Goal: Task Accomplishment & Management: Complete application form

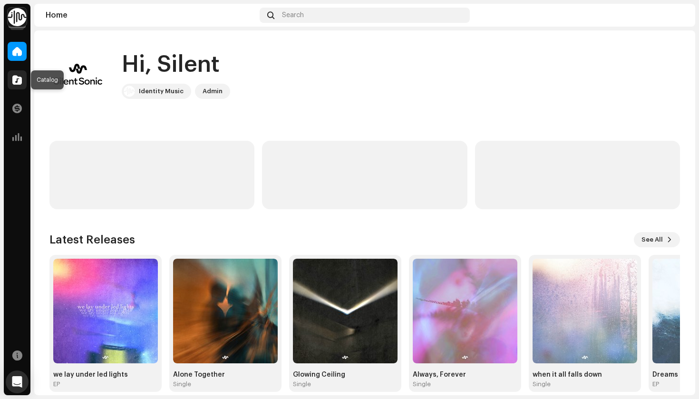
click at [21, 78] on span at bounding box center [17, 80] width 10 height 8
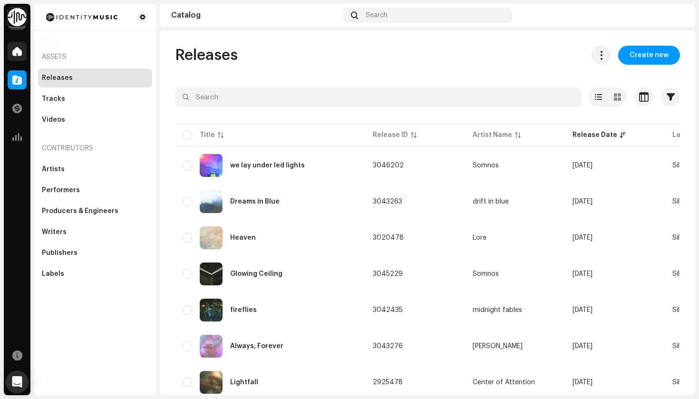
click at [19, 59] on div at bounding box center [17, 51] width 19 height 19
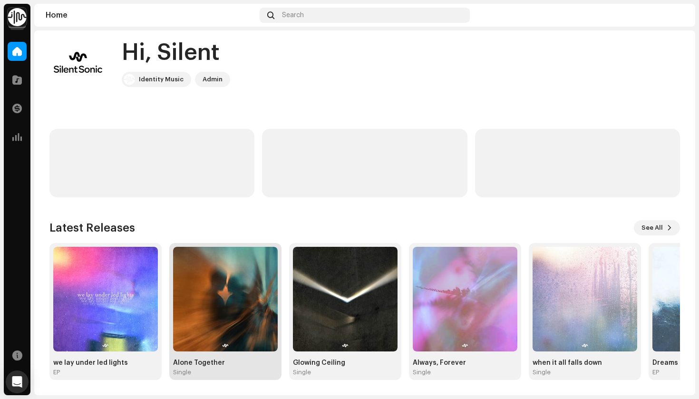
scroll to position [12, 0]
click at [224, 303] on img at bounding box center [225, 299] width 105 height 105
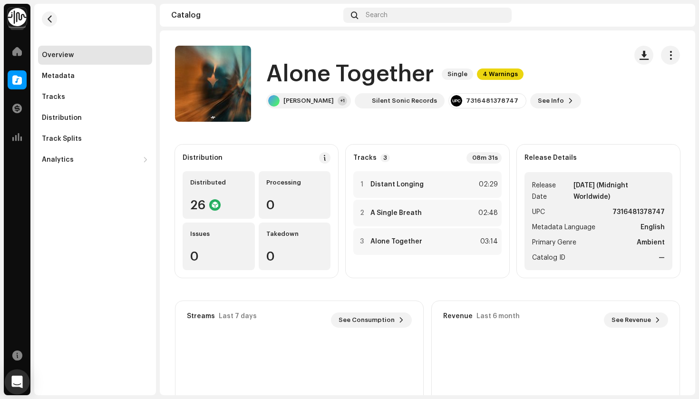
click at [20, 382] on icon "Open Intercom Messenger" at bounding box center [16, 382] width 11 height 12
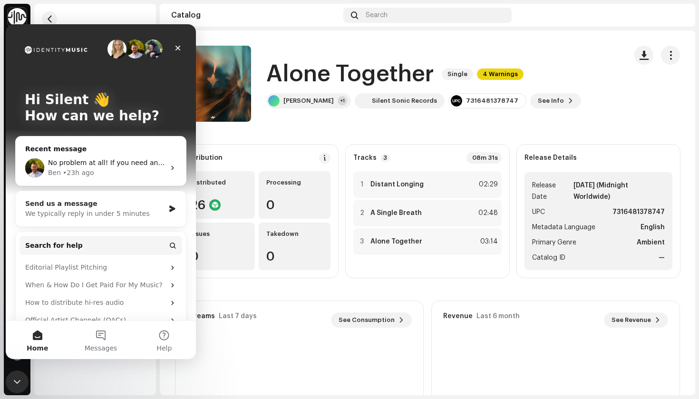
click at [136, 213] on div "We typically reply in under 5 minutes" at bounding box center [94, 214] width 139 height 10
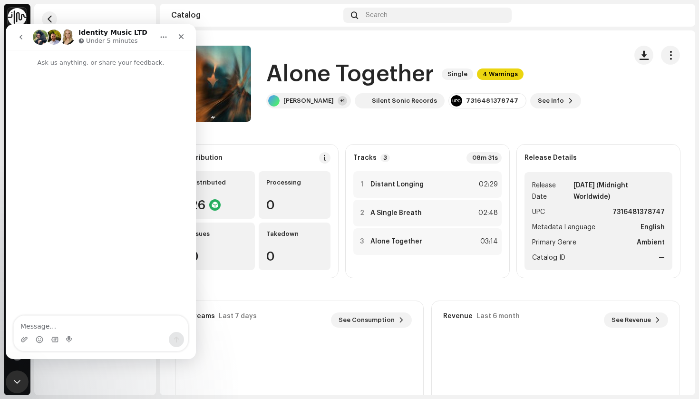
click at [75, 321] on textarea "Message…" at bounding box center [101, 324] width 174 height 16
type textarea "h"
click at [479, 100] on div "7316481378747" at bounding box center [492, 101] width 52 height 8
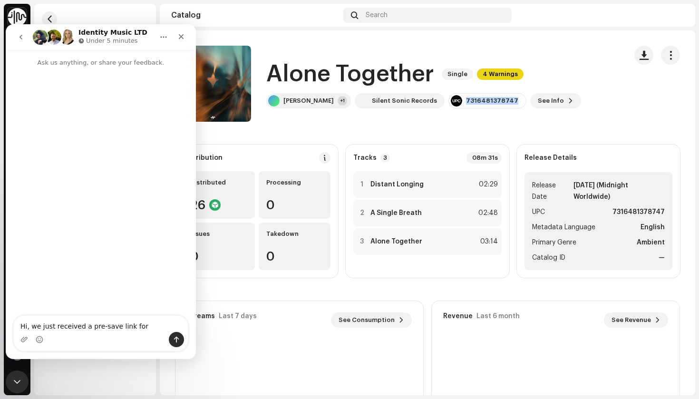
copy div "7316481378747"
click at [155, 323] on textarea "Hi, we just received a pre-save link for" at bounding box center [101, 324] width 174 height 16
paste textarea "7316481378747"
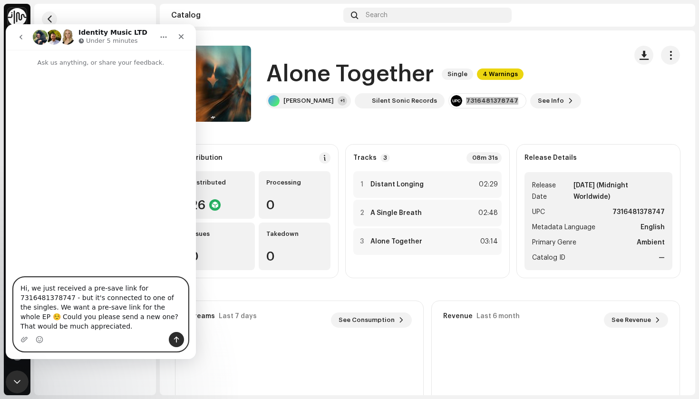
type textarea "Hi, we just received a pre-save link for 7316481378747 - but it's connected to …"
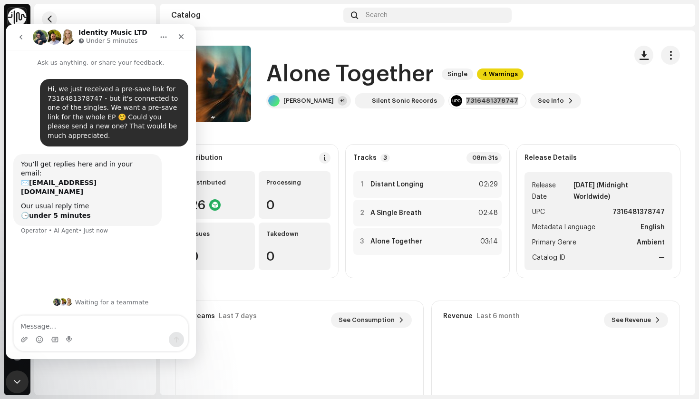
click at [23, 44] on button "go back" at bounding box center [21, 37] width 18 height 18
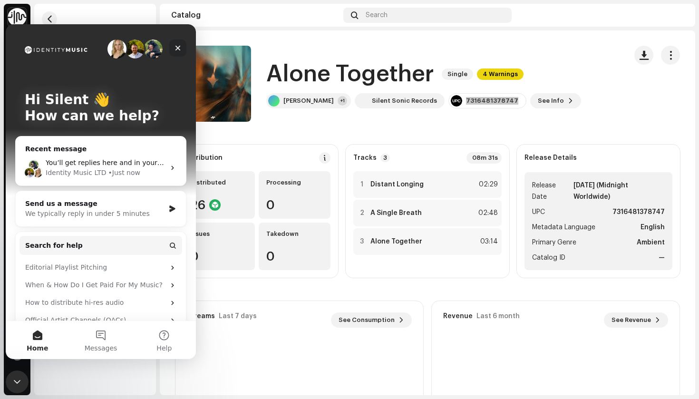
click at [182, 50] on div "Close" at bounding box center [177, 47] width 17 height 17
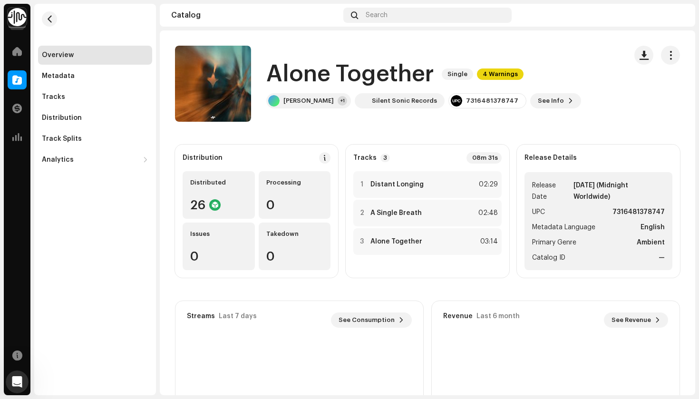
click at [390, 124] on catalog-releases-details-overview "Alone Together Single 4 Warnings Alone Together Single 4 Warnings [PERSON_NAME]…" at bounding box center [428, 268] width 536 height 476
click at [16, 55] on span at bounding box center [17, 52] width 10 height 8
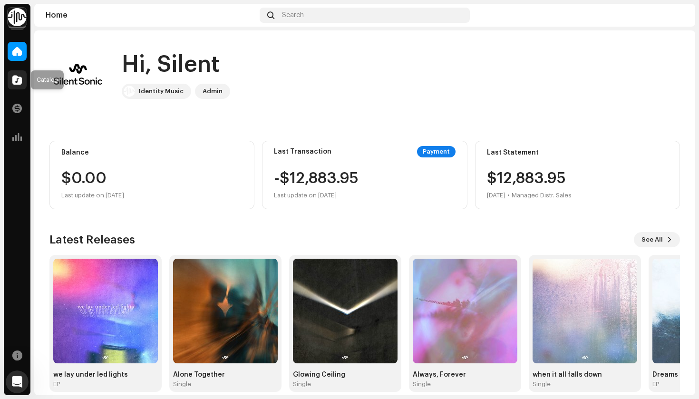
click at [19, 79] on span at bounding box center [17, 80] width 10 height 8
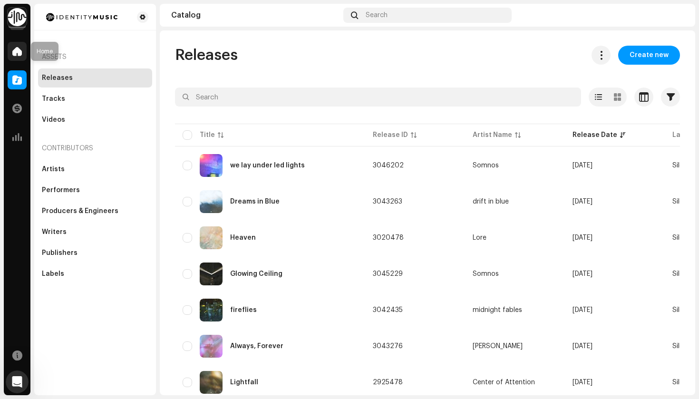
click at [17, 52] on span at bounding box center [17, 52] width 10 height 8
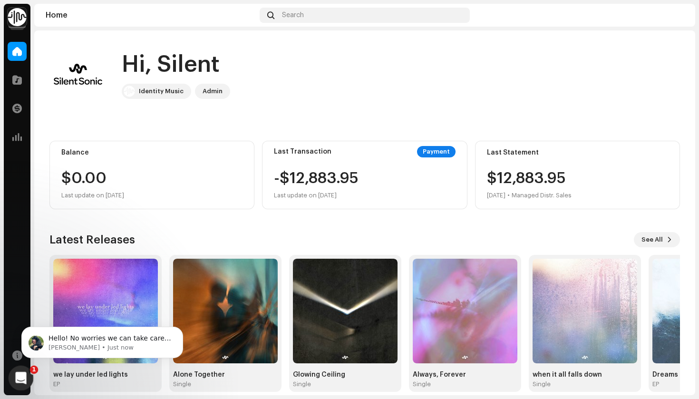
click at [20, 381] on icon "Open Intercom Messenger" at bounding box center [20, 377] width 16 height 16
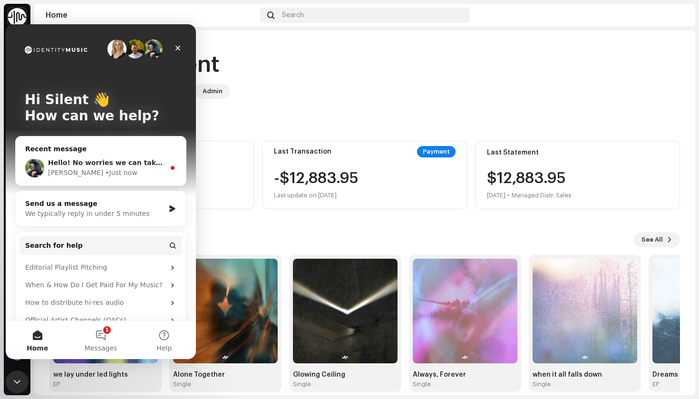
click at [137, 153] on div "Hello! No worries we can take care of that [PERSON_NAME] • Just now" at bounding box center [101, 167] width 170 height 35
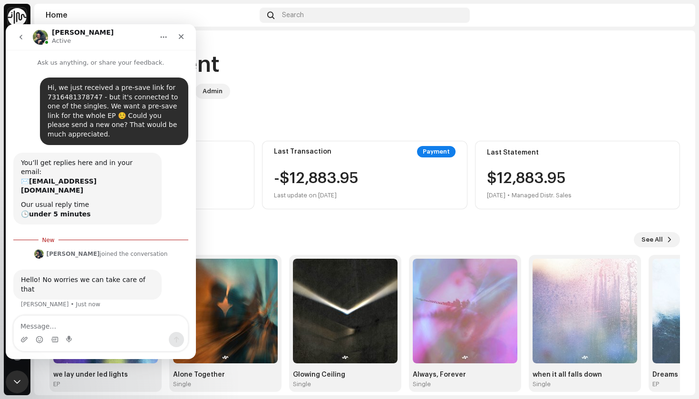
scroll to position [11, 0]
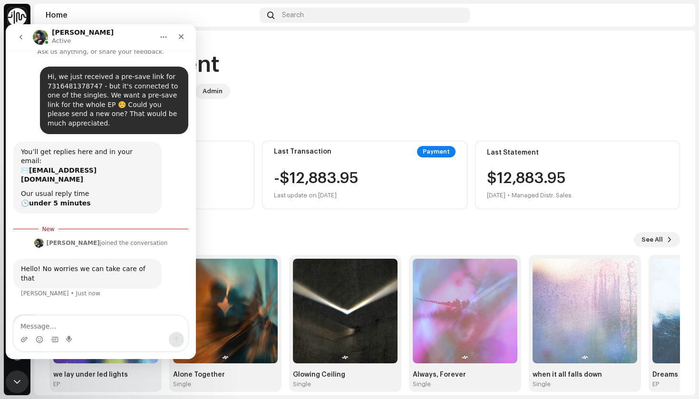
click at [104, 331] on textarea "Message…" at bounding box center [101, 324] width 174 height 16
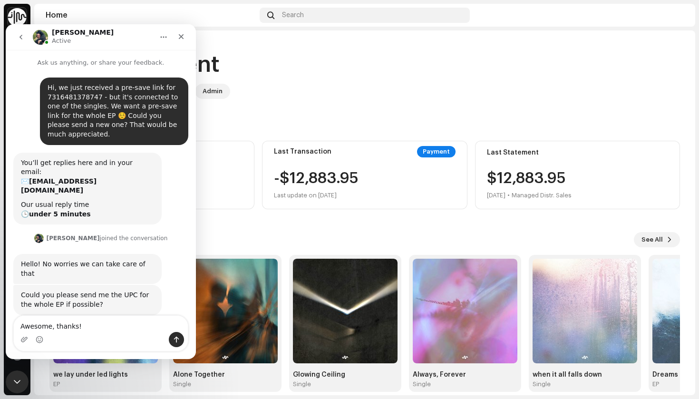
click at [246, 57] on div "Hi, Silent Identity Music Admin" at bounding box center [364, 74] width 631 height 57
click at [105, 327] on textarea "Awesome, thanks!" at bounding box center [101, 324] width 174 height 16
type textarea "Awesome, thanks!"
click at [26, 35] on button "go back" at bounding box center [21, 37] width 18 height 18
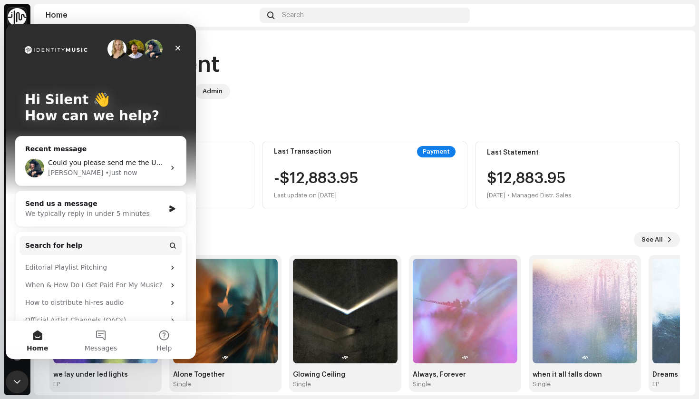
click at [409, 100] on div "Hi, Silent Identity Music Admin" at bounding box center [364, 74] width 631 height 57
click at [174, 47] on icon "Close" at bounding box center [178, 48] width 8 height 8
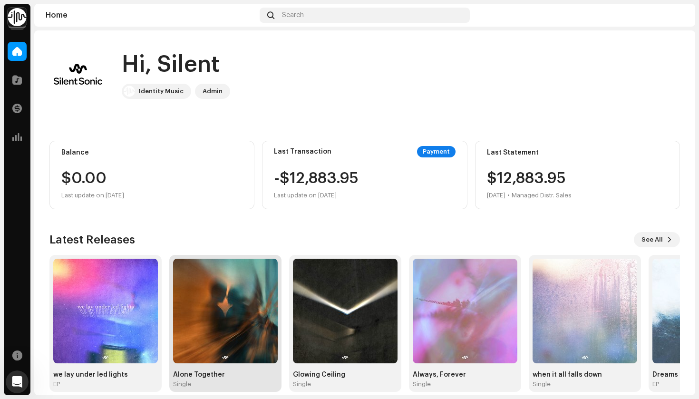
click at [223, 307] on img at bounding box center [225, 311] width 105 height 105
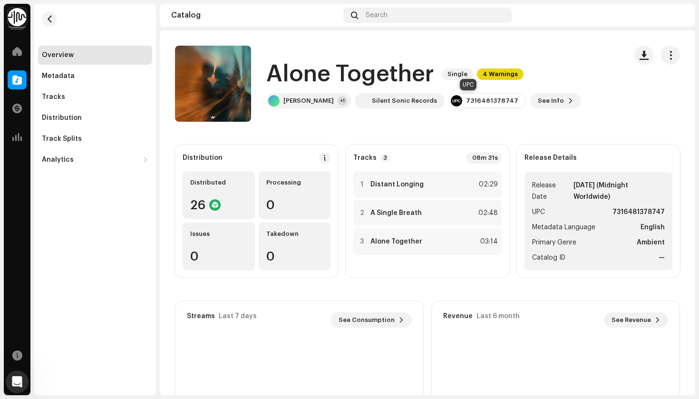
click at [466, 101] on div "7316481378747" at bounding box center [492, 101] width 52 height 8
copy div "7316481378747"
click at [8, 372] on div "Open Intercom Messenger" at bounding box center [15, 380] width 31 height 31
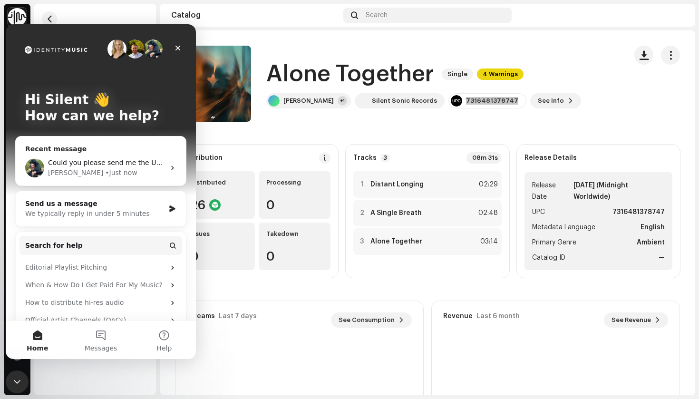
click at [118, 163] on span "Could you please send me the UPC for the whole EP if possible?" at bounding box center [154, 163] width 213 height 8
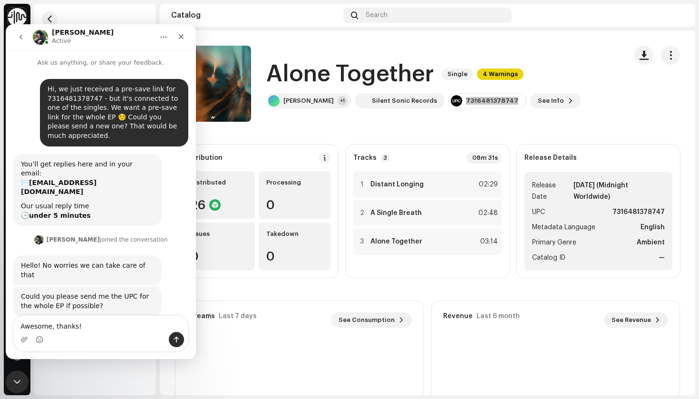
click at [111, 316] on textarea "Awesome, thanks!" at bounding box center [101, 324] width 174 height 16
click at [102, 327] on textarea "Awesome, thanks!" at bounding box center [101, 324] width 174 height 16
type textarea "Awesome, thanks! Here's the UPC: 7316481378747"
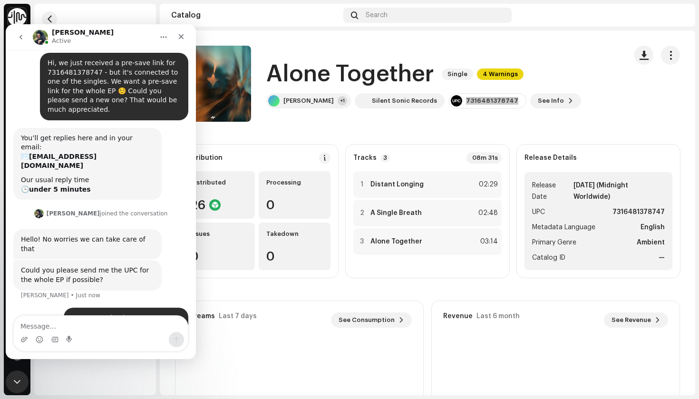
scroll to position [35, 0]
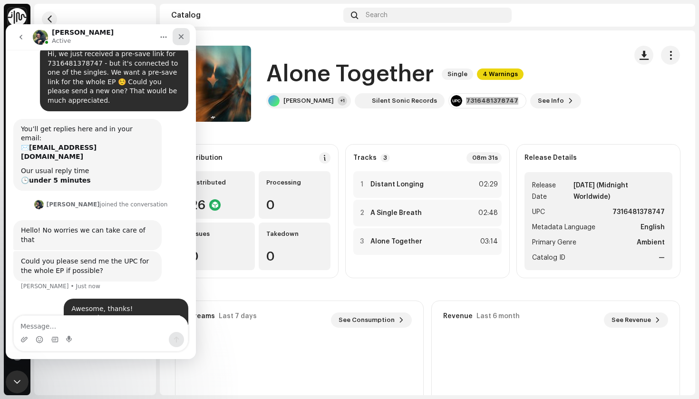
click at [182, 37] on icon "Close" at bounding box center [181, 37] width 8 height 8
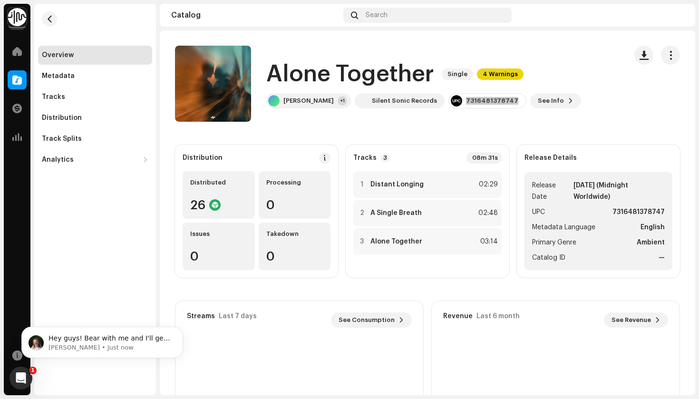
scroll to position [0, 0]
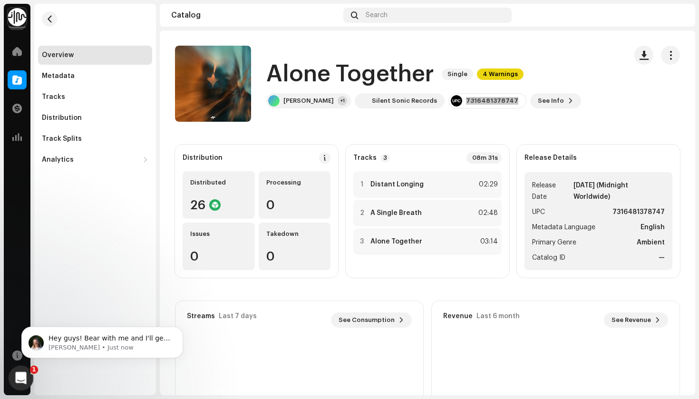
click at [13, 380] on icon "Open Intercom Messenger" at bounding box center [20, 377] width 16 height 16
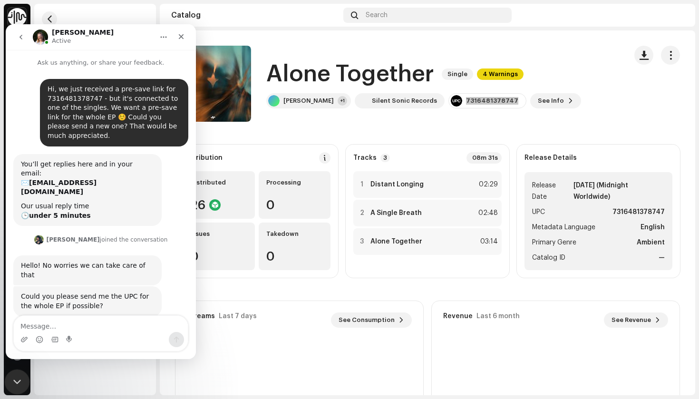
scroll to position [1, 0]
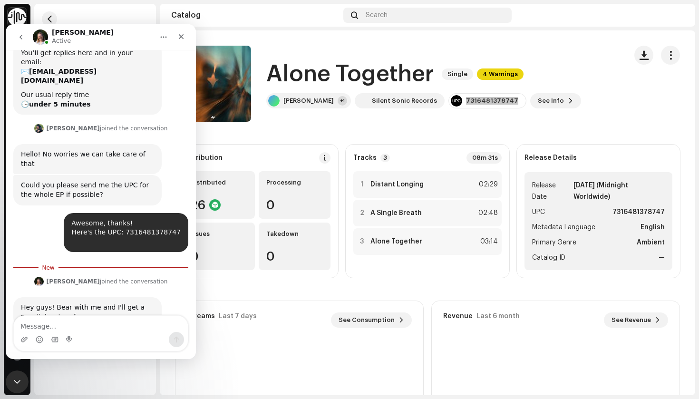
click at [117, 321] on textarea "Message…" at bounding box center [101, 324] width 174 height 16
type textarea "Absolutely, no stress!"
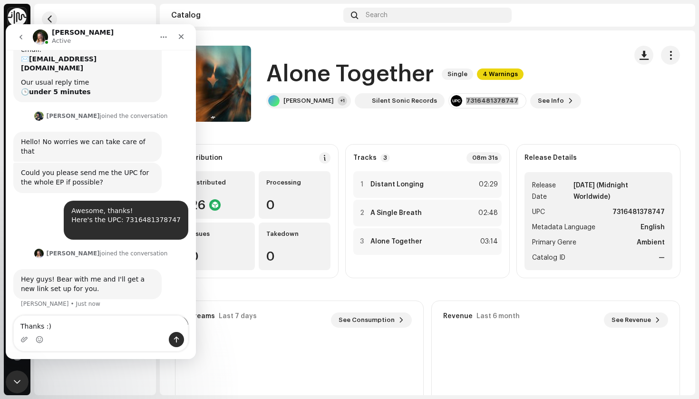
type textarea "Thanks :)"
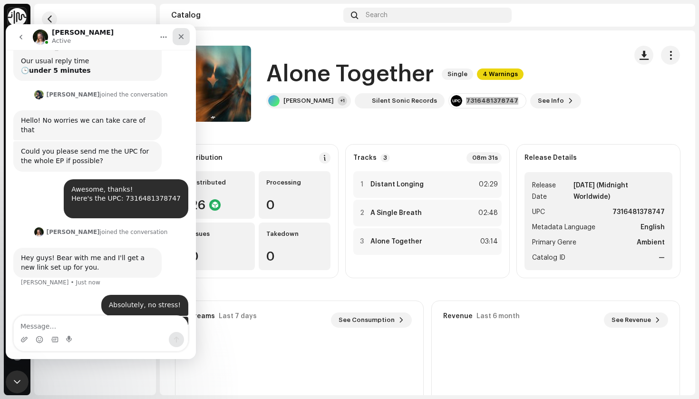
click at [184, 37] on icon "Close" at bounding box center [181, 37] width 8 height 8
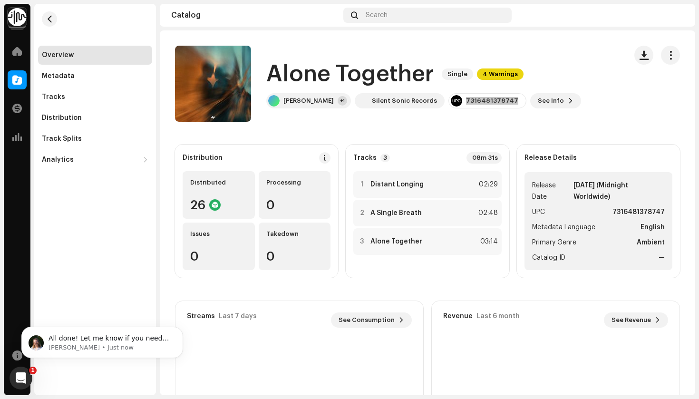
scroll to position [0, 0]
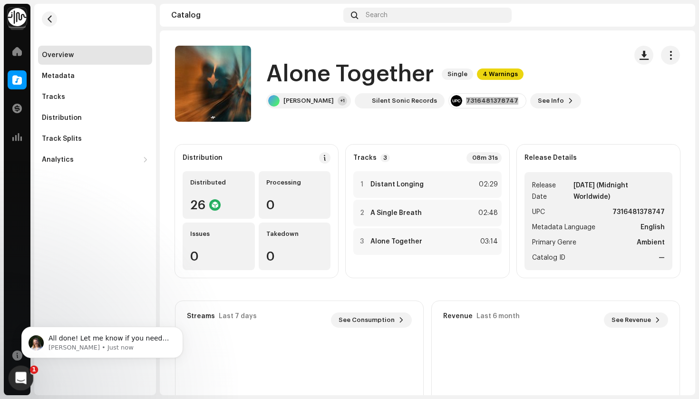
click at [15, 385] on div "Open Intercom Messenger" at bounding box center [19, 376] width 31 height 31
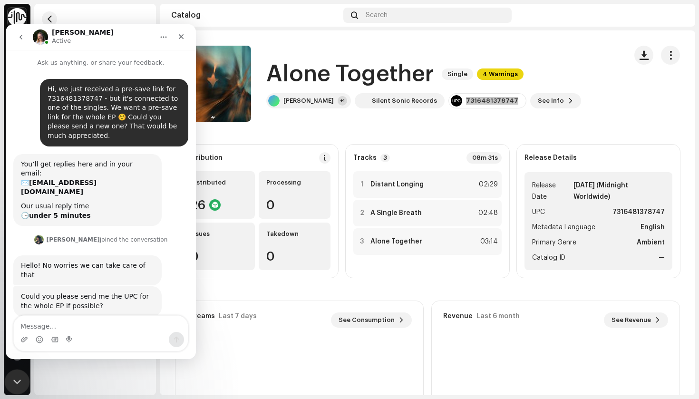
scroll to position [1, 0]
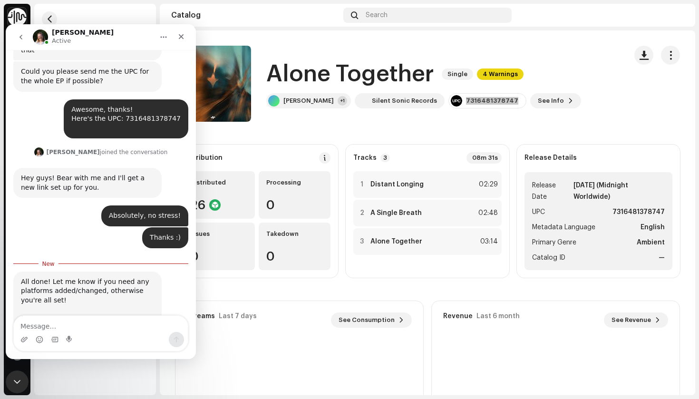
click at [99, 317] on textarea "Message…" at bounding box center [101, 324] width 174 height 16
type textarea "Thank you!! :D"
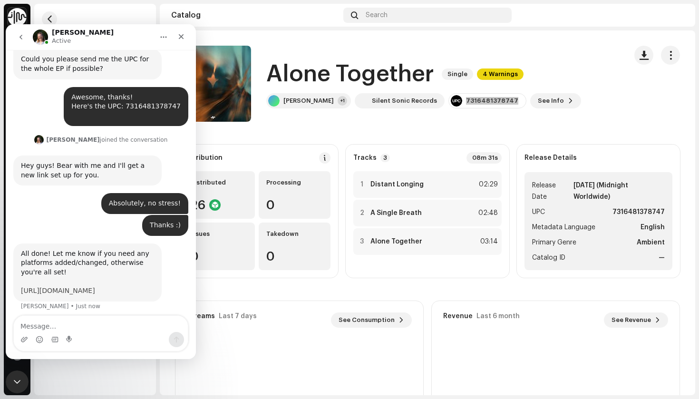
click at [71, 287] on link "[URL][DOMAIN_NAME]" at bounding box center [58, 291] width 74 height 8
click at [78, 322] on textarea "Message…" at bounding box center [101, 324] width 174 height 16
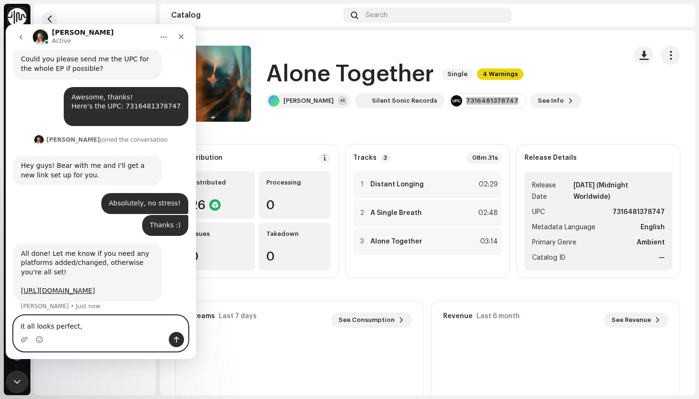
type textarea "it all looks perfect"
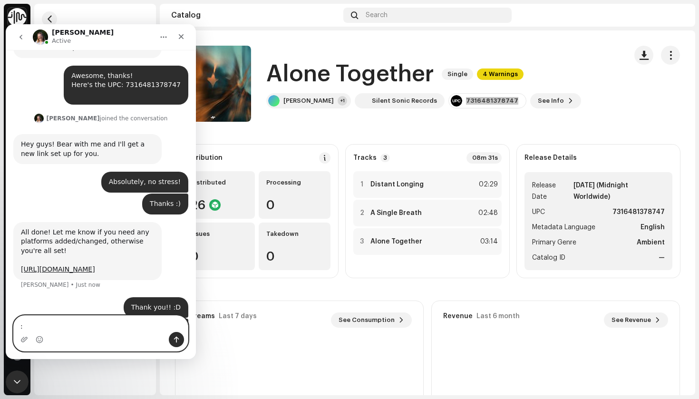
type textarea ":)"
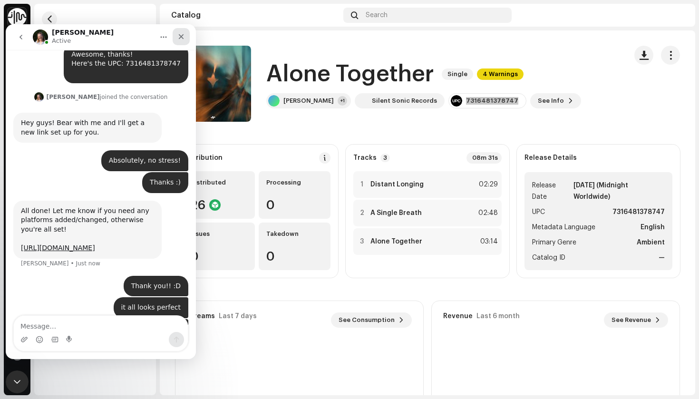
click at [183, 36] on icon "Close" at bounding box center [181, 37] width 8 height 8
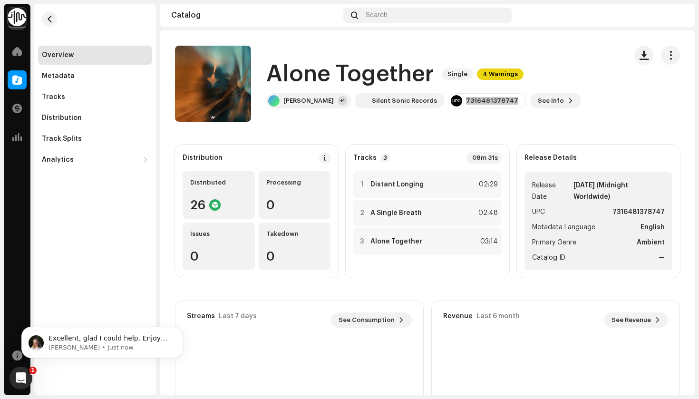
scroll to position [0, 0]
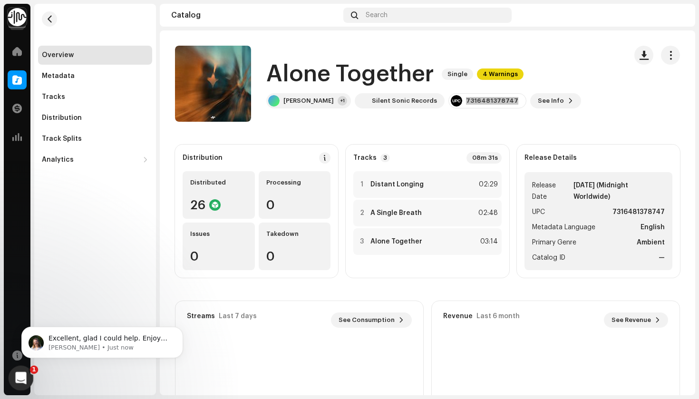
click at [20, 381] on icon "Open Intercom Messenger" at bounding box center [20, 377] width 16 height 16
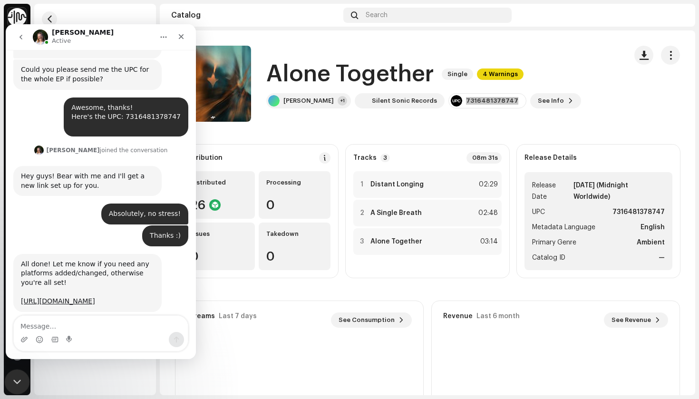
scroll to position [332, 0]
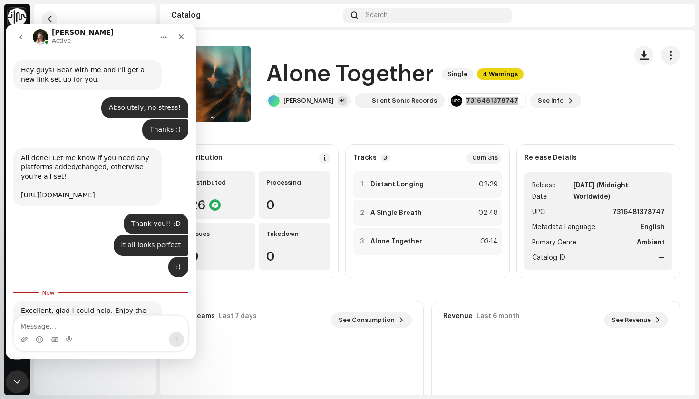
click at [88, 324] on textarea "Message…" at bounding box center [101, 324] width 174 height 16
type textarea "Likewise :)"
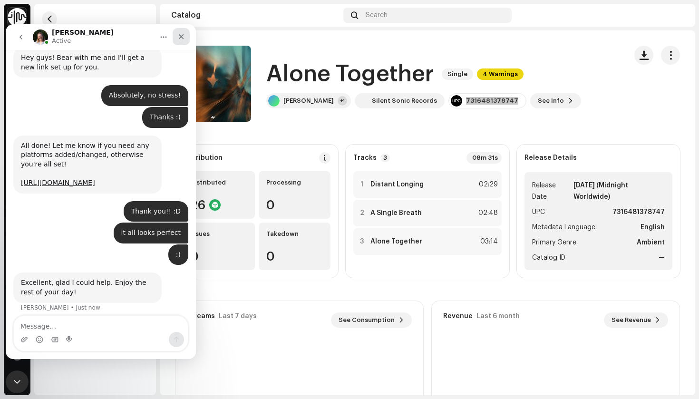
click at [184, 39] on icon "Close" at bounding box center [181, 37] width 8 height 8
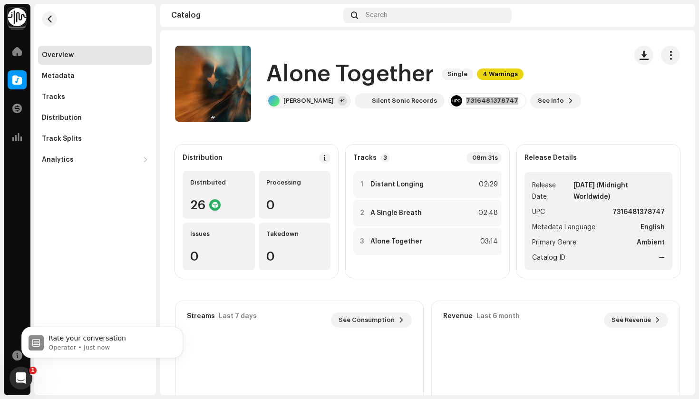
scroll to position [0, 0]
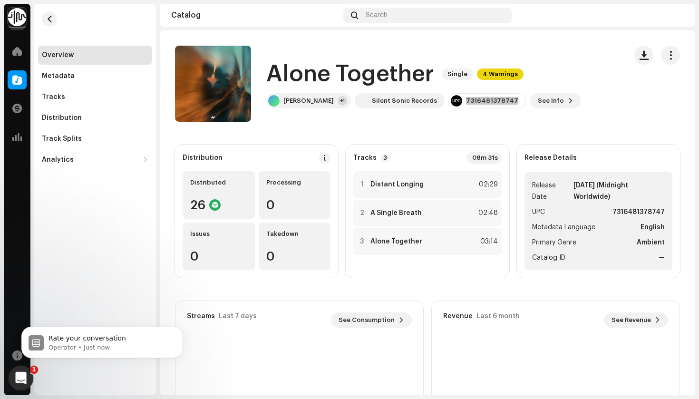
click at [20, 372] on icon "Open Intercom Messenger" at bounding box center [20, 377] width 16 height 16
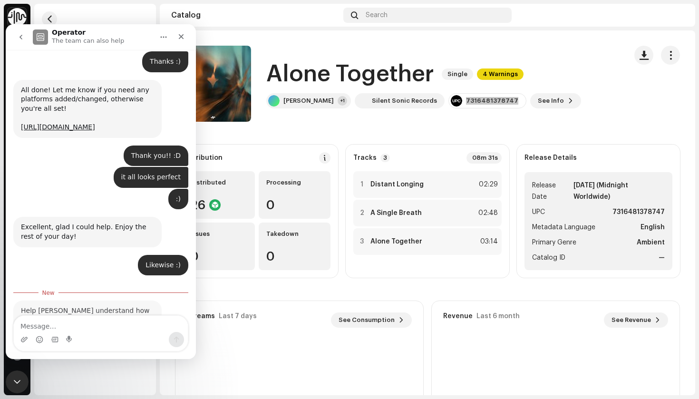
scroll to position [435, 0]
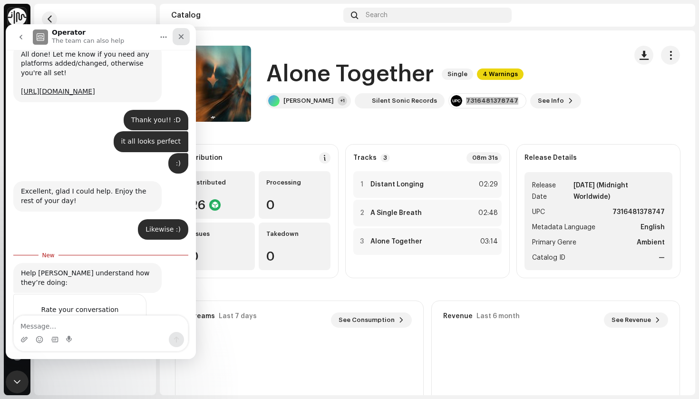
click at [181, 37] on icon "Close" at bounding box center [181, 36] width 5 height 5
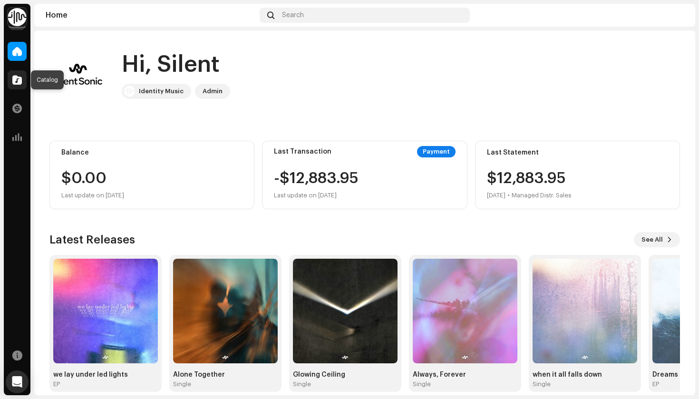
click at [16, 80] on span at bounding box center [17, 80] width 10 height 8
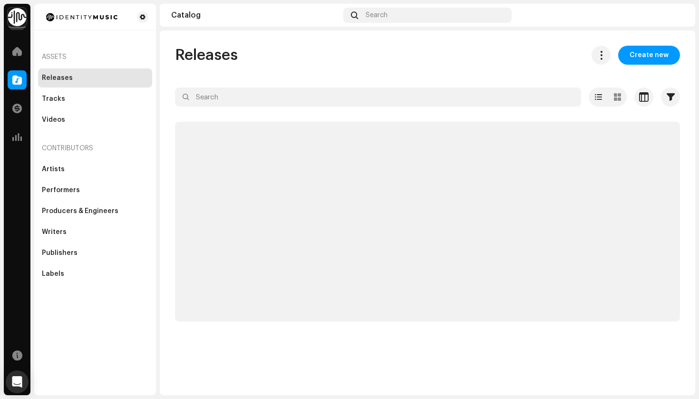
click at [22, 82] on div at bounding box center [17, 79] width 19 height 19
click at [652, 55] on span "Create new" at bounding box center [649, 55] width 39 height 19
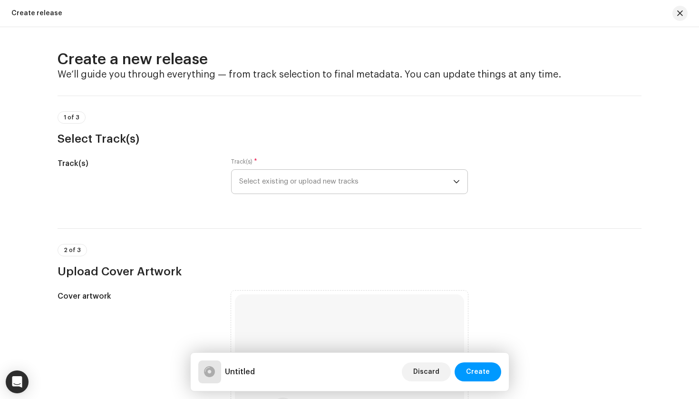
click at [316, 188] on span "Select existing or upload new tracks" at bounding box center [346, 182] width 214 height 24
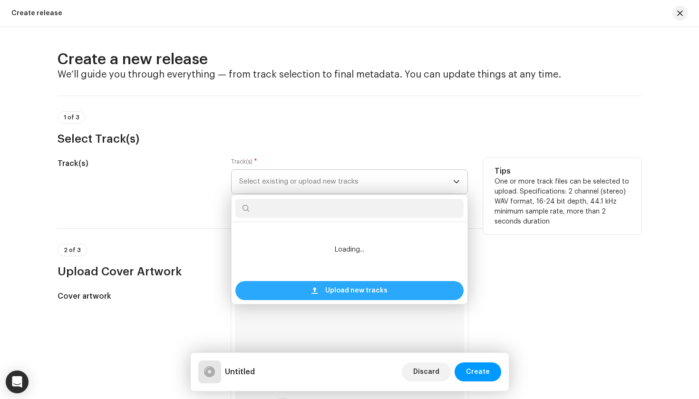
click at [318, 291] on div "Upload new tracks" at bounding box center [349, 290] width 228 height 19
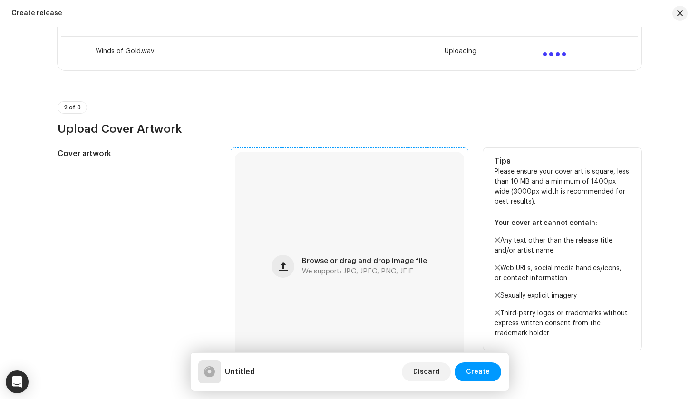
scroll to position [312, 0]
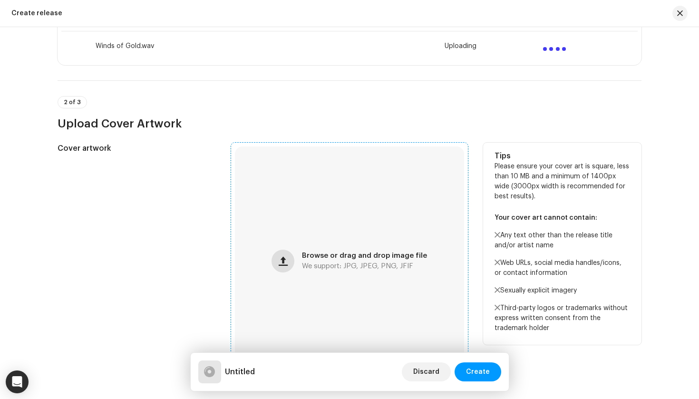
click at [289, 270] on button "button" at bounding box center [283, 261] width 23 height 23
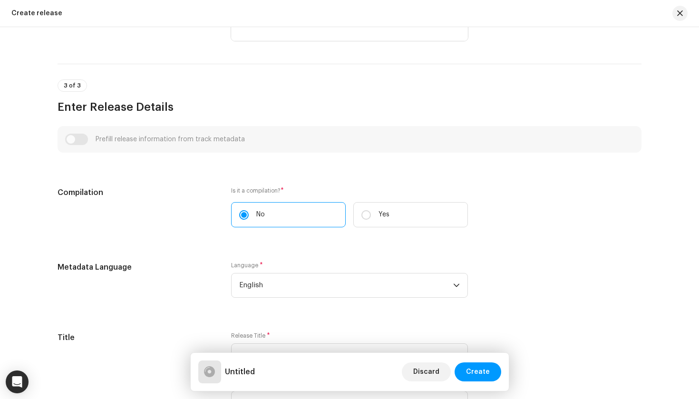
scroll to position [817, 0]
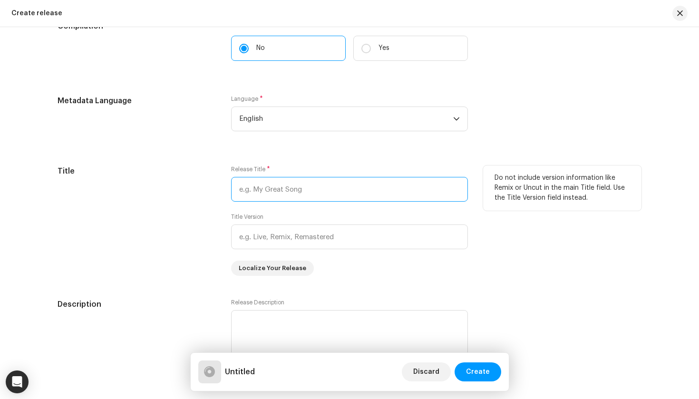
click at [294, 199] on input "text" at bounding box center [349, 189] width 237 height 25
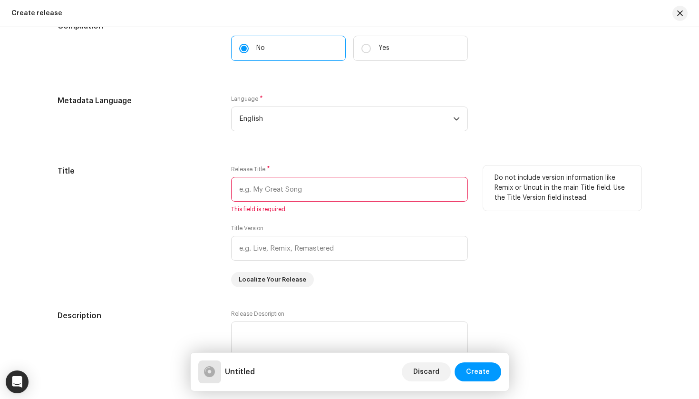
paste input "Shades Of Gold"
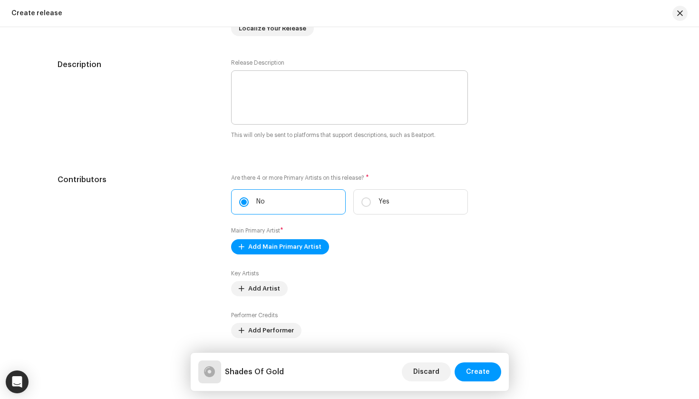
scroll to position [1057, 0]
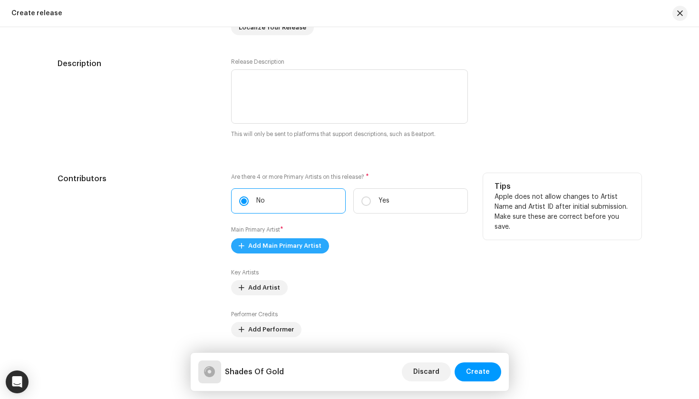
type input "Shades Of Gold"
click at [295, 250] on span "Add Main Primary Artist" at bounding box center [284, 245] width 73 height 19
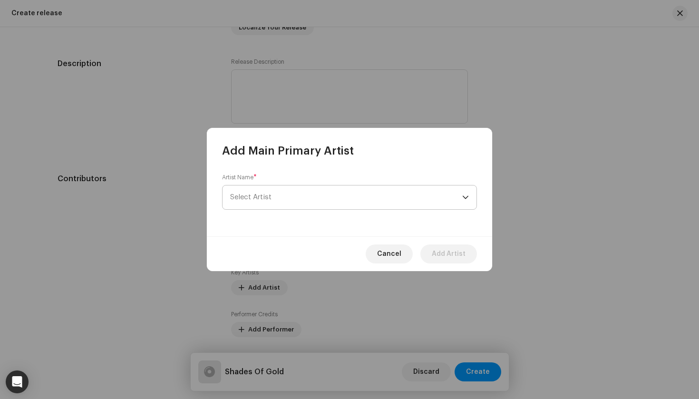
click at [283, 191] on span "Select Artist" at bounding box center [346, 198] width 232 height 24
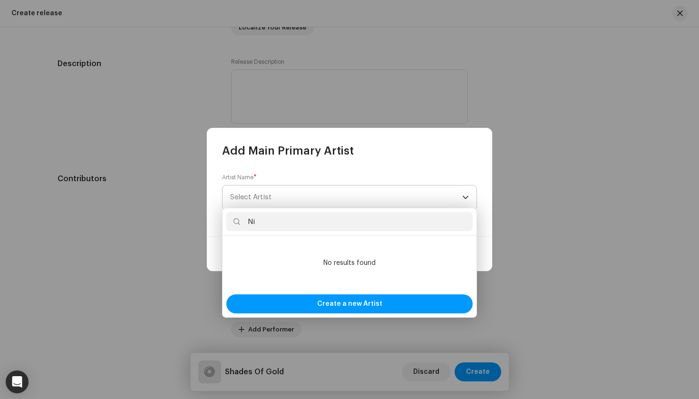
type input "N"
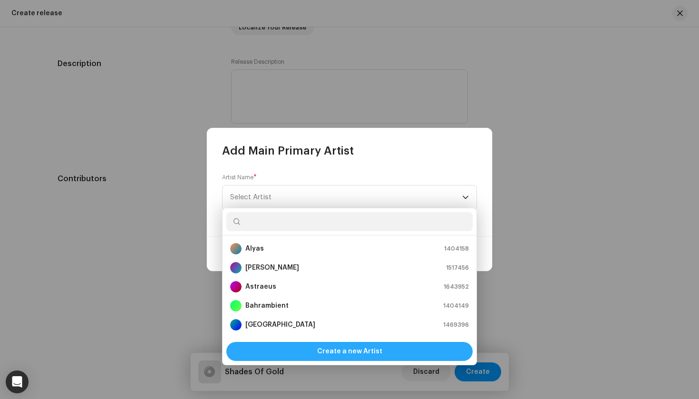
click at [387, 355] on div "Create a new Artist" at bounding box center [349, 351] width 246 height 19
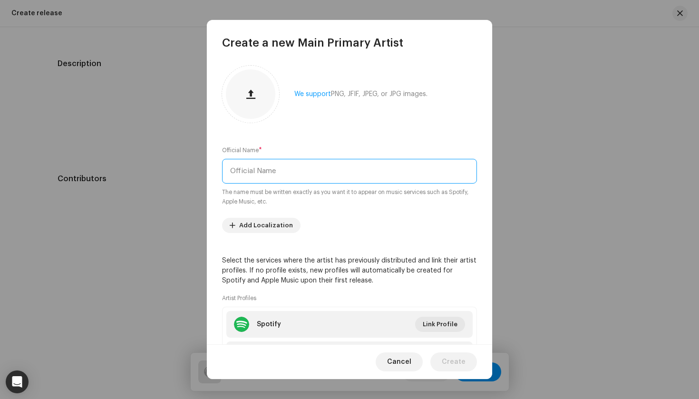
click at [303, 176] on input "text" at bounding box center [349, 171] width 255 height 25
type input "N"
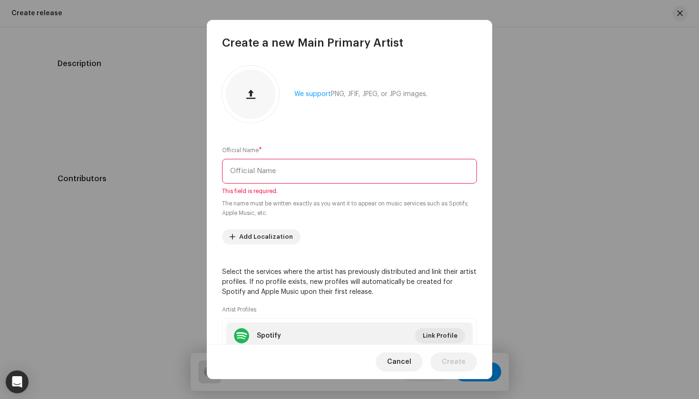
click at [269, 163] on input "text" at bounding box center [349, 171] width 255 height 25
paste input "Niclas Lundqvist"
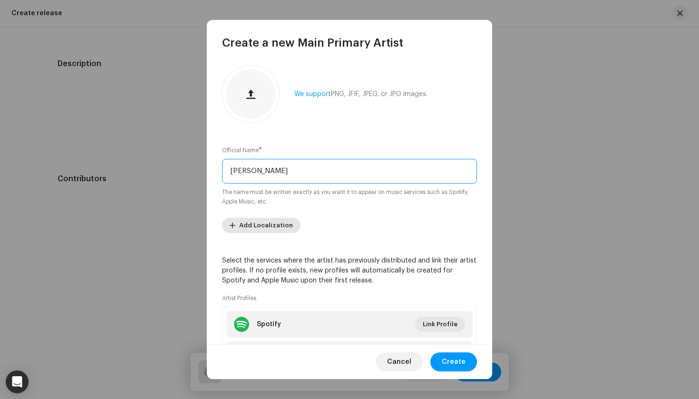
type input "Niclas Lundqvist"
click at [275, 227] on span "Add Localization" at bounding box center [266, 225] width 54 height 19
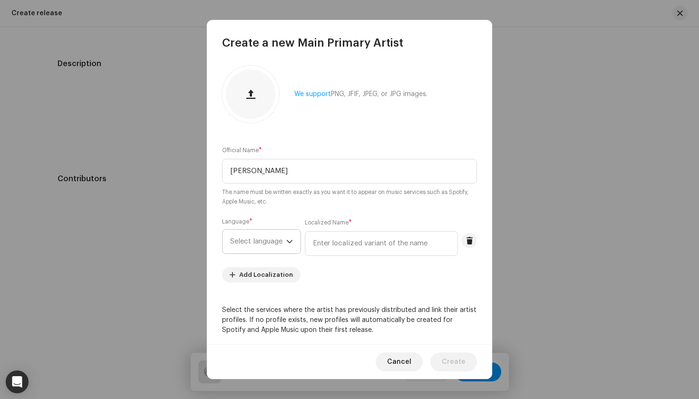
click at [276, 239] on span "Select language" at bounding box center [258, 242] width 56 height 24
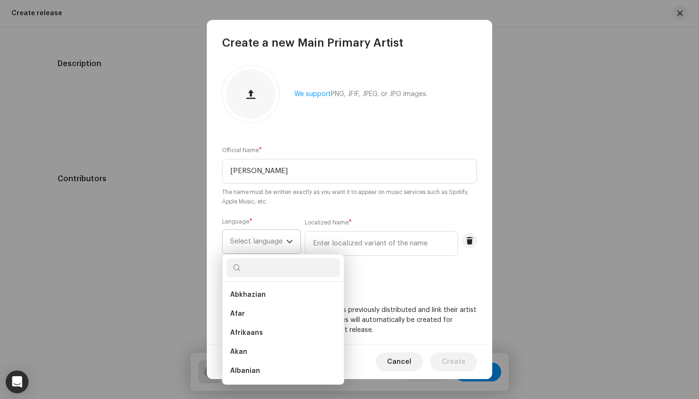
click at [276, 239] on span "Select language" at bounding box center [258, 242] width 56 height 24
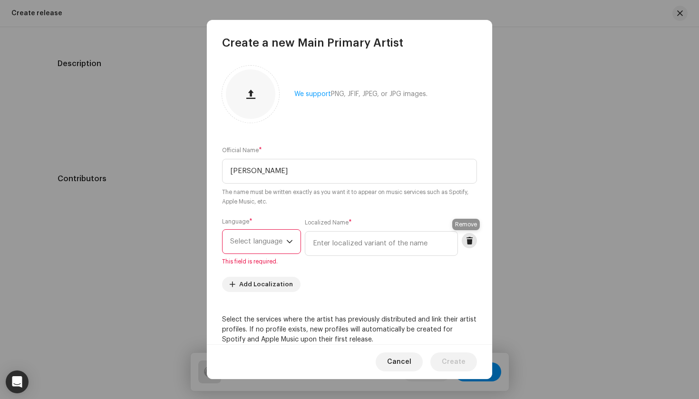
click at [469, 243] on span at bounding box center [469, 241] width 7 height 8
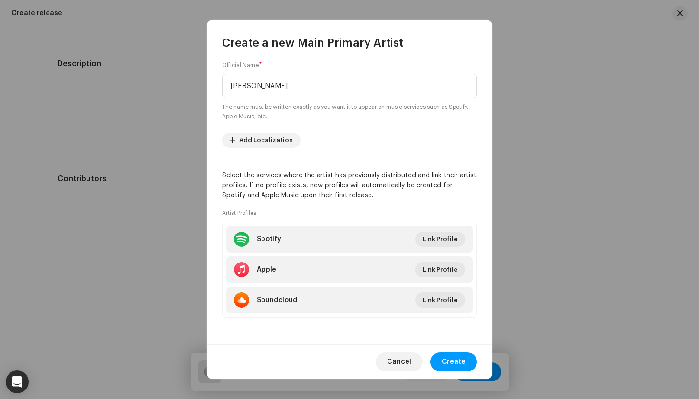
scroll to position [85, 0]
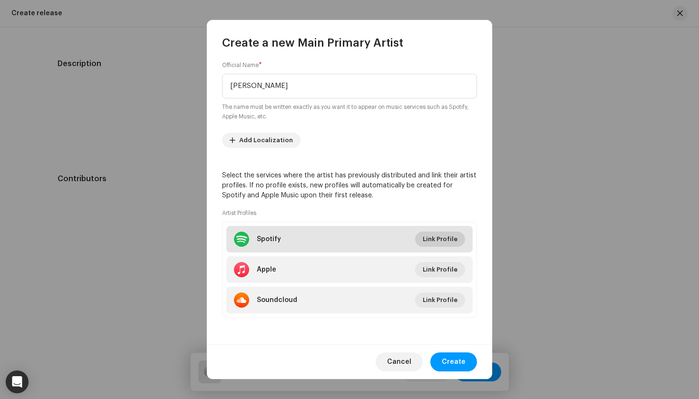
click at [428, 240] on span "Link Profile" at bounding box center [440, 239] width 35 height 19
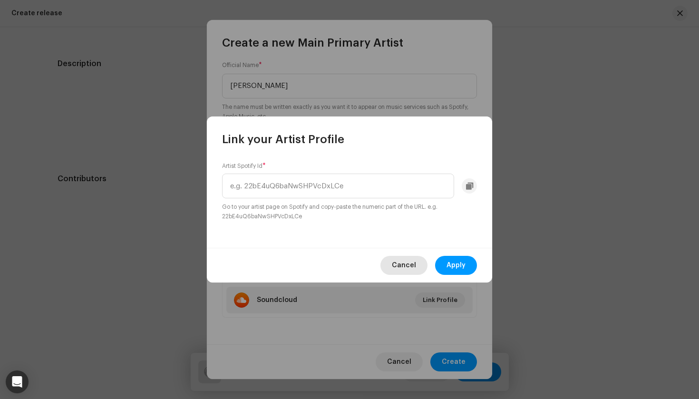
click at [405, 264] on span "Cancel" at bounding box center [404, 265] width 24 height 19
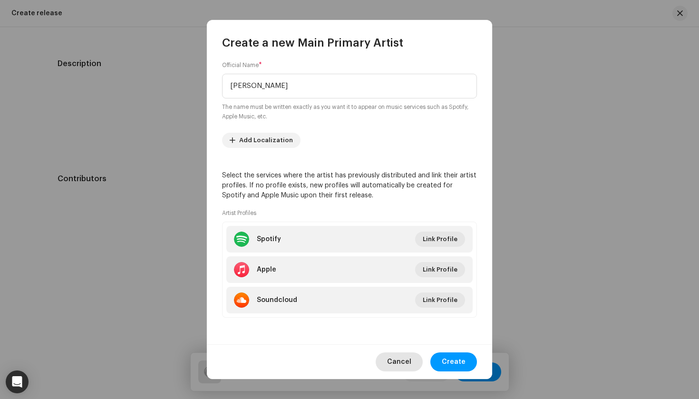
click at [401, 364] on span "Cancel" at bounding box center [399, 361] width 24 height 19
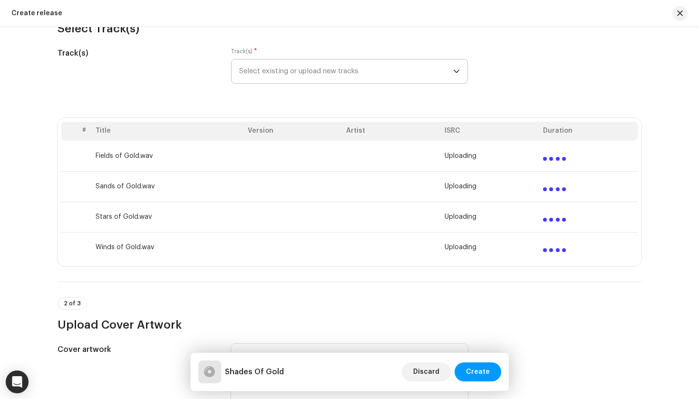
scroll to position [123, 0]
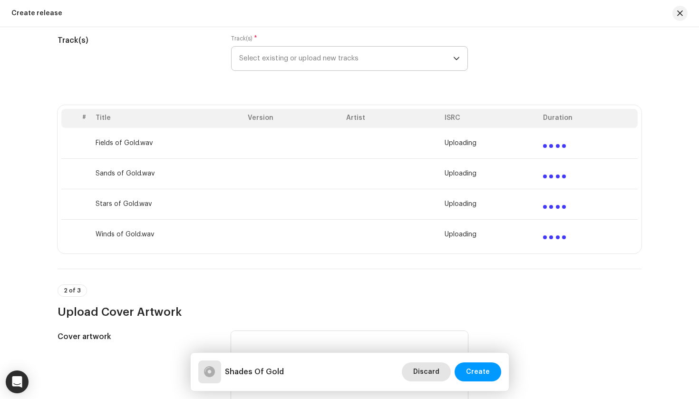
click at [433, 372] on span "Discard" at bounding box center [426, 371] width 26 height 19
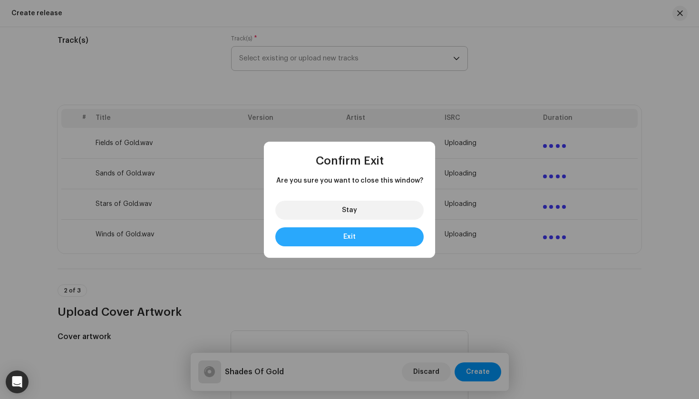
click at [371, 238] on button "Exit" at bounding box center [349, 236] width 148 height 19
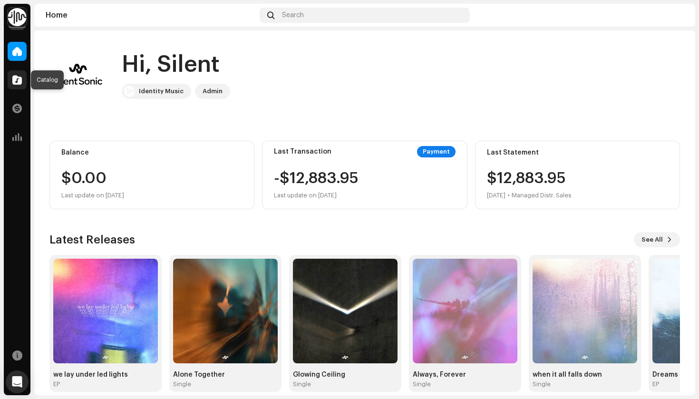
click at [20, 78] on span at bounding box center [17, 80] width 10 height 8
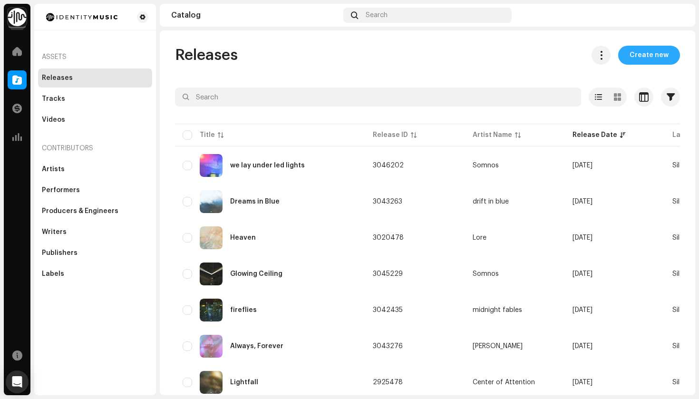
click at [648, 57] on span "Create new" at bounding box center [649, 55] width 39 height 19
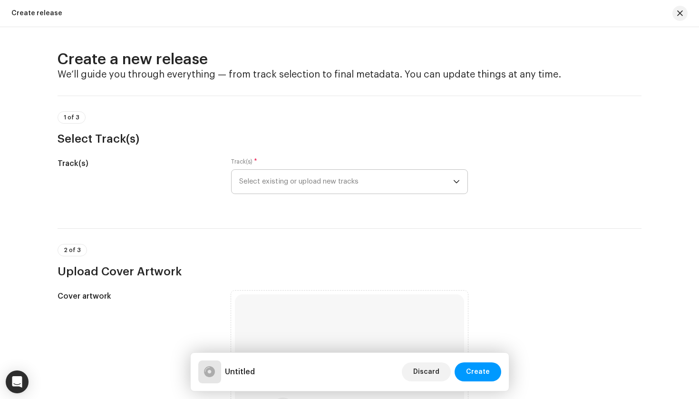
click at [368, 171] on span "Select existing or upload new tracks" at bounding box center [346, 182] width 214 height 24
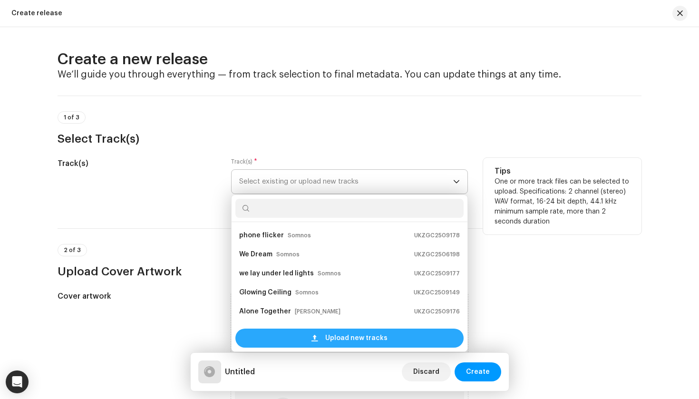
scroll to position [15, 0]
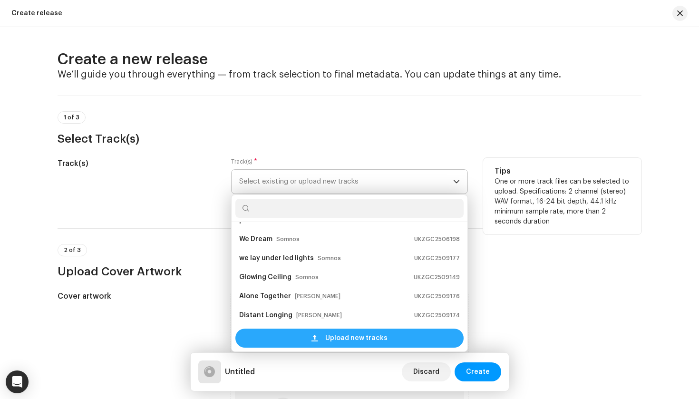
click at [307, 339] on div "Upload new tracks" at bounding box center [349, 338] width 228 height 19
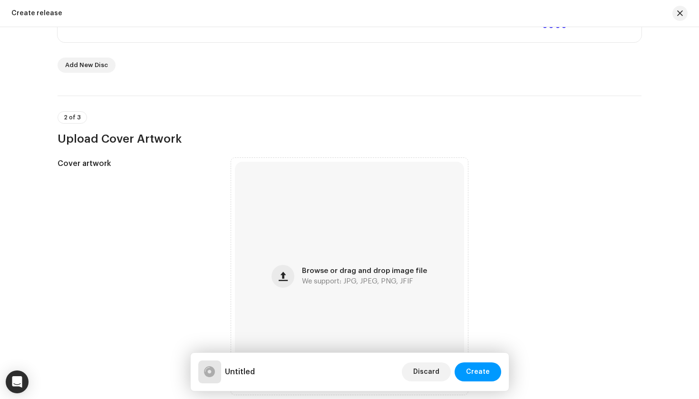
scroll to position [364, 0]
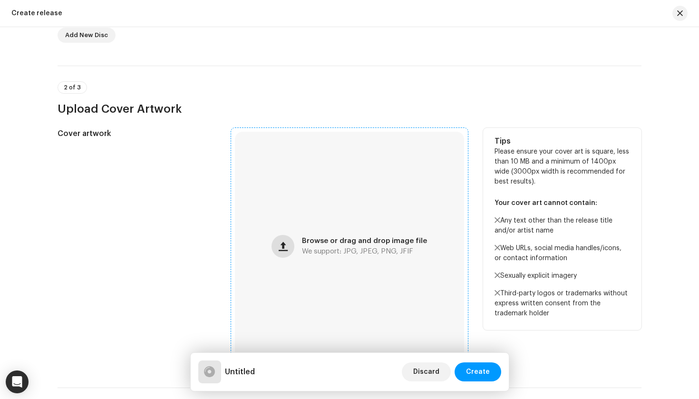
click at [280, 241] on button "button" at bounding box center [283, 246] width 23 height 23
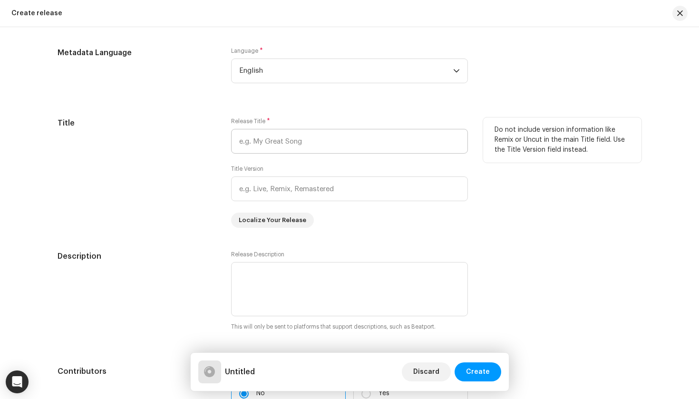
scroll to position [921, 0]
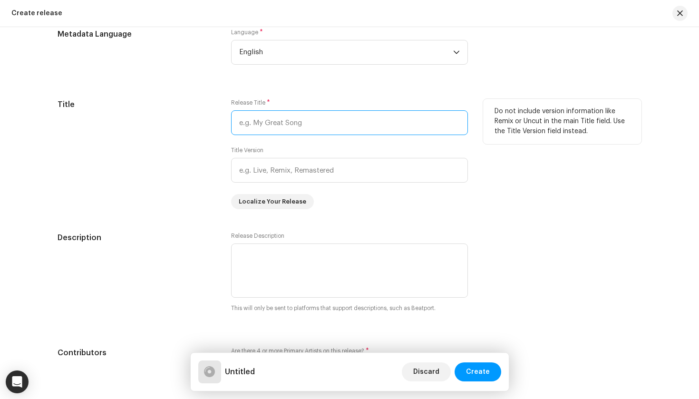
click at [283, 118] on input "text" at bounding box center [349, 122] width 237 height 25
paste input "Shades Of Gold"
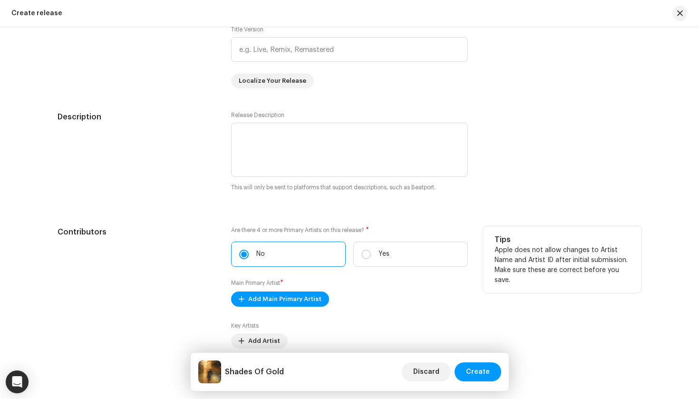
scroll to position [1093, 0]
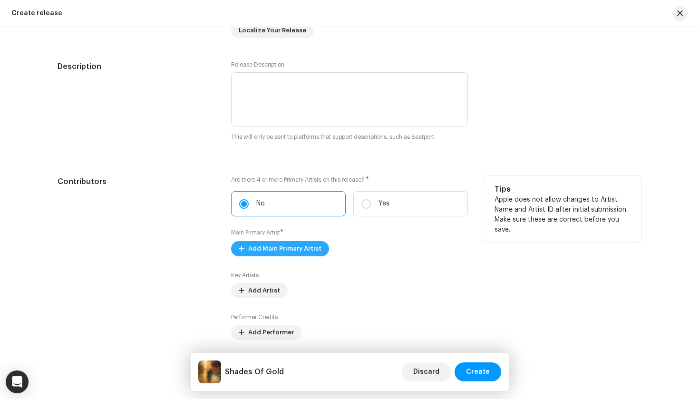
type input "Shades Of Gold"
click at [264, 252] on span "Add Main Primary Artist" at bounding box center [284, 248] width 73 height 19
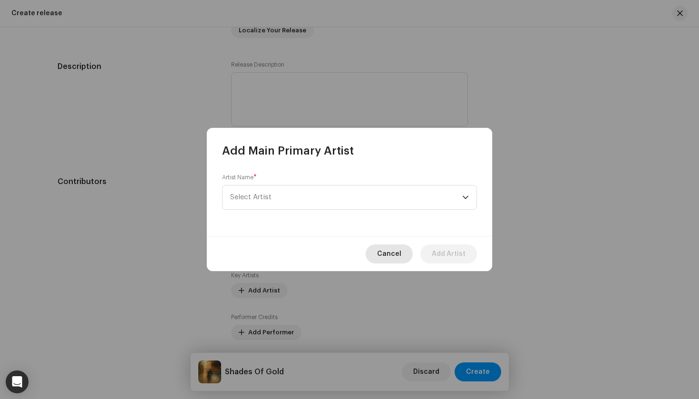
click at [398, 254] on span "Cancel" at bounding box center [389, 253] width 24 height 19
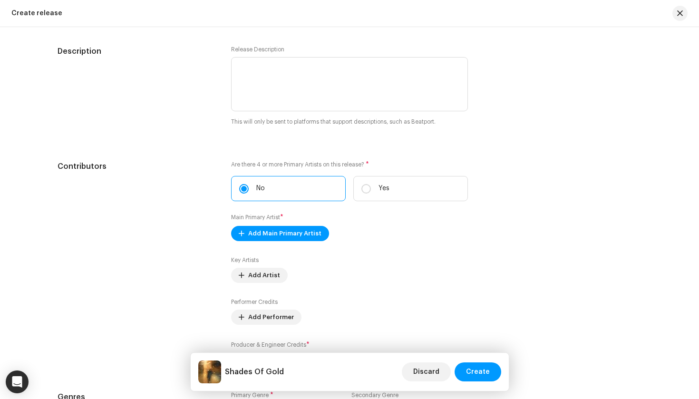
scroll to position [1109, 0]
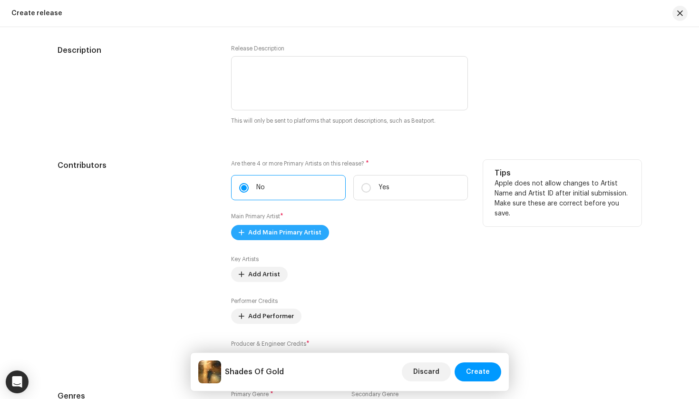
click at [289, 231] on span "Add Main Primary Artist" at bounding box center [284, 232] width 73 height 19
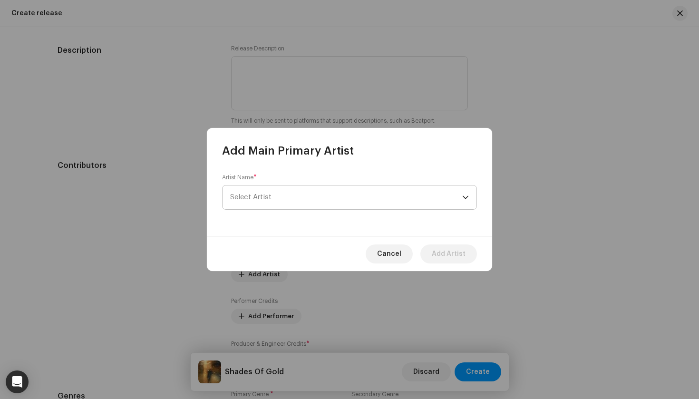
click at [308, 195] on span "Select Artist" at bounding box center [346, 198] width 232 height 24
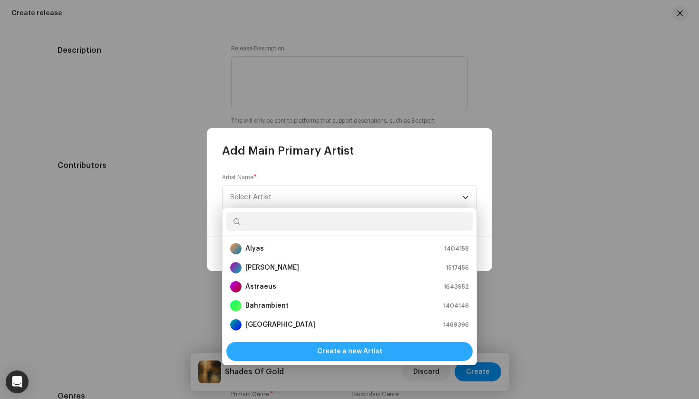
scroll to position [15, 0]
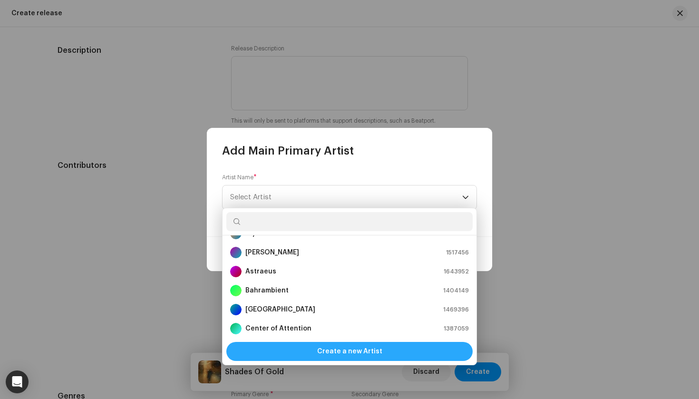
click at [330, 350] on span "Create a new Artist" at bounding box center [349, 351] width 65 height 19
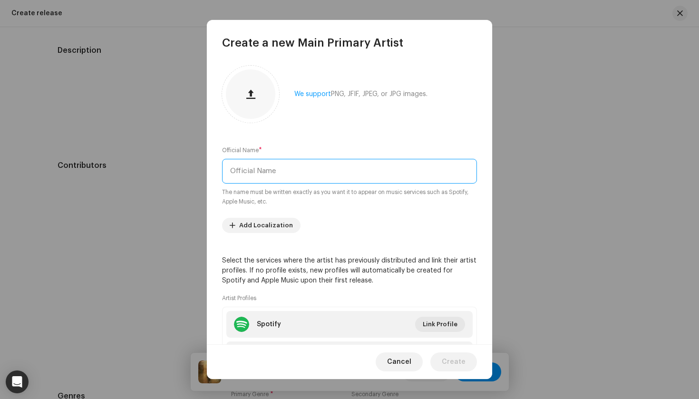
click at [281, 169] on input "text" at bounding box center [349, 171] width 255 height 25
paste input "Niclas Lundqvist"
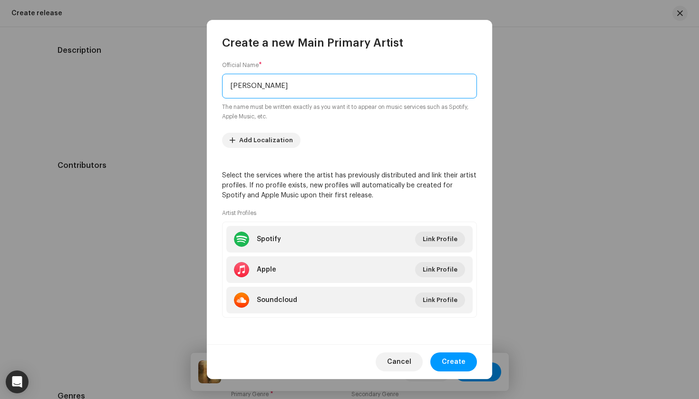
scroll to position [85, 0]
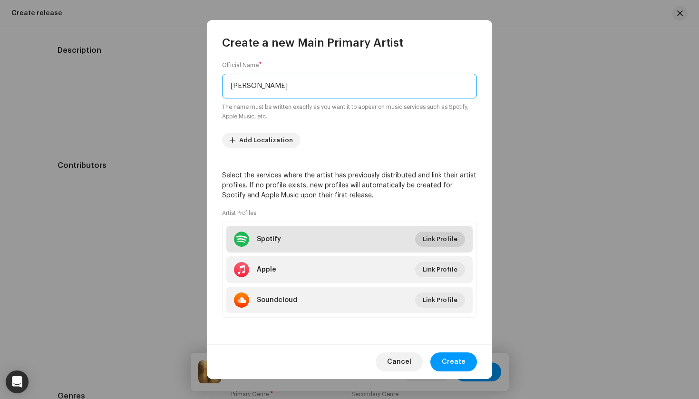
type input "Niclas Lundqvist"
click at [436, 239] on span "Link Profile" at bounding box center [440, 239] width 35 height 19
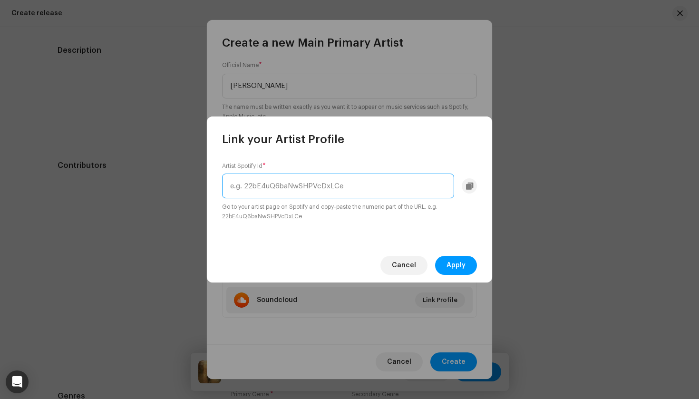
click at [382, 189] on input "text" at bounding box center [338, 186] width 232 height 25
paste input "spotify:artist:5xhXAA1szAltReao2ctWBg"
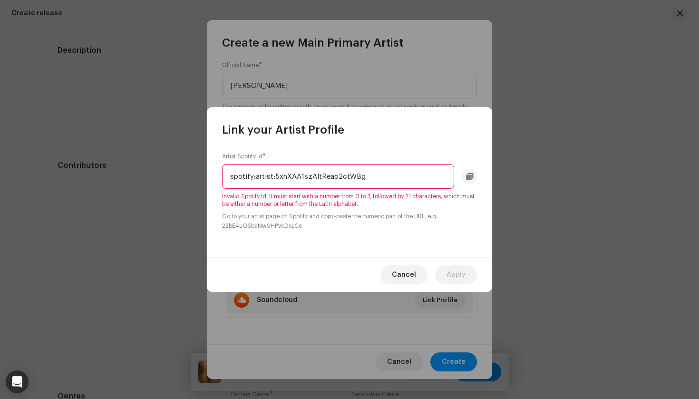
drag, startPoint x: 274, startPoint y: 177, endPoint x: 125, endPoint y: 176, distance: 149.8
click at [125, 176] on div "Link your Artist Profile Artist Spotify Id * spotify:artist:5xhXAA1szAltReao2ct…" at bounding box center [349, 199] width 699 height 399
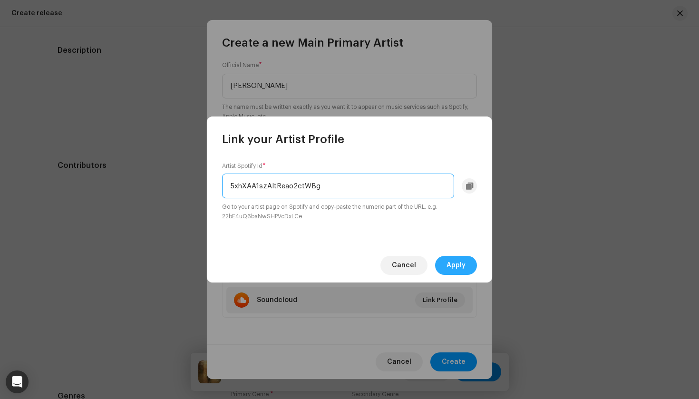
type input "5xhXAA1szAltReao2ctWBg"
click at [459, 264] on span "Apply" at bounding box center [456, 265] width 19 height 19
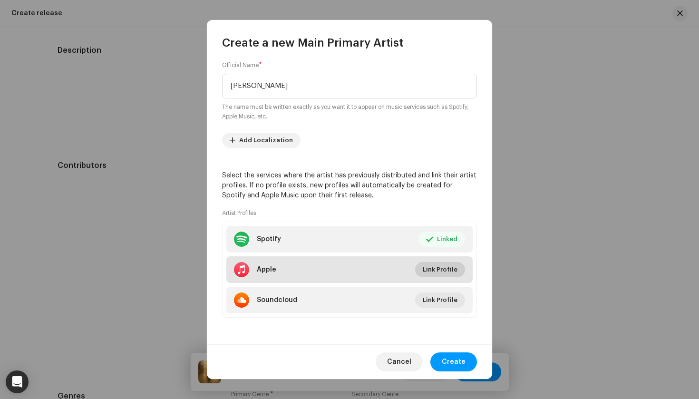
click at [431, 271] on span "Link Profile" at bounding box center [440, 269] width 35 height 19
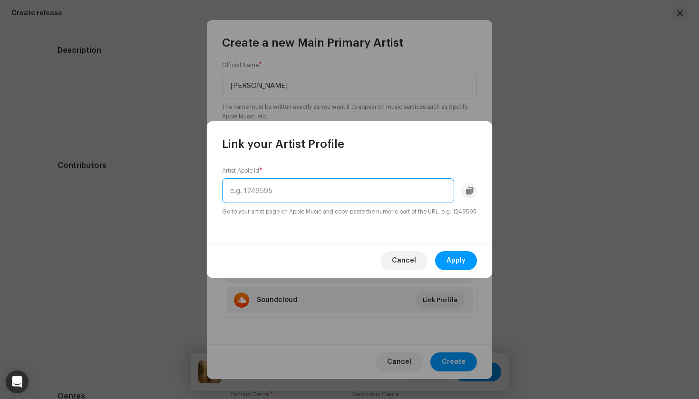
click at [274, 190] on input "text" at bounding box center [338, 190] width 232 height 25
paste input "https://music.apple.com/se/artist/niclas-lundqvist/1693064643?l=en-GB"
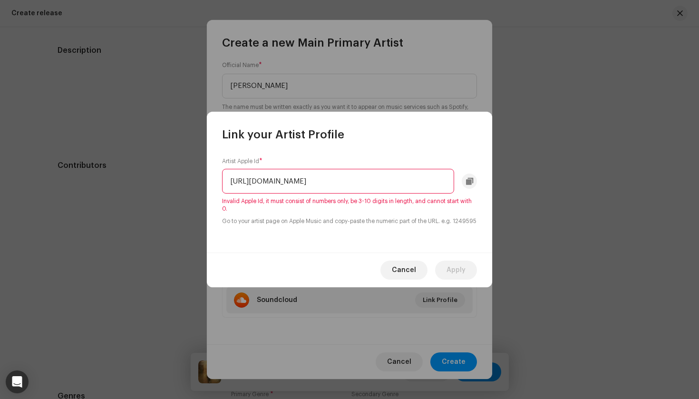
drag, startPoint x: 372, startPoint y: 175, endPoint x: 90, endPoint y: 176, distance: 282.1
click at [90, 176] on div "Link your Artist Profile Artist Apple Id * https://music.apple.com/se/artist/ni…" at bounding box center [349, 199] width 699 height 399
drag, startPoint x: 320, startPoint y: 182, endPoint x: 273, endPoint y: 176, distance: 47.0
click at [273, 176] on input "1693064643?l=en-GB" at bounding box center [338, 181] width 232 height 25
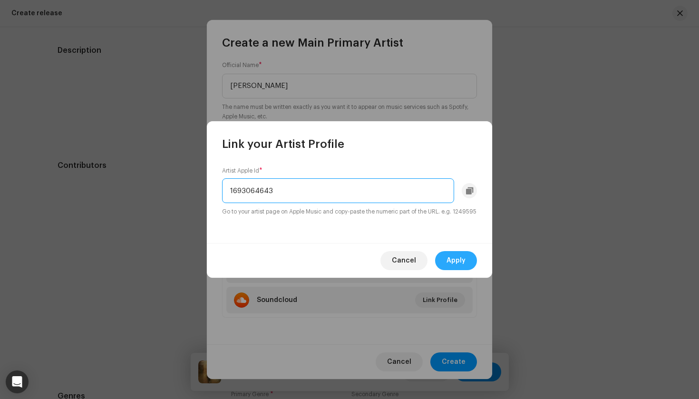
type input "1693064643"
click at [459, 264] on span "Apply" at bounding box center [456, 260] width 19 height 19
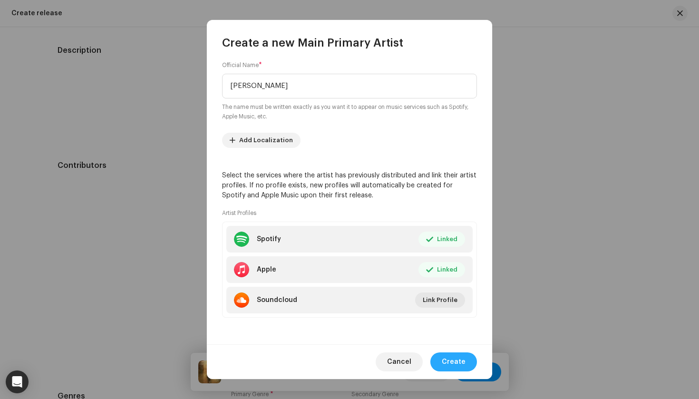
click at [450, 361] on span "Create" at bounding box center [454, 361] width 24 height 19
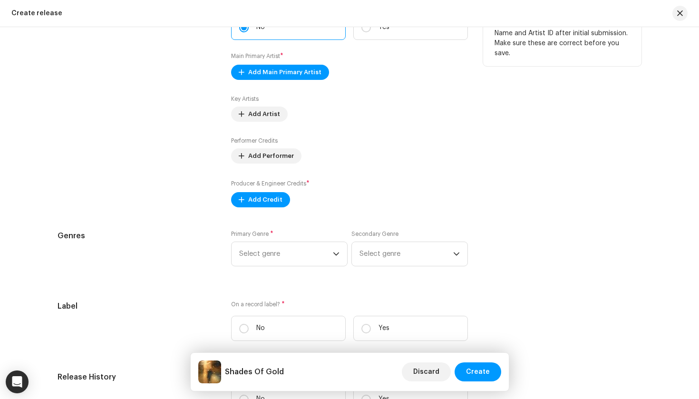
scroll to position [1272, 0]
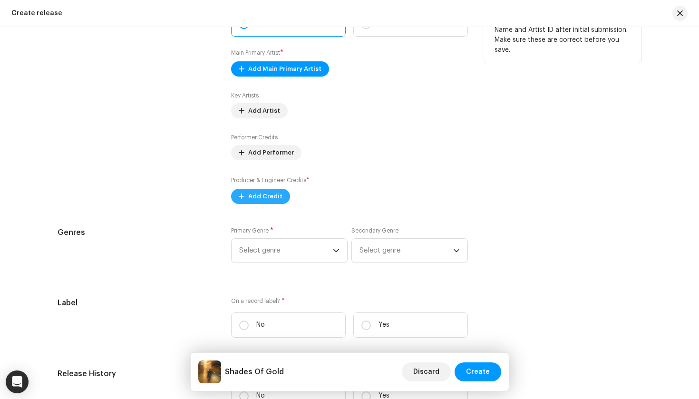
click at [274, 201] on span "Add Credit" at bounding box center [265, 196] width 34 height 19
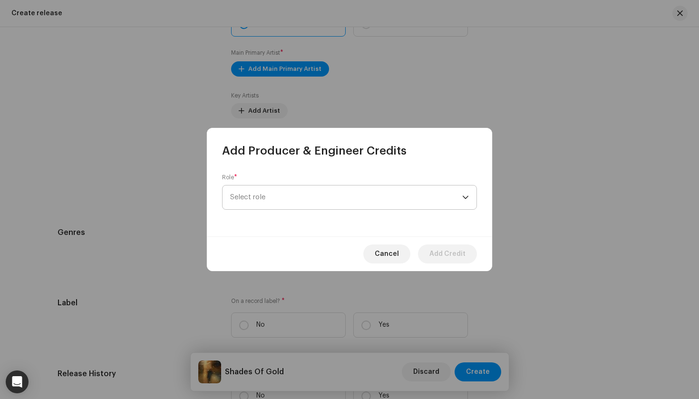
click at [274, 196] on span "Select role" at bounding box center [346, 198] width 232 height 24
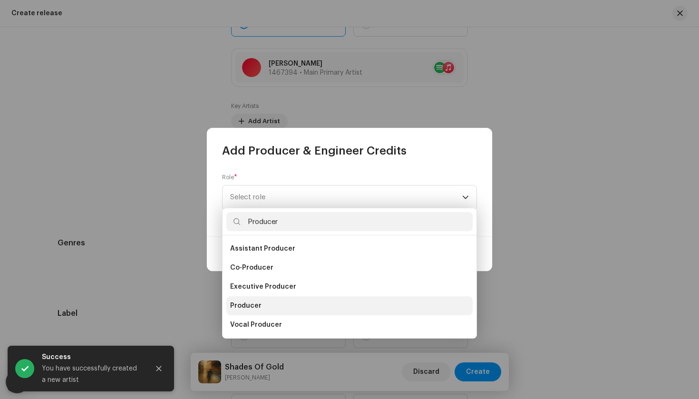
type input "Producer"
click at [260, 307] on li "Producer" at bounding box center [349, 305] width 246 height 19
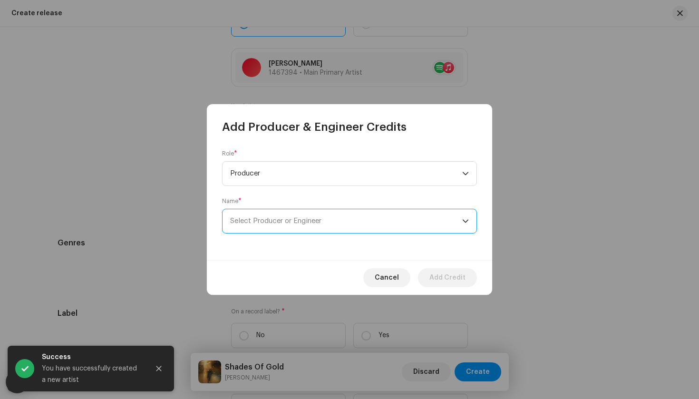
click at [301, 224] on span "Select Producer or Engineer" at bounding box center [275, 220] width 91 height 7
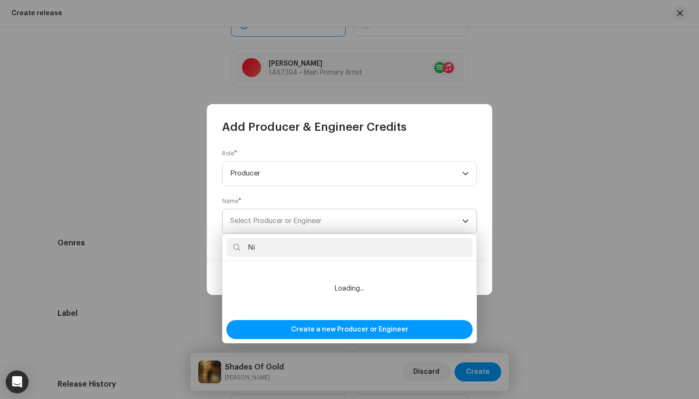
type input "N"
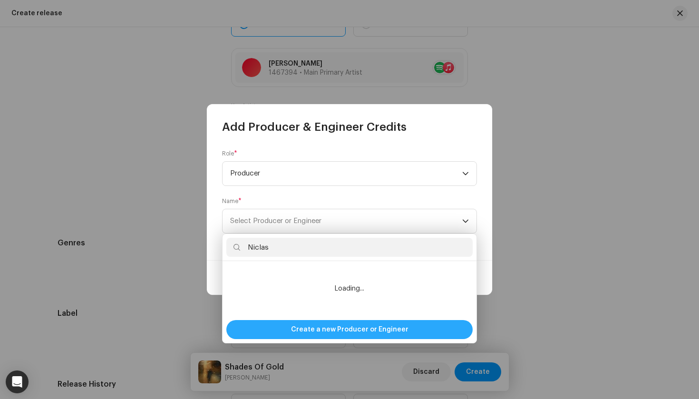
type input "Niclas"
click at [362, 330] on span "Create a new Producer or Engineer" at bounding box center [349, 329] width 117 height 19
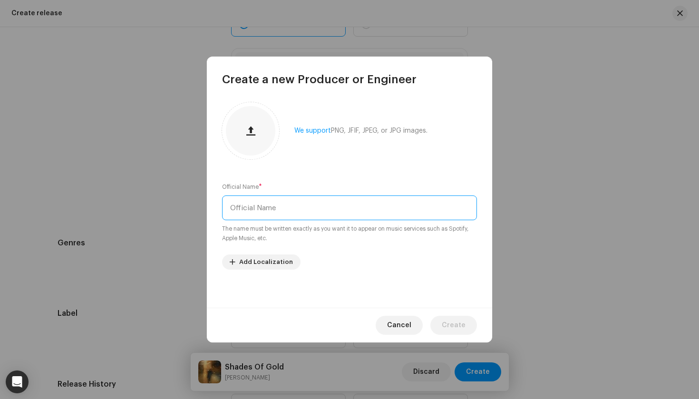
click at [296, 201] on input "text" at bounding box center [349, 207] width 255 height 25
click at [265, 209] on input "Niclas Lunqvist" at bounding box center [349, 207] width 255 height 25
type input "Niclas Lundqvist"
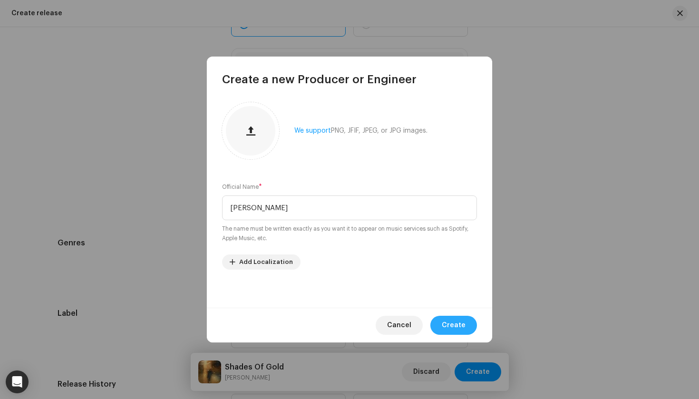
click at [458, 323] on span "Create" at bounding box center [454, 325] width 24 height 19
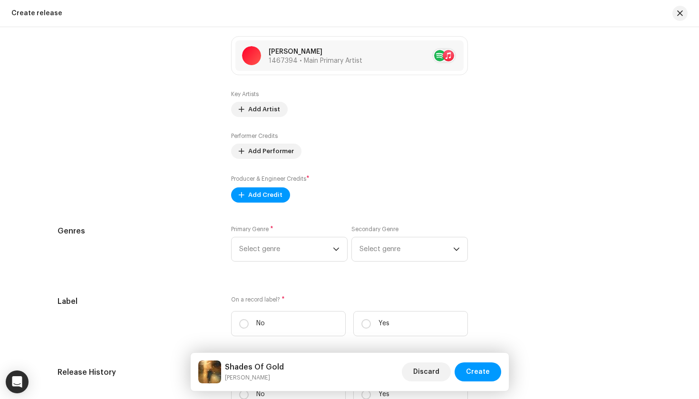
scroll to position [1285, 0]
click at [255, 197] on span "Add Credit" at bounding box center [265, 194] width 34 height 19
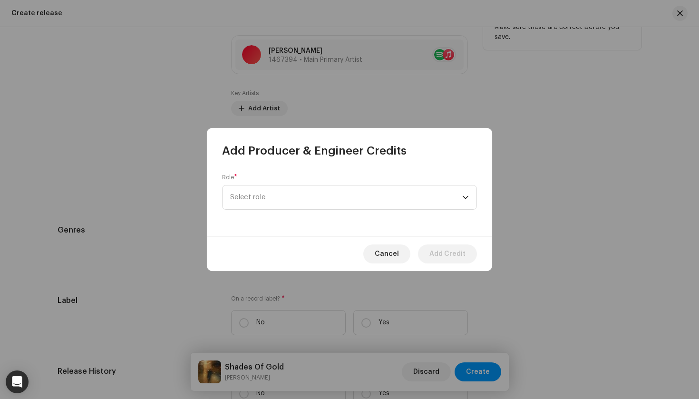
click at [255, 197] on span "Select role" at bounding box center [346, 198] width 232 height 24
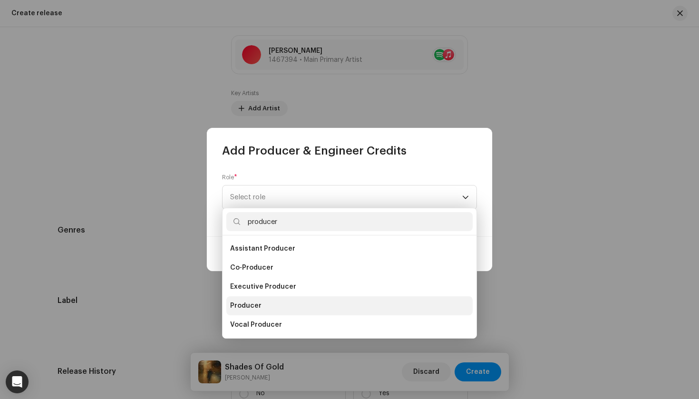
type input "producer"
click at [259, 307] on span "Producer" at bounding box center [245, 306] width 31 height 10
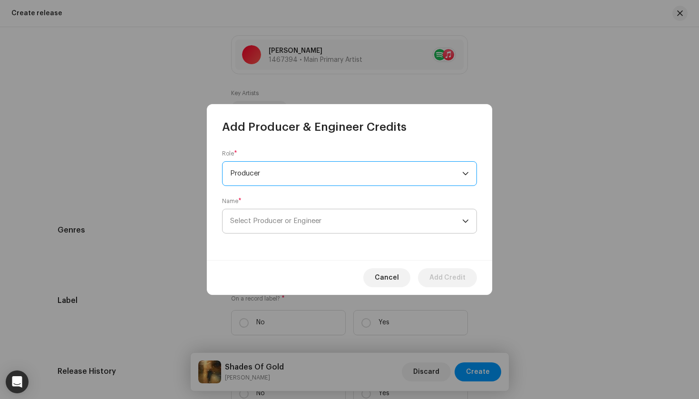
click at [294, 223] on span "Select Producer or Engineer" at bounding box center [275, 220] width 91 height 7
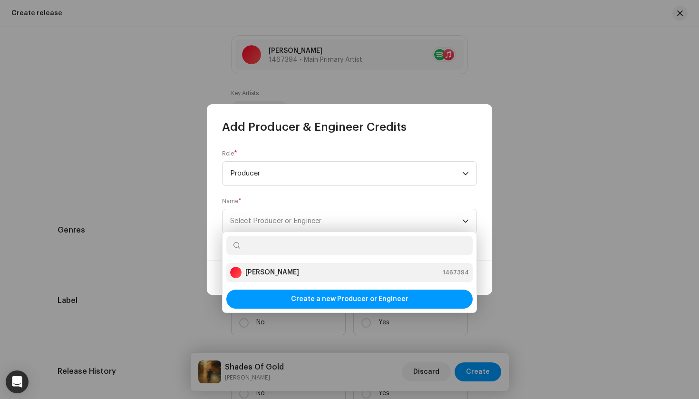
click at [287, 269] on strong "Niclas Lundqvist" at bounding box center [272, 273] width 54 height 10
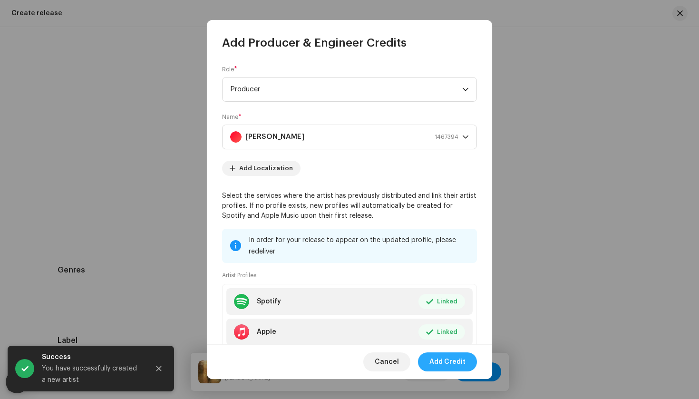
click at [438, 361] on span "Add Credit" at bounding box center [448, 361] width 36 height 19
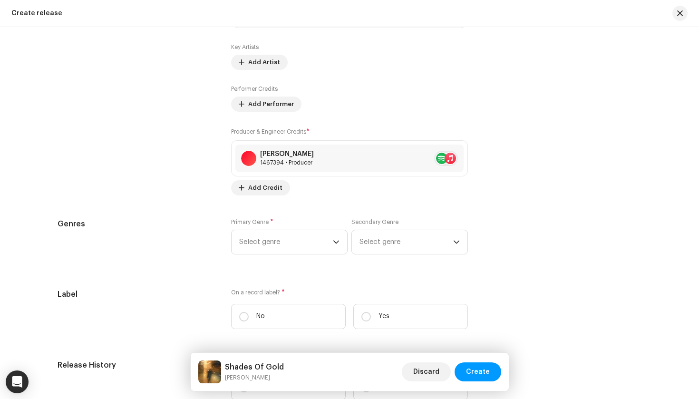
scroll to position [1342, 0]
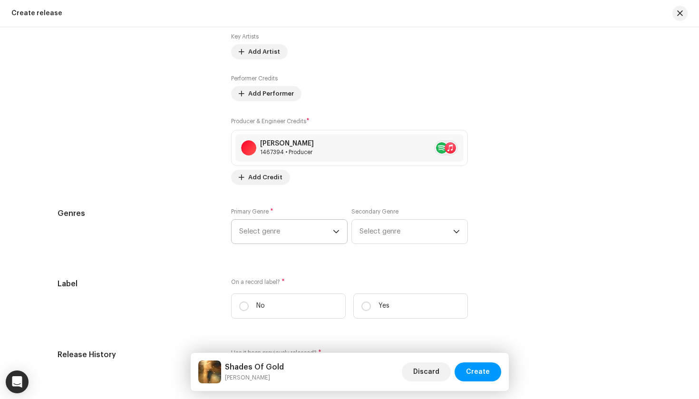
click at [295, 231] on span "Select genre" at bounding box center [286, 232] width 94 height 24
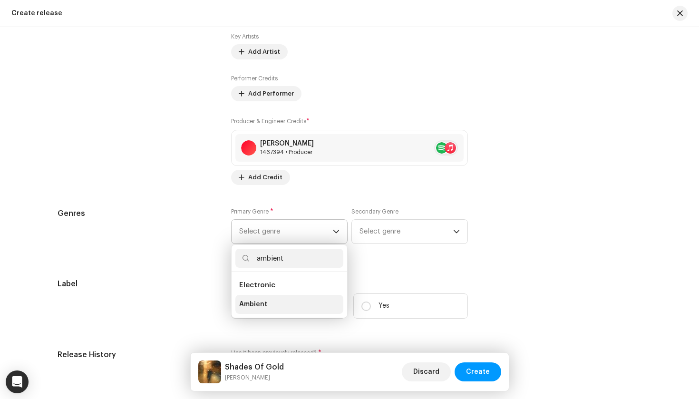
type input "ambient"
click at [259, 307] on span "Ambient" at bounding box center [253, 305] width 28 height 10
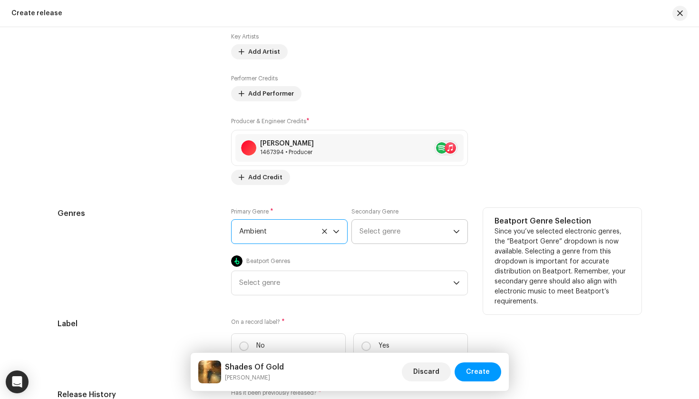
click at [374, 227] on span "Select genre" at bounding box center [407, 232] width 94 height 24
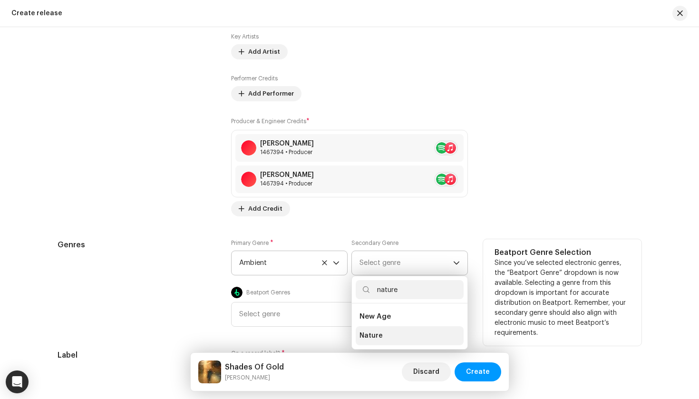
type input "nature"
click at [369, 338] on span "Nature" at bounding box center [371, 336] width 23 height 10
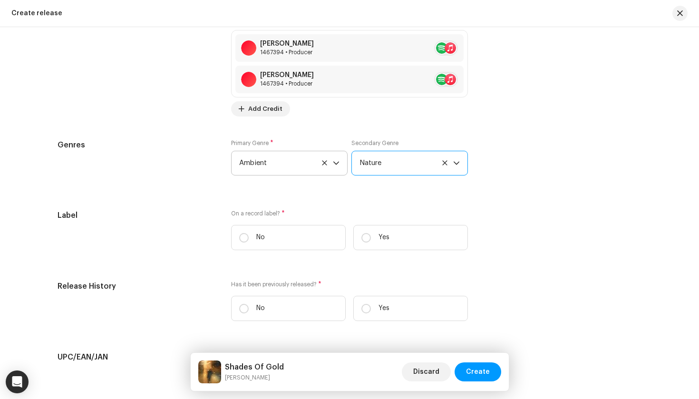
scroll to position [1442, 0]
click at [442, 162] on icon at bounding box center [445, 163] width 6 height 6
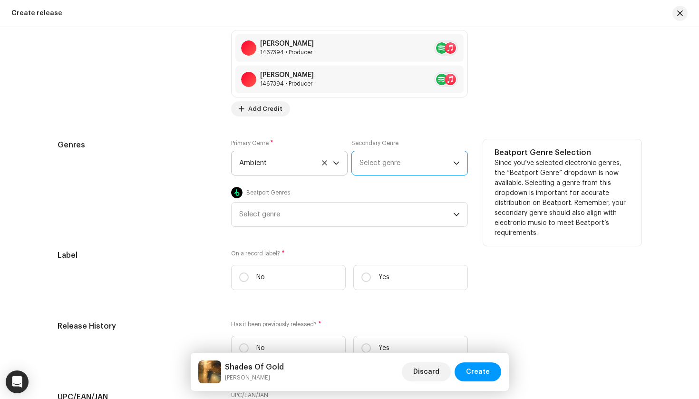
click at [399, 165] on span "Select genre" at bounding box center [407, 163] width 94 height 24
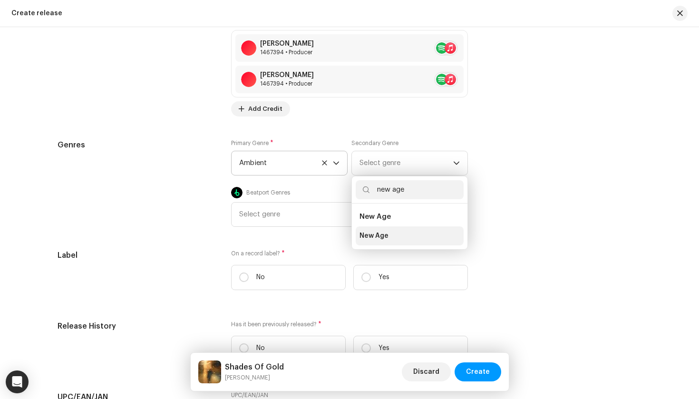
type input "new age"
click at [361, 242] on li "New Age" at bounding box center [410, 235] width 108 height 19
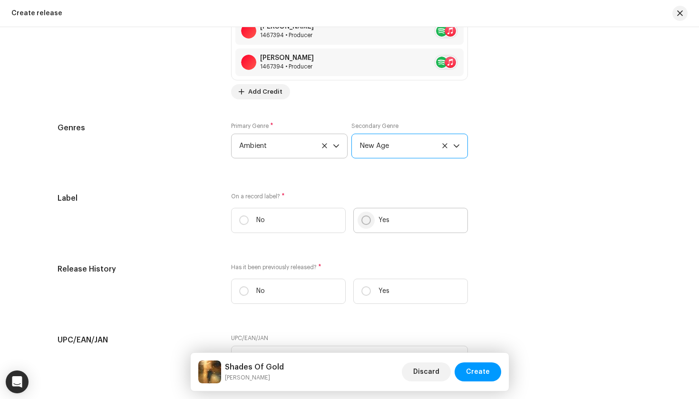
scroll to position [1461, 0]
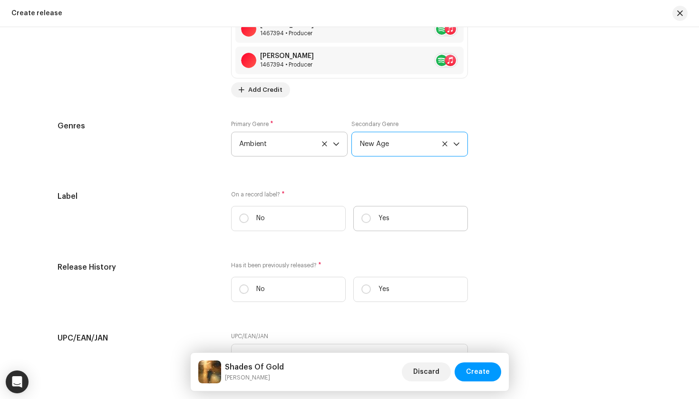
click at [374, 219] on label "Yes" at bounding box center [410, 218] width 115 height 25
click at [371, 219] on input "Yes" at bounding box center [367, 219] width 10 height 10
radio input "true"
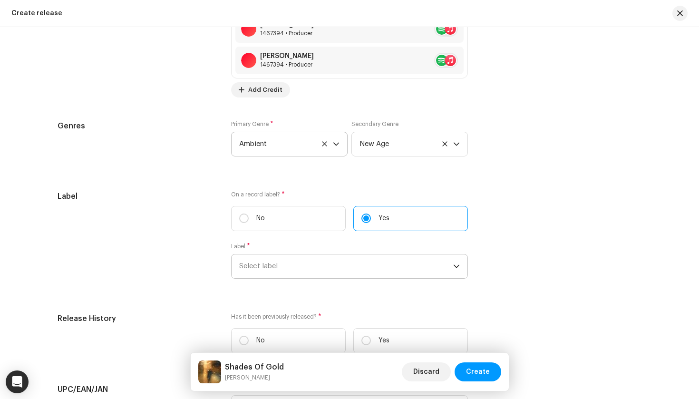
click at [332, 260] on span "Select label" at bounding box center [346, 266] width 214 height 24
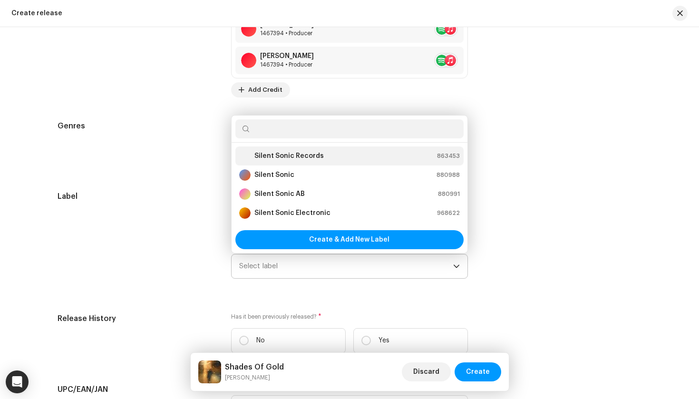
click at [321, 160] on div "Silent Sonic Records 863453" at bounding box center [349, 155] width 221 height 11
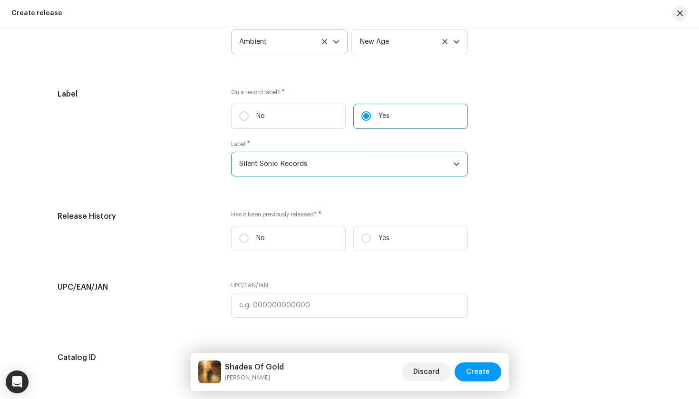
scroll to position [1565, 0]
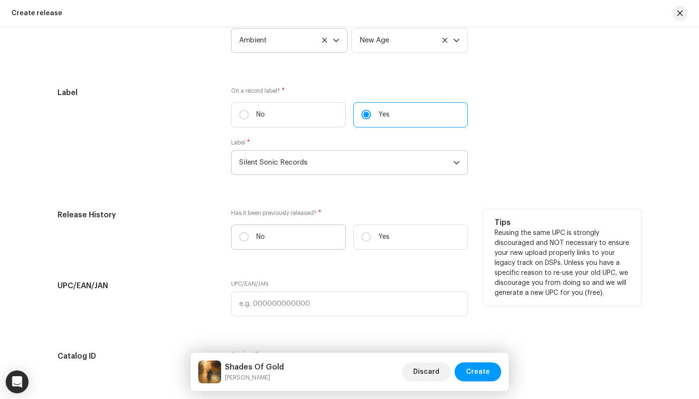
click at [282, 236] on label "No" at bounding box center [288, 237] width 115 height 25
click at [249, 236] on input "No" at bounding box center [244, 237] width 10 height 10
radio input "true"
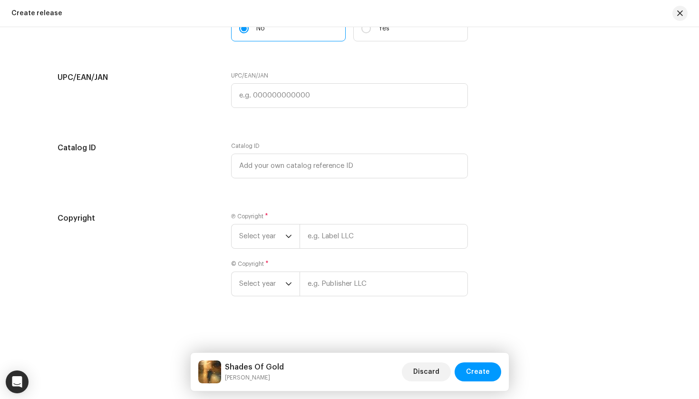
scroll to position [1773, 0]
click at [252, 232] on span "Select year" at bounding box center [262, 237] width 46 height 24
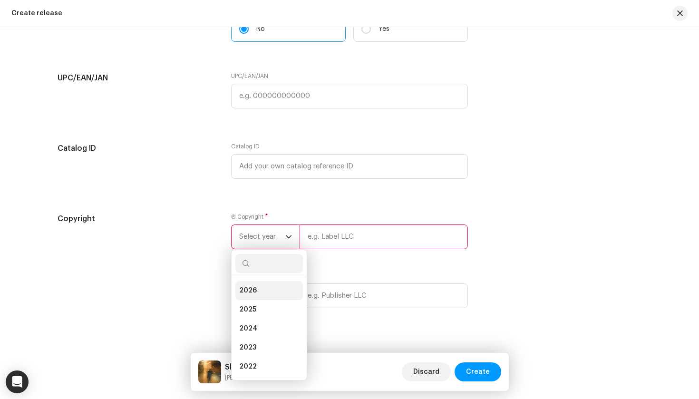
click at [254, 292] on li "2026" at bounding box center [269, 290] width 68 height 19
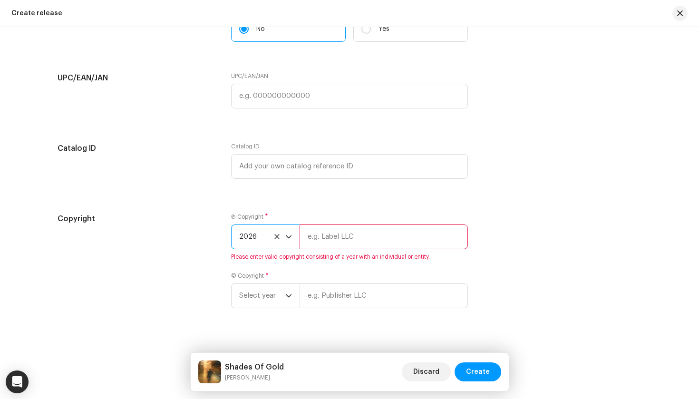
click at [334, 238] on input "text" at bounding box center [384, 237] width 168 height 25
click at [353, 239] on input "Silent Sonic Records" at bounding box center [384, 237] width 168 height 25
type input "Silent Sonic Records"
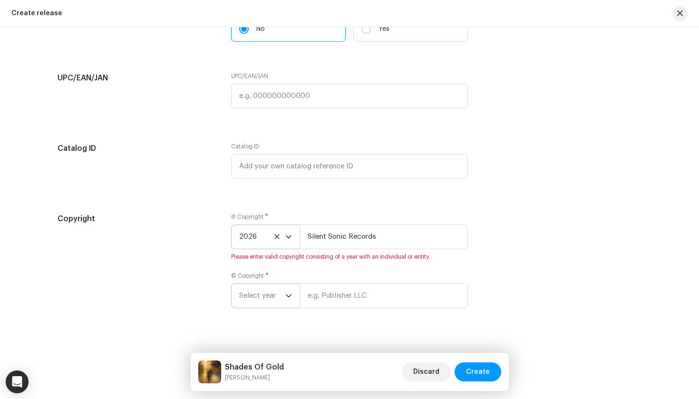
click at [244, 296] on p-select "Select year" at bounding box center [265, 295] width 68 height 25
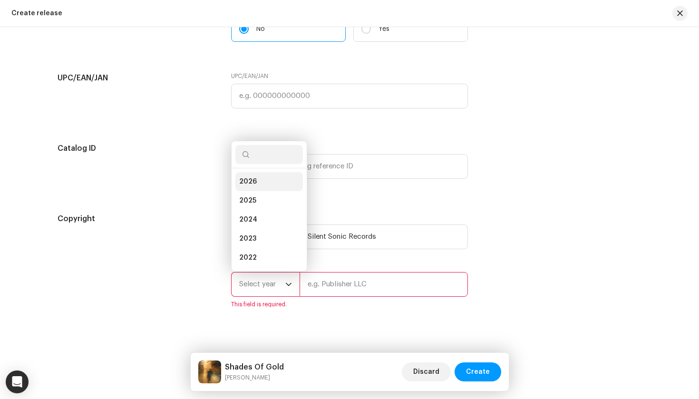
click at [254, 178] on li "2026" at bounding box center [269, 181] width 68 height 19
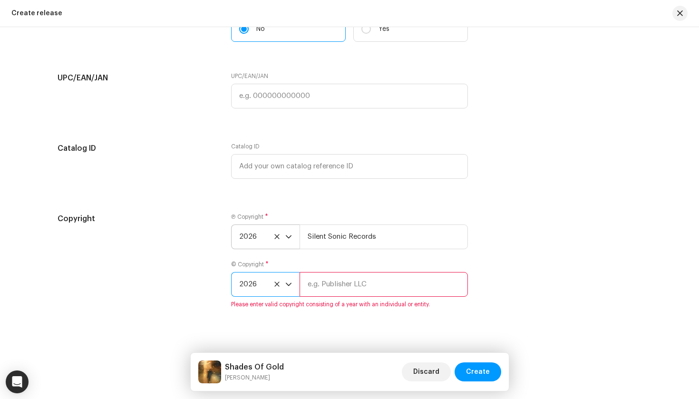
click at [341, 282] on input "text" at bounding box center [384, 284] width 168 height 25
paste input "Silent Sonic Records"
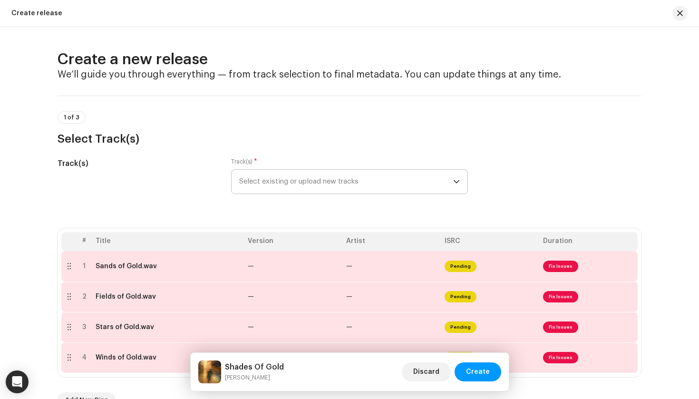
scroll to position [61, 0]
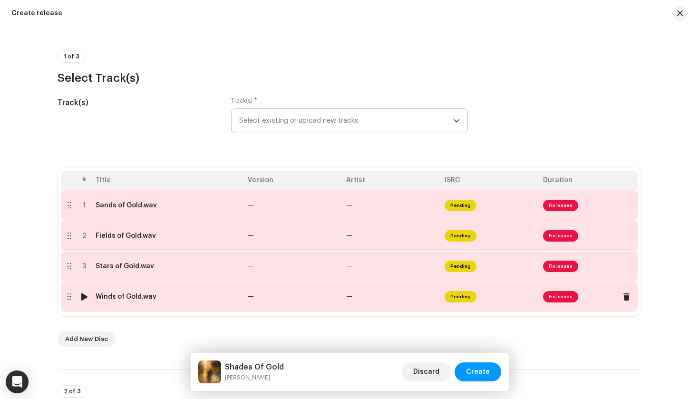
type input "Silent Sonic Records"
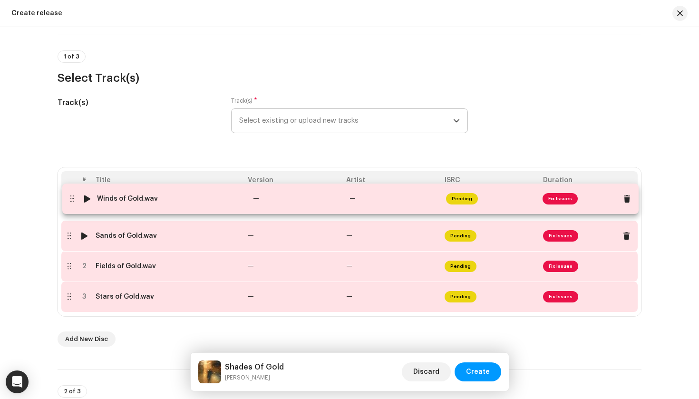
drag, startPoint x: 64, startPoint y: 297, endPoint x: 67, endPoint y: 200, distance: 97.1
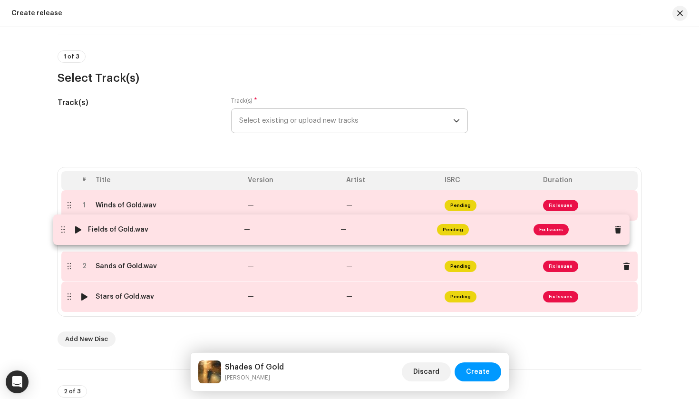
drag, startPoint x: 65, startPoint y: 267, endPoint x: 60, endPoint y: 233, distance: 35.1
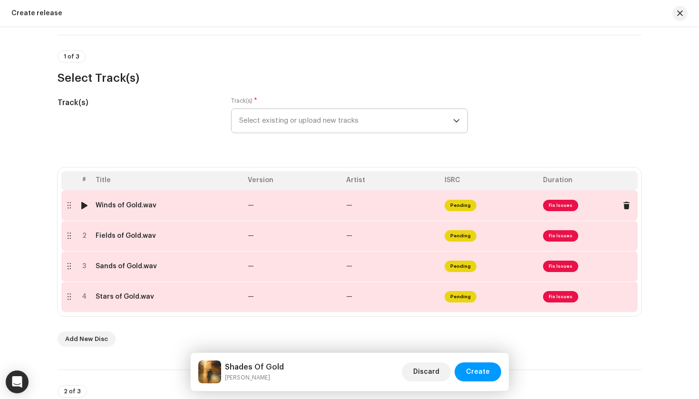
click at [208, 202] on div "Winds of Gold.wav" at bounding box center [168, 206] width 145 height 8
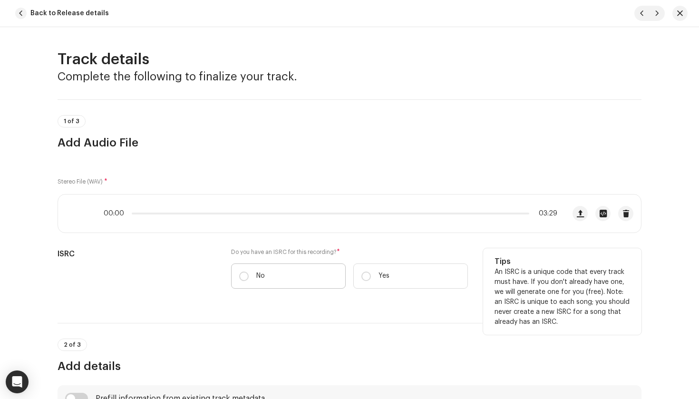
click at [257, 271] on label "No" at bounding box center [288, 276] width 115 height 25
click at [249, 272] on input "No" at bounding box center [244, 277] width 10 height 10
radio input "true"
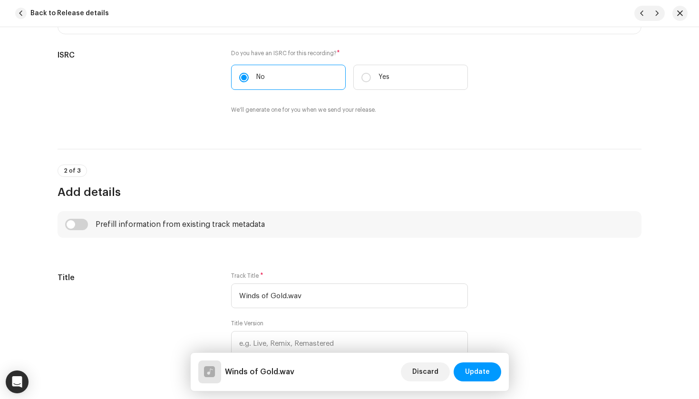
scroll to position [230, 0]
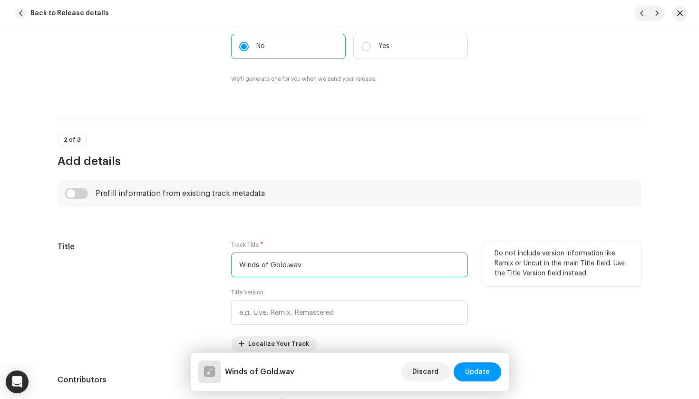
drag, startPoint x: 326, startPoint y: 263, endPoint x: 283, endPoint y: 263, distance: 42.8
click at [283, 263] on input "Winds of Gold.wav" at bounding box center [349, 265] width 237 height 25
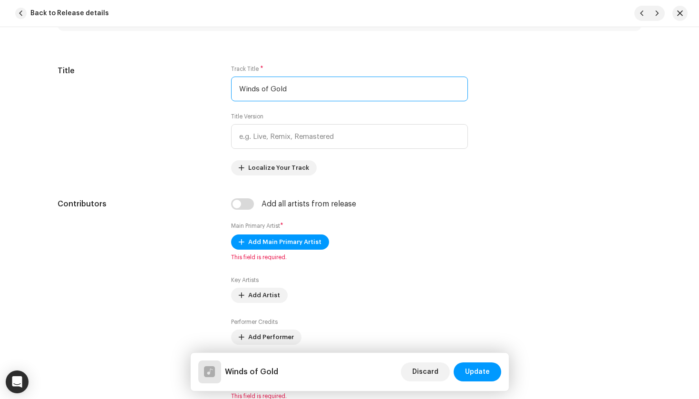
scroll to position [408, 0]
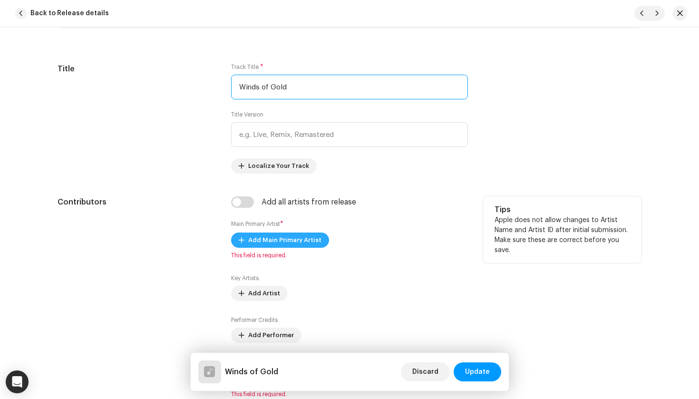
type input "Winds of Gold"
click at [291, 239] on span "Add Main Primary Artist" at bounding box center [284, 240] width 73 height 19
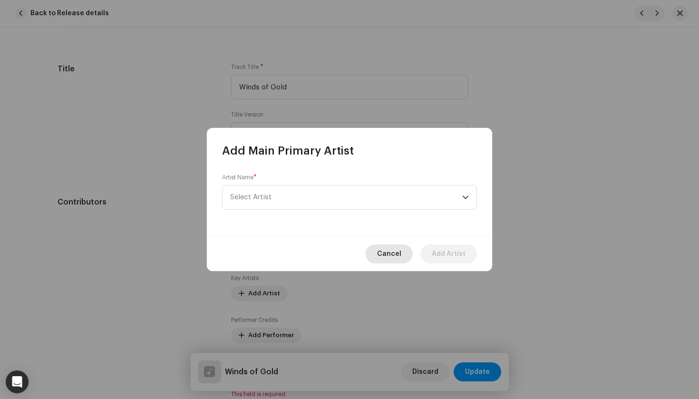
click at [411, 254] on button "Cancel" at bounding box center [389, 253] width 47 height 19
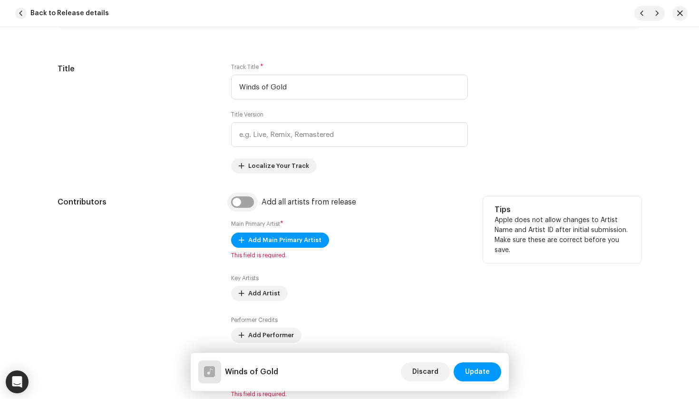
click at [245, 202] on input "checkbox" at bounding box center [242, 201] width 23 height 11
checkbox input "true"
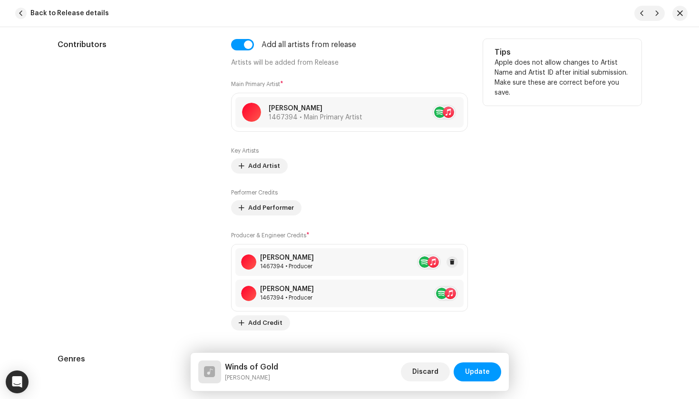
scroll to position [566, 0]
click at [450, 294] on span at bounding box center [453, 293] width 6 height 8
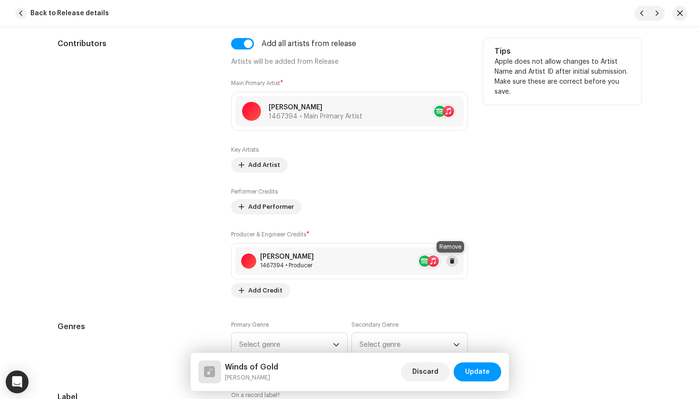
click at [451, 260] on span at bounding box center [453, 261] width 6 height 8
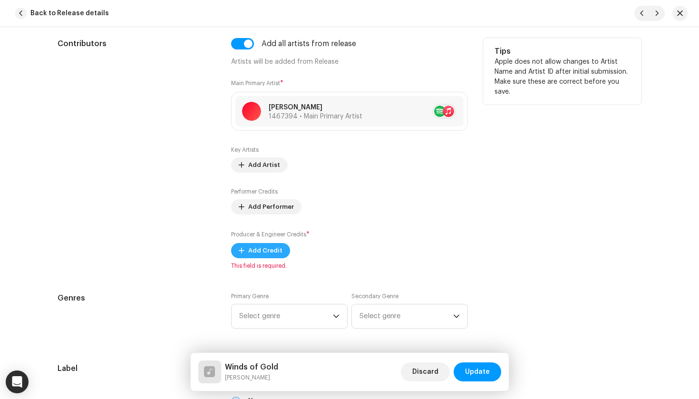
click at [261, 254] on span "Add Credit" at bounding box center [265, 250] width 34 height 19
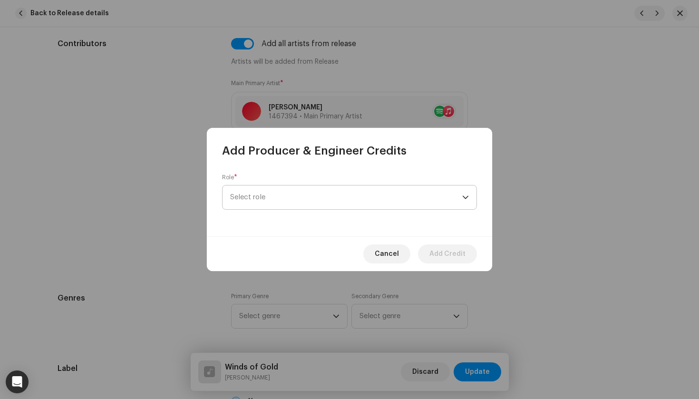
click at [275, 200] on span "Select role" at bounding box center [346, 198] width 232 height 24
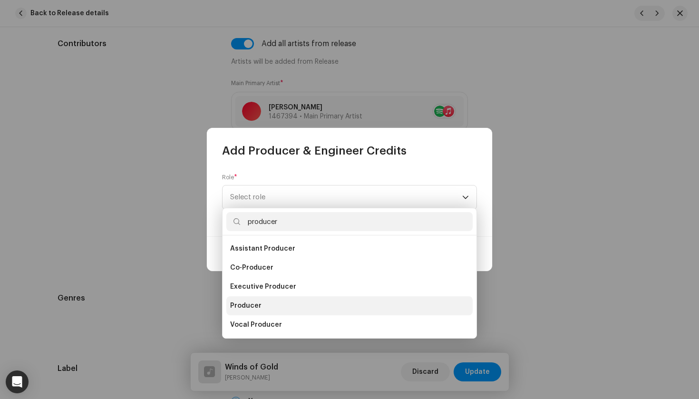
type input "producer"
click at [246, 302] on span "Producer" at bounding box center [245, 306] width 31 height 10
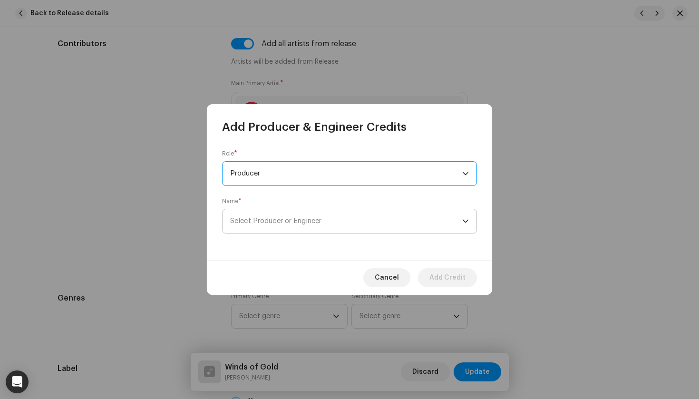
click at [277, 219] on span "Select Producer or Engineer" at bounding box center [275, 220] width 91 height 7
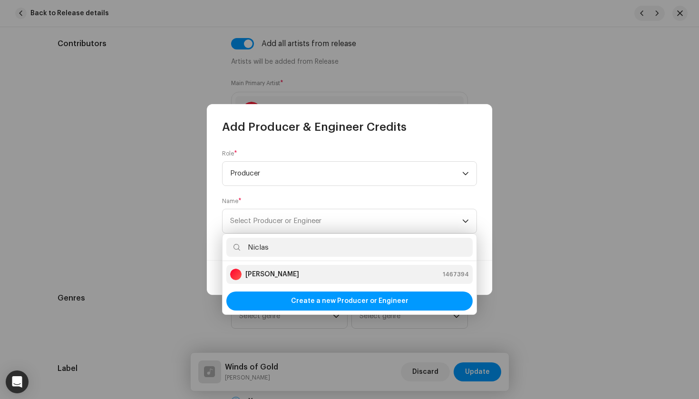
type input "Niclas"
click at [295, 273] on strong "Niclas Lundqvist" at bounding box center [272, 275] width 54 height 10
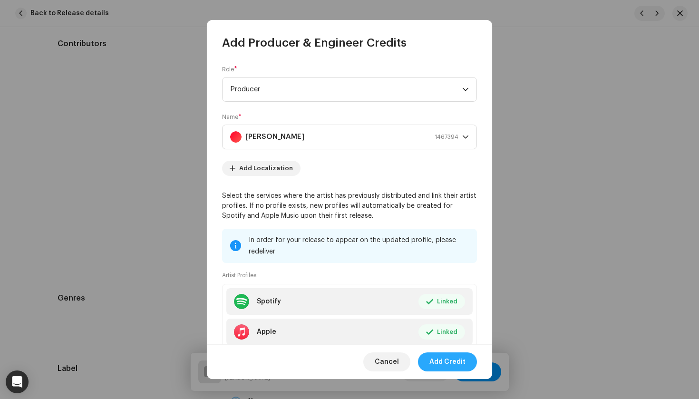
click at [458, 361] on span "Add Credit" at bounding box center [448, 361] width 36 height 19
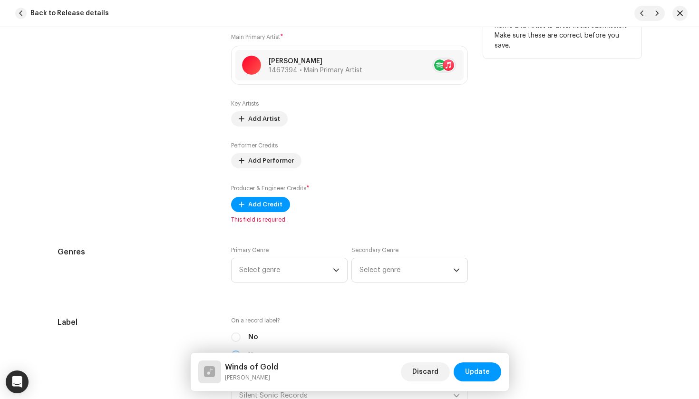
scroll to position [615, 0]
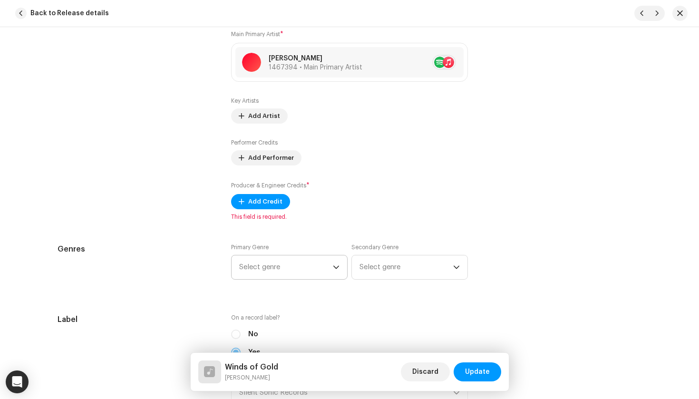
click at [314, 272] on span "Select genre" at bounding box center [286, 267] width 94 height 24
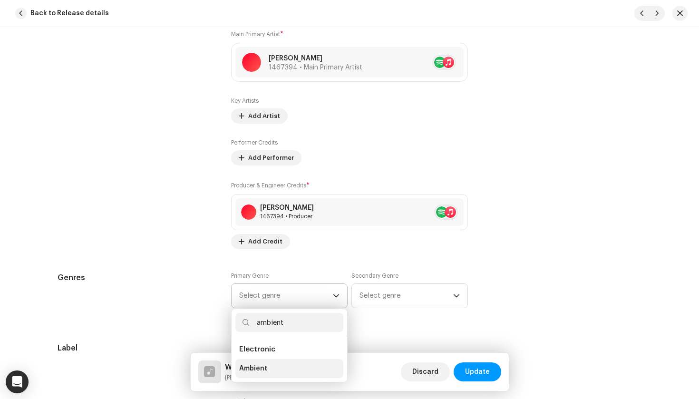
type input "ambient"
click at [264, 376] on li "Ambient" at bounding box center [289, 368] width 108 height 19
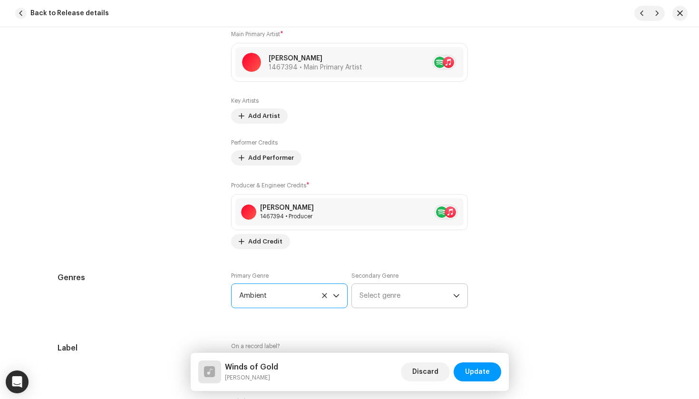
click at [381, 290] on span "Select genre" at bounding box center [407, 296] width 94 height 24
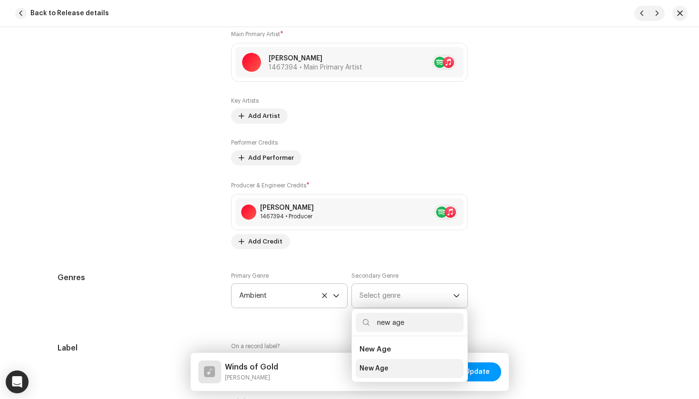
type input "new age"
click at [372, 368] on span "New Age" at bounding box center [374, 369] width 29 height 10
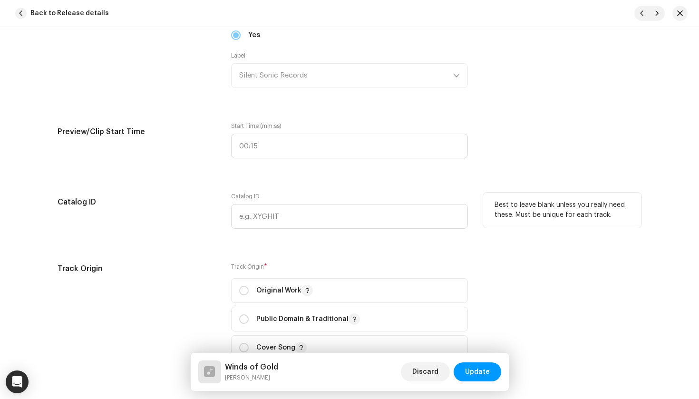
scroll to position [990, 0]
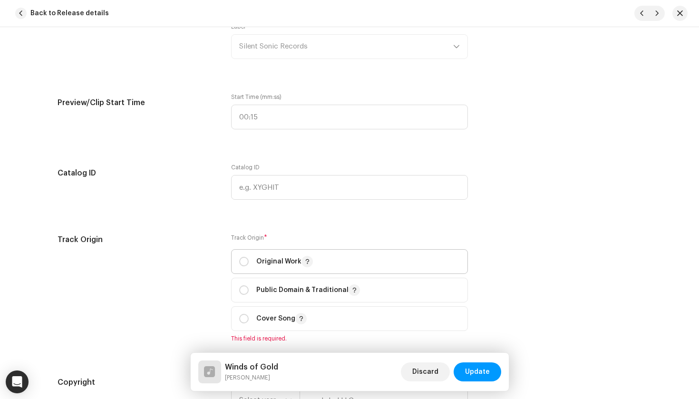
click at [276, 259] on p "Original Work" at bounding box center [284, 261] width 57 height 11
radio input "true"
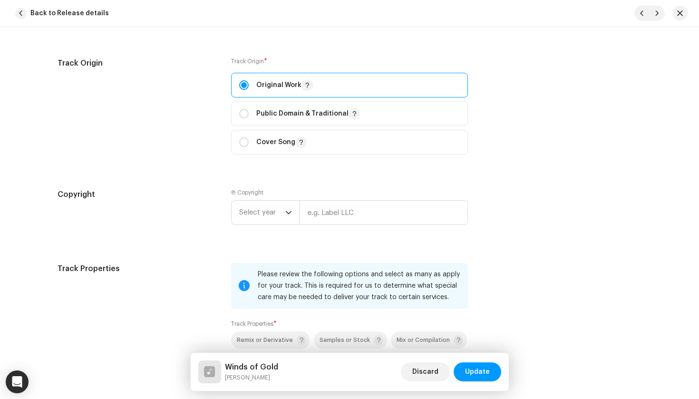
scroll to position [1174, 0]
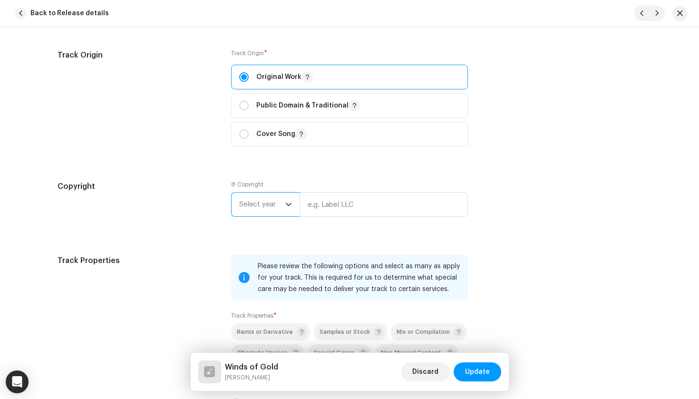
click at [272, 207] on span "Select year" at bounding box center [262, 205] width 46 height 24
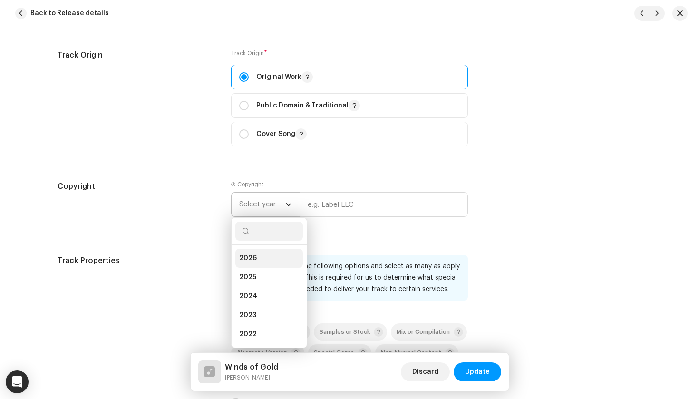
click at [264, 252] on li "2026" at bounding box center [269, 258] width 68 height 19
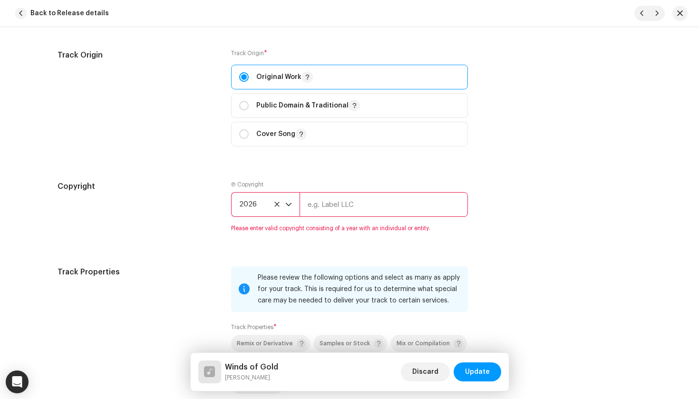
click at [355, 198] on input "text" at bounding box center [384, 204] width 168 height 25
paste input "Winds Of Gold"
drag, startPoint x: 360, startPoint y: 201, endPoint x: 281, endPoint y: 199, distance: 79.0
click at [281, 199] on div "2026 Winds Of Gold" at bounding box center [349, 204] width 237 height 25
click at [332, 206] on input "Silent Sonic Records" at bounding box center [384, 204] width 168 height 25
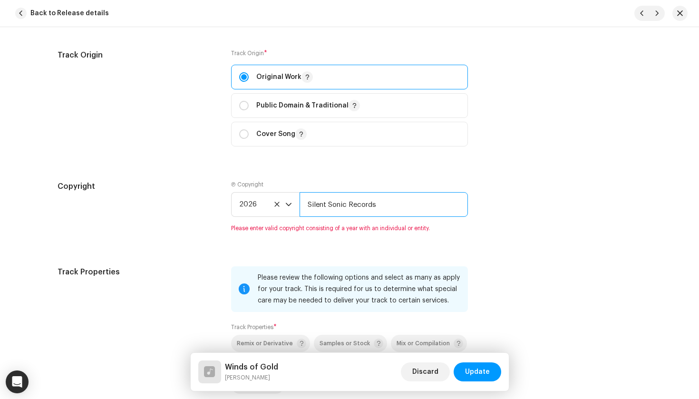
click at [332, 206] on input "Silent Sonic Records" at bounding box center [384, 204] width 168 height 25
type input "Silent Sonic Records"
click at [550, 223] on div "Copyright Ⓟ Copyright 2026 Silent Sonic Records Please enter valid copyright co…" at bounding box center [350, 212] width 584 height 63
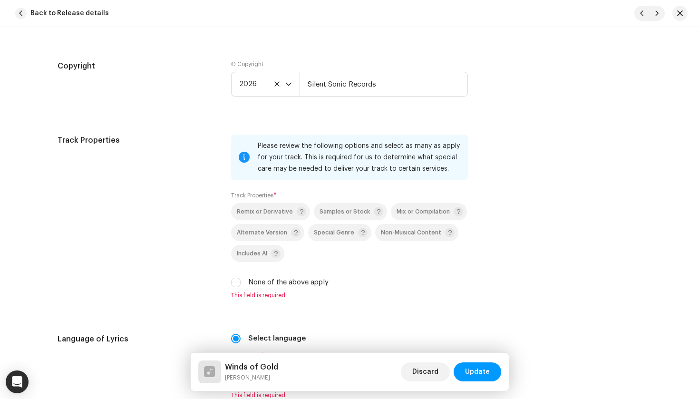
scroll to position [1296, 0]
click at [339, 230] on span "Special Genre" at bounding box center [334, 231] width 40 height 6
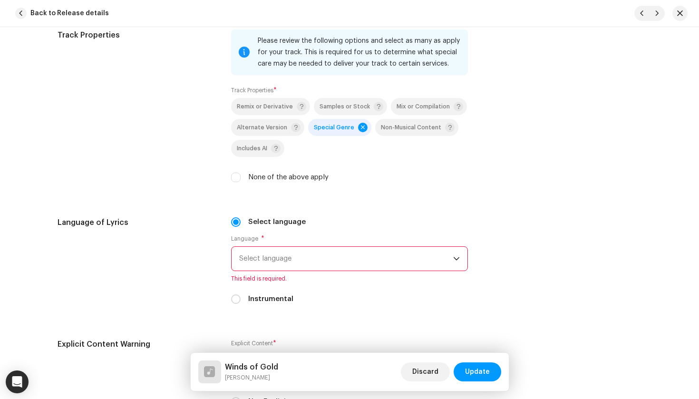
scroll to position [1403, 0]
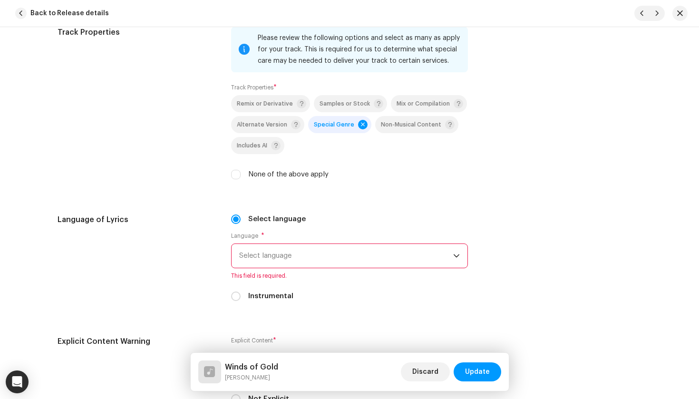
click at [239, 296] on div "Instrumental" at bounding box center [349, 296] width 237 height 10
click at [231, 294] on input "Instrumental" at bounding box center [236, 297] width 10 height 10
radio input "true"
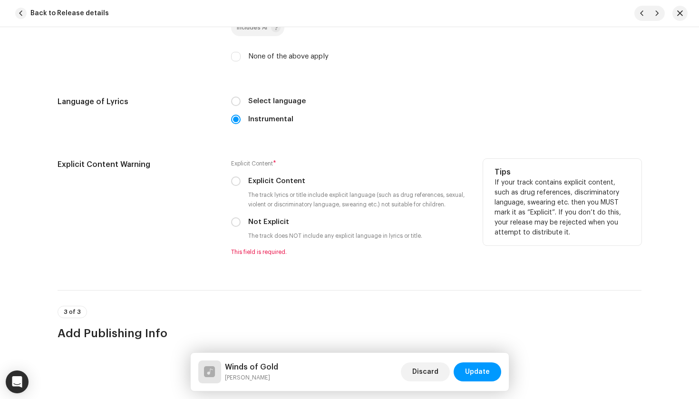
scroll to position [1538, 0]
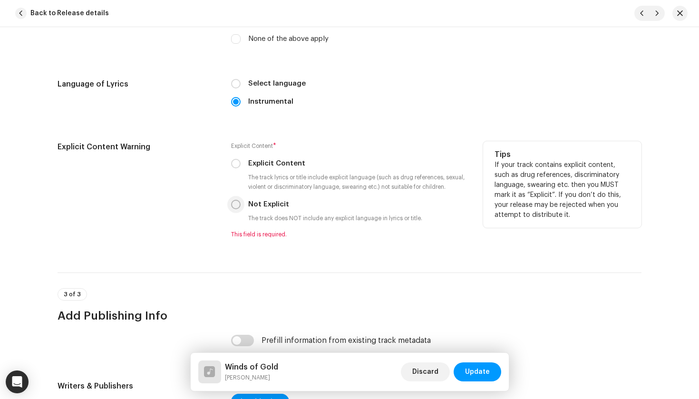
click at [237, 204] on input "Not Explicit" at bounding box center [236, 205] width 10 height 10
radio input "true"
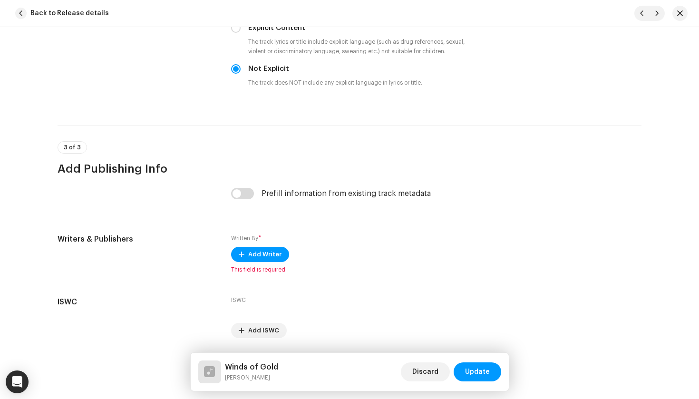
scroll to position [1680, 0]
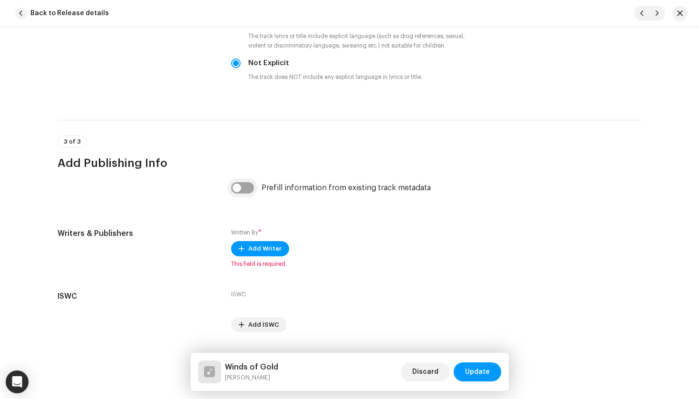
click at [238, 186] on input "checkbox" at bounding box center [242, 187] width 23 height 11
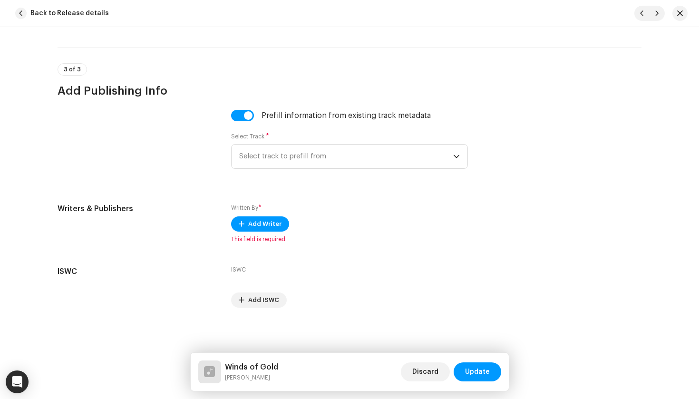
scroll to position [1752, 0]
click at [318, 159] on span "Select track to prefill from" at bounding box center [346, 157] width 214 height 24
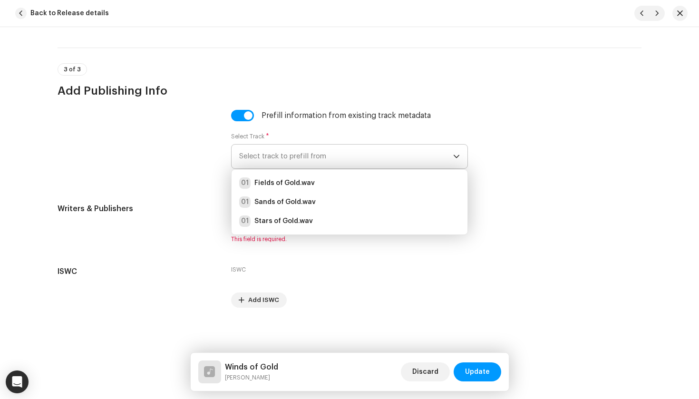
click at [318, 161] on span "Select track to prefill from" at bounding box center [346, 157] width 214 height 24
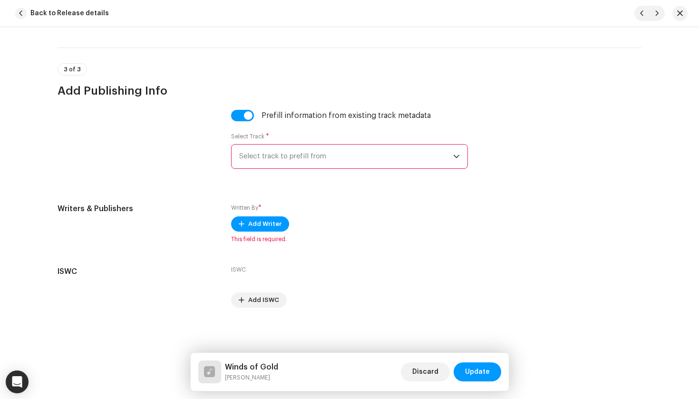
click at [243, 116] on input "checkbox" at bounding box center [242, 115] width 23 height 11
checkbox input "false"
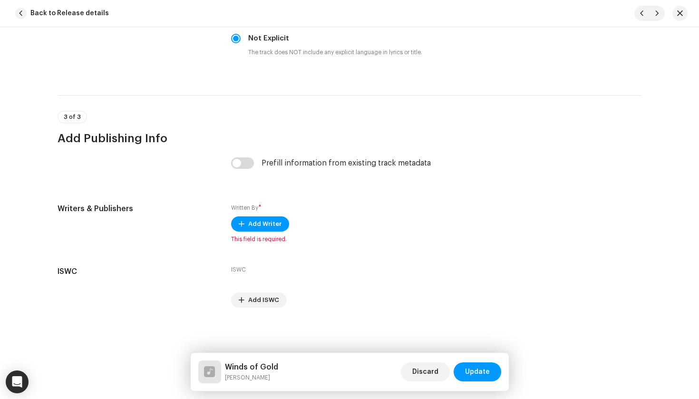
scroll to position [1704, 0]
click at [246, 215] on div "Written By * Add Writer This field is required." at bounding box center [349, 223] width 237 height 40
click at [248, 220] on span "Add Writer" at bounding box center [264, 224] width 33 height 19
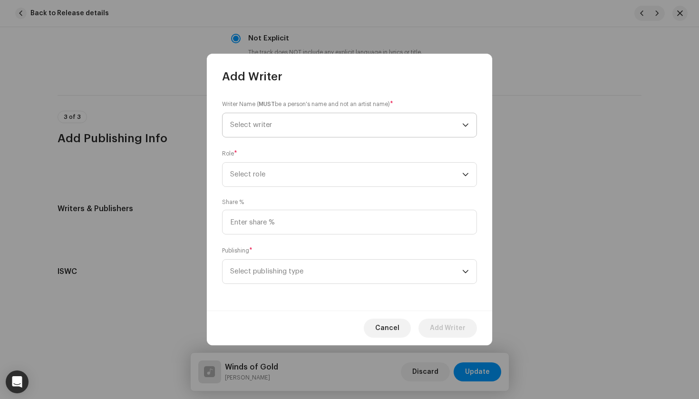
click at [301, 129] on span "Select writer" at bounding box center [346, 125] width 232 height 24
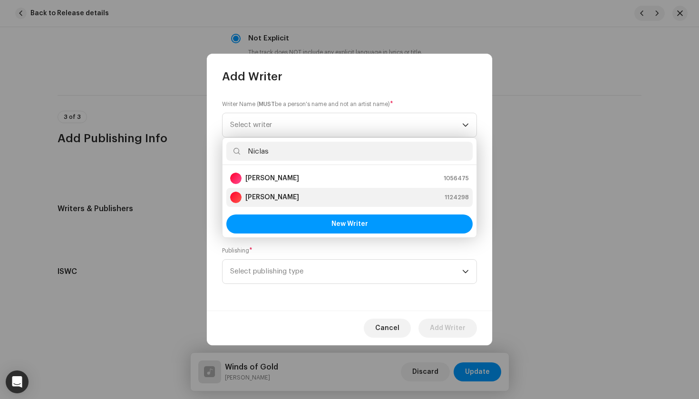
type input "Niclas"
click at [284, 195] on strong "Niclas Lundqvist" at bounding box center [272, 198] width 54 height 10
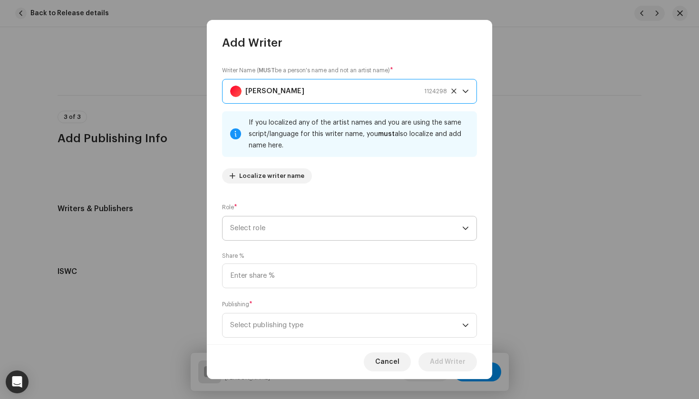
click at [287, 232] on span "Select role" at bounding box center [346, 228] width 232 height 24
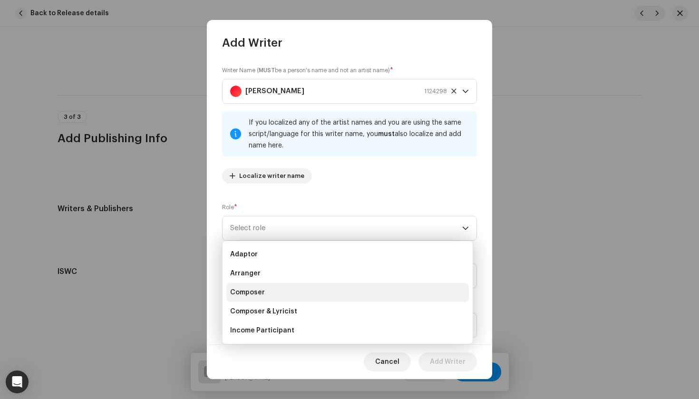
click at [266, 292] on li "Composer" at bounding box center [347, 292] width 243 height 19
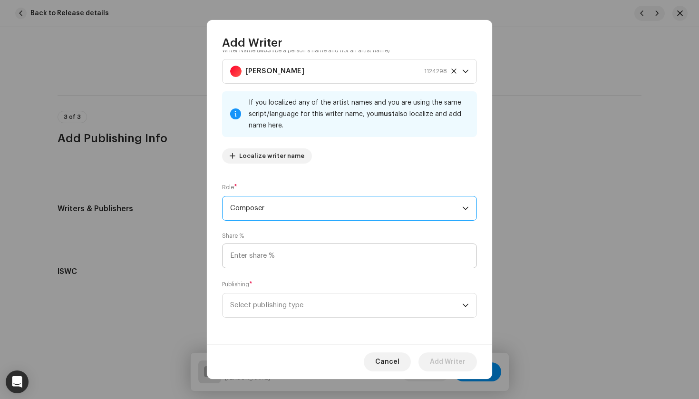
scroll to position [20, 0]
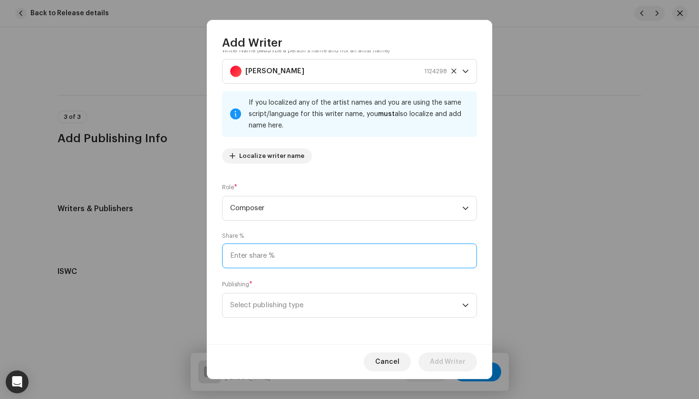
click at [265, 258] on input at bounding box center [349, 256] width 255 height 25
type input "100.00"
click at [296, 303] on span "Select publishing type" at bounding box center [346, 305] width 232 height 24
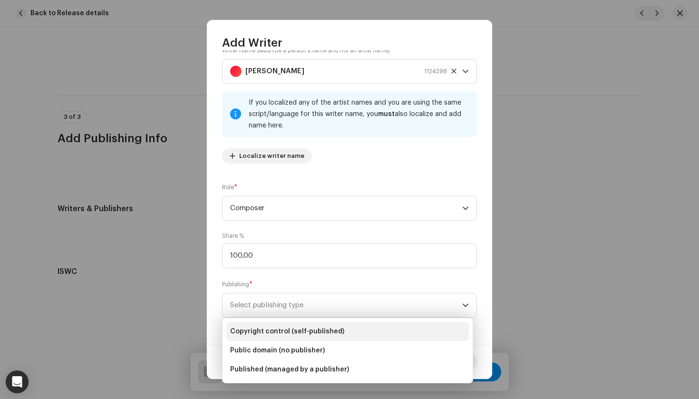
click at [294, 330] on span "Copyright control (self-published)" at bounding box center [287, 332] width 114 height 10
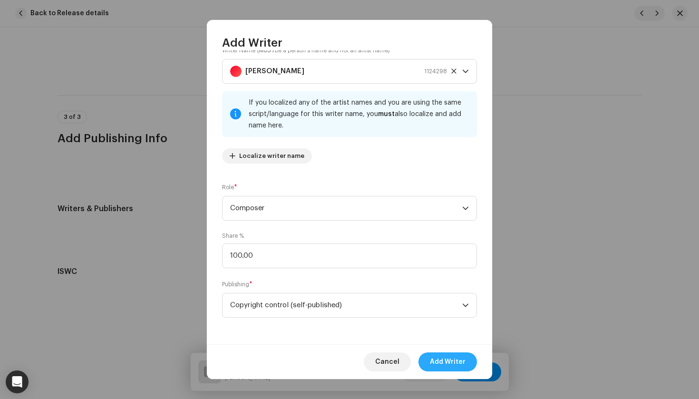
click at [443, 362] on span "Add Writer" at bounding box center [448, 361] width 36 height 19
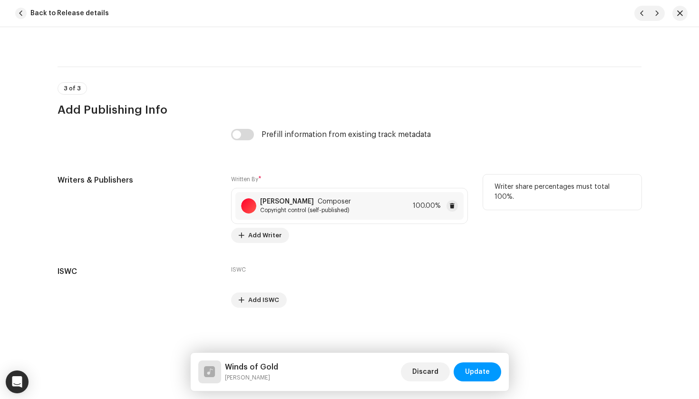
scroll to position [1733, 0]
click at [469, 370] on span "Update" at bounding box center [477, 371] width 25 height 19
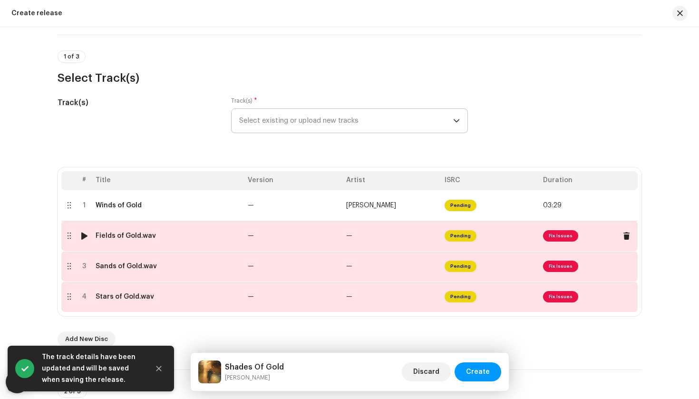
click at [281, 240] on td "—" at bounding box center [293, 236] width 98 height 30
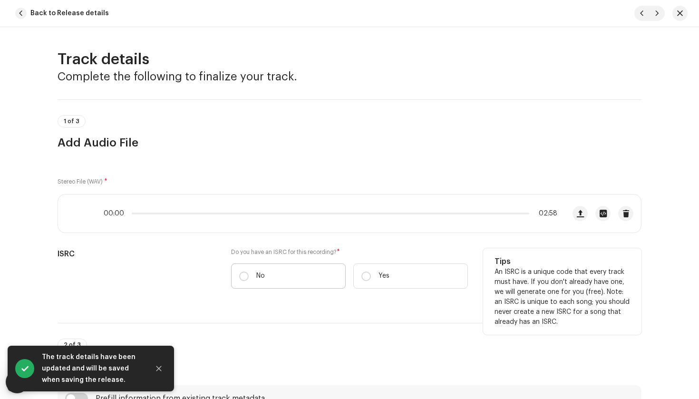
click at [264, 269] on label "No" at bounding box center [288, 276] width 115 height 25
click at [249, 272] on input "No" at bounding box center [244, 277] width 10 height 10
radio input "true"
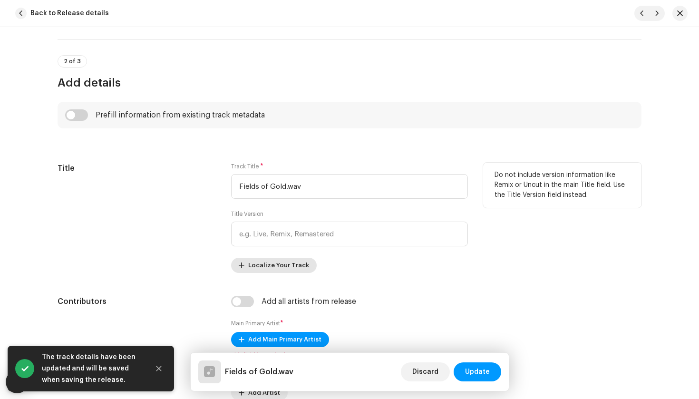
scroll to position [316, 0]
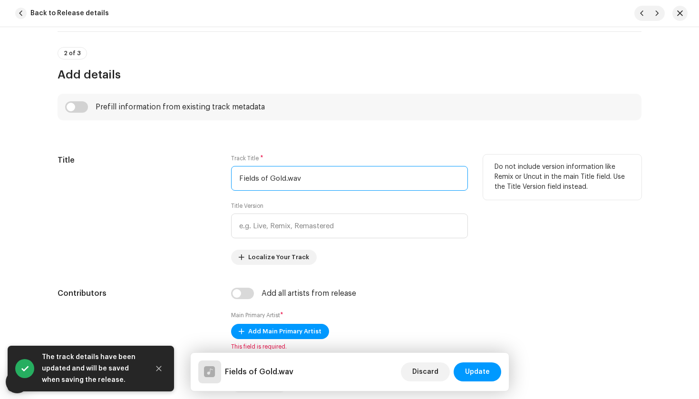
click at [317, 181] on input "Fields of Gold.wav" at bounding box center [349, 178] width 237 height 25
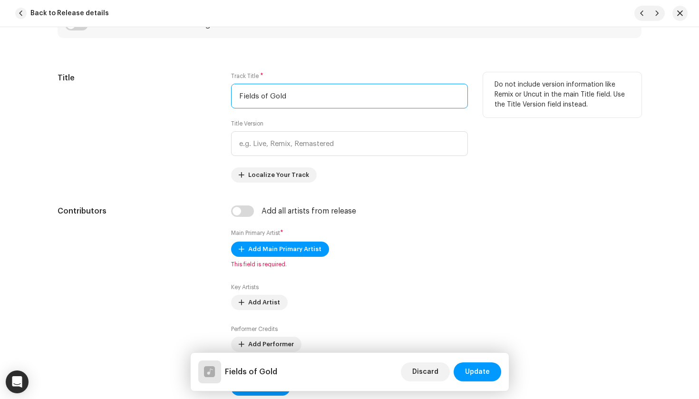
scroll to position [410, 0]
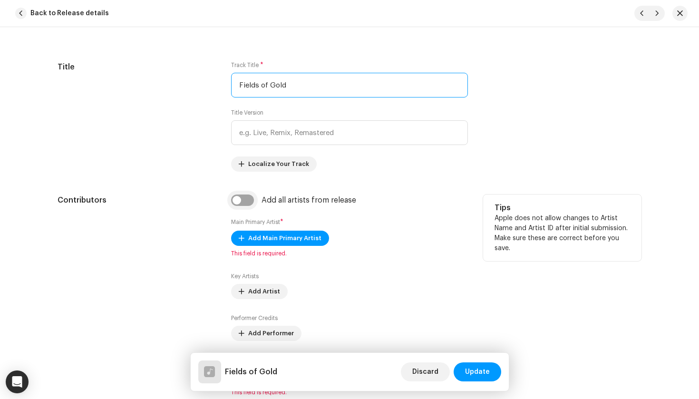
type input "Fields of Gold"
click at [243, 201] on input "checkbox" at bounding box center [242, 200] width 23 height 11
checkbox input "true"
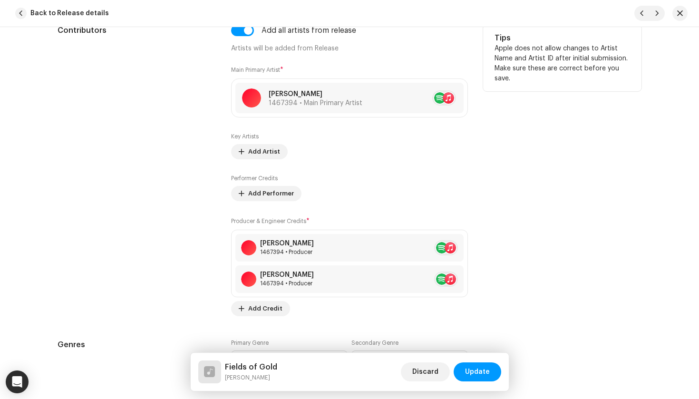
scroll to position [603, 0]
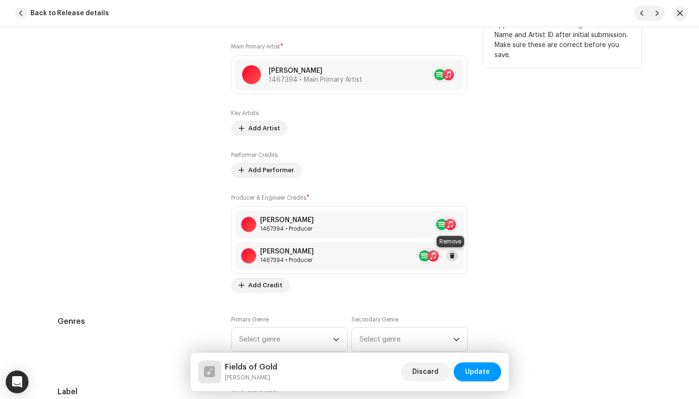
click at [452, 255] on span at bounding box center [453, 256] width 6 height 8
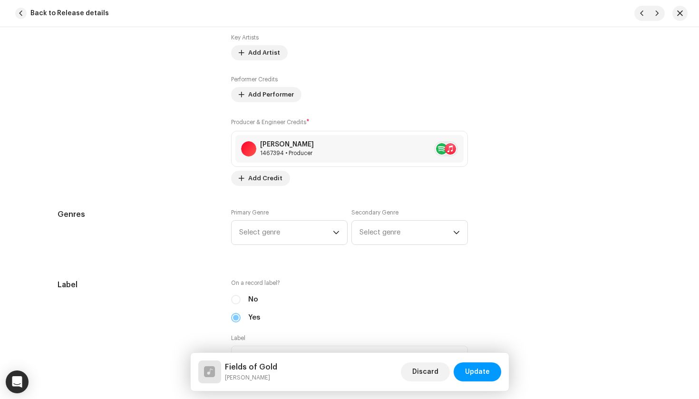
scroll to position [694, 0]
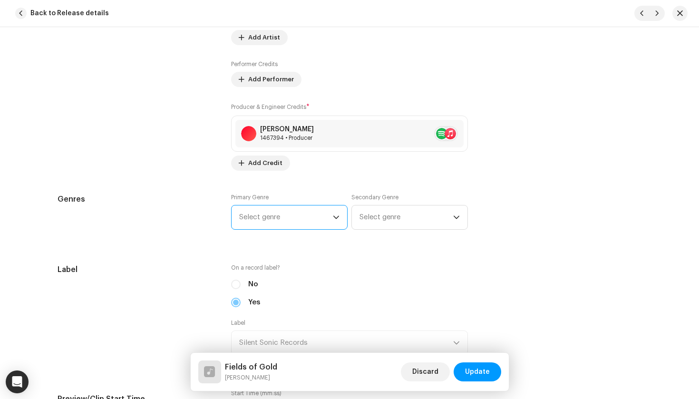
click at [304, 213] on span "Select genre" at bounding box center [286, 217] width 94 height 24
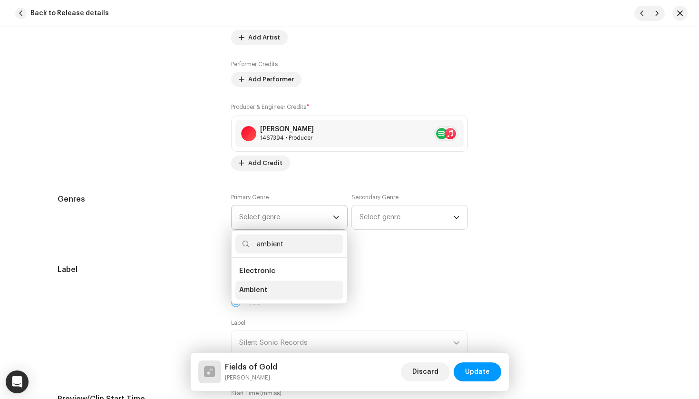
type input "ambient"
click at [276, 285] on li "Ambient" at bounding box center [289, 290] width 108 height 19
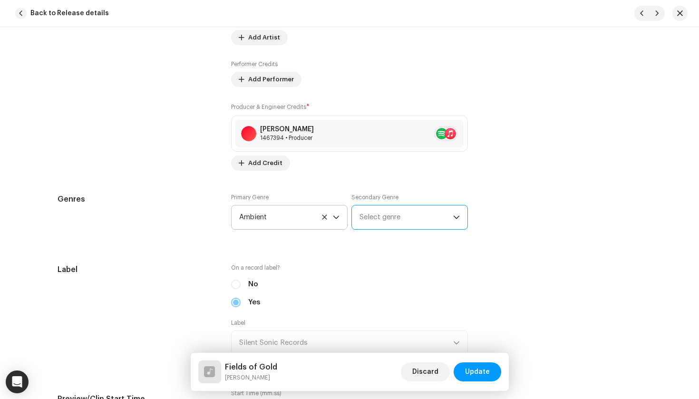
click at [366, 222] on span "Select genre" at bounding box center [407, 217] width 94 height 24
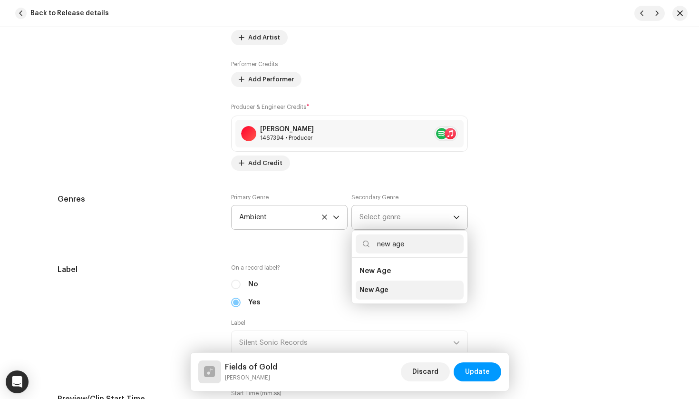
type input "new age"
click at [380, 290] on span "New Age" at bounding box center [374, 290] width 29 height 10
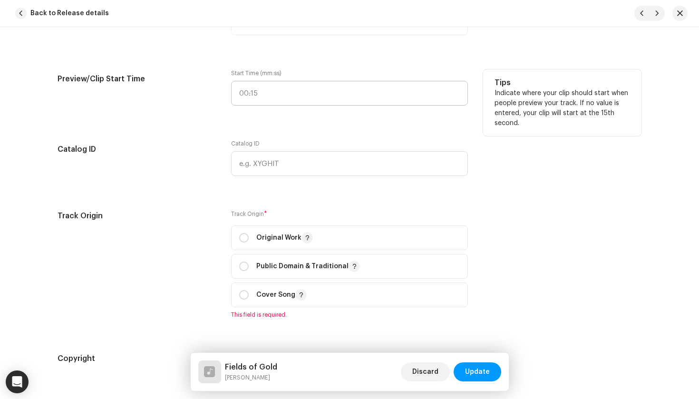
scroll to position [1036, 0]
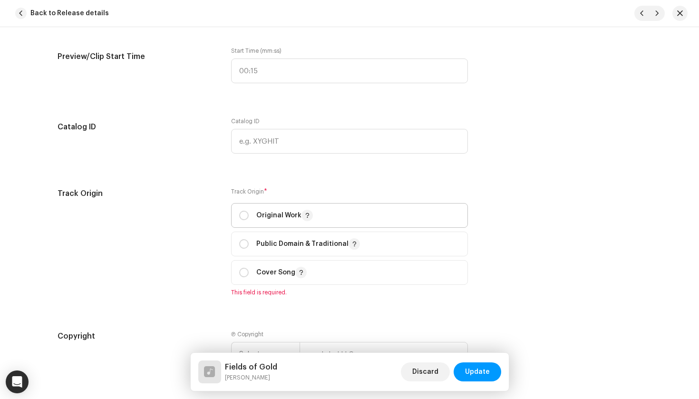
click at [286, 211] on p "Original Work" at bounding box center [284, 215] width 57 height 11
radio input "true"
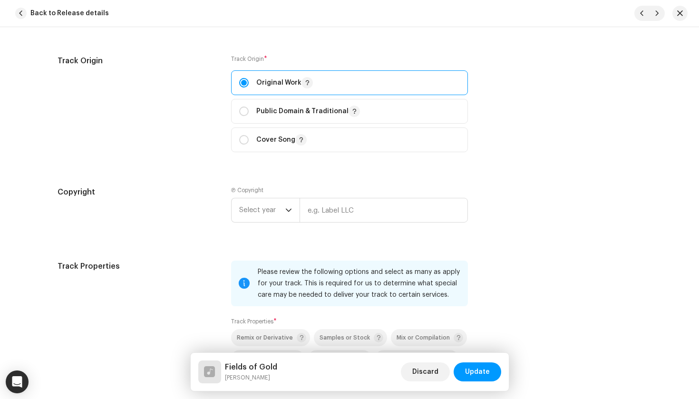
scroll to position [1172, 0]
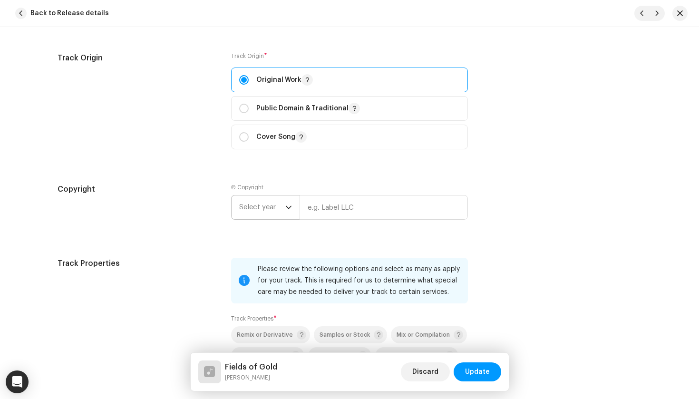
click at [274, 205] on span "Select year" at bounding box center [262, 207] width 46 height 24
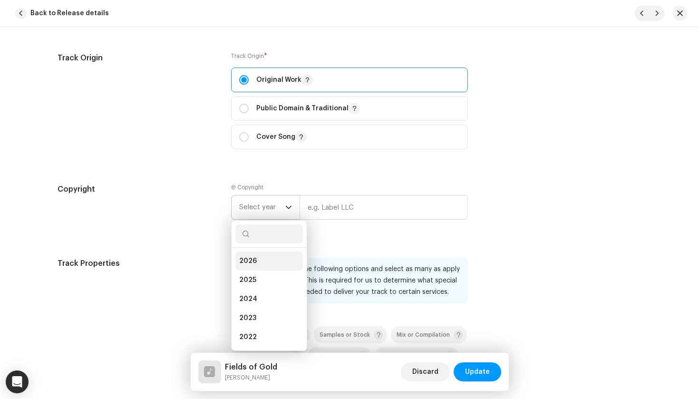
click at [275, 261] on li "2026" at bounding box center [269, 261] width 68 height 19
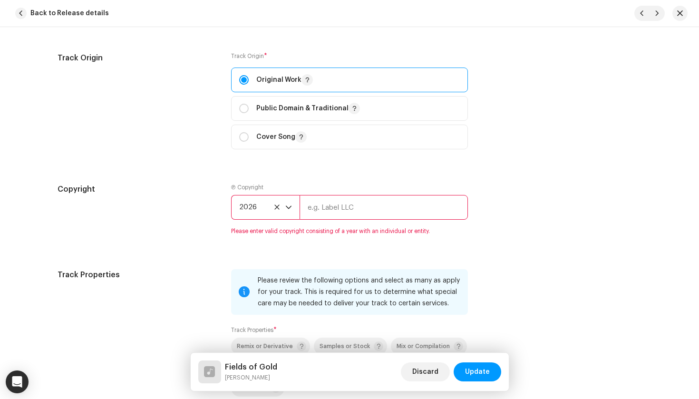
click at [354, 205] on input "text" at bounding box center [384, 207] width 168 height 25
paste input "Silent Sonic Records"
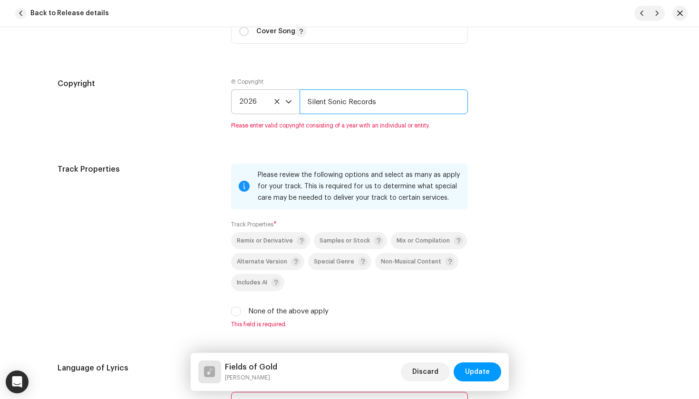
scroll to position [1279, 0]
type input "Silent Sonic Records"
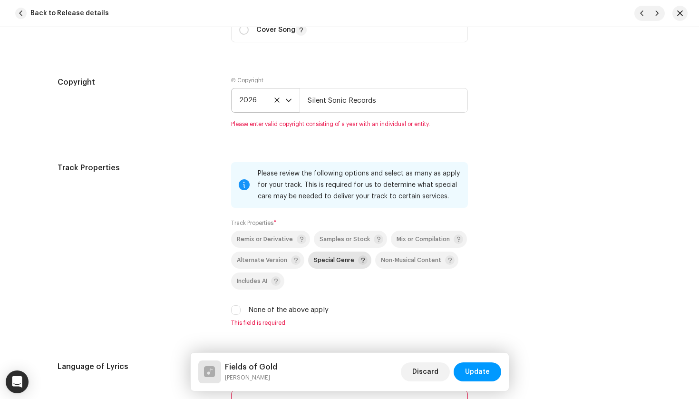
click at [346, 255] on p-togglebutton "Special Genre" at bounding box center [339, 260] width 63 height 17
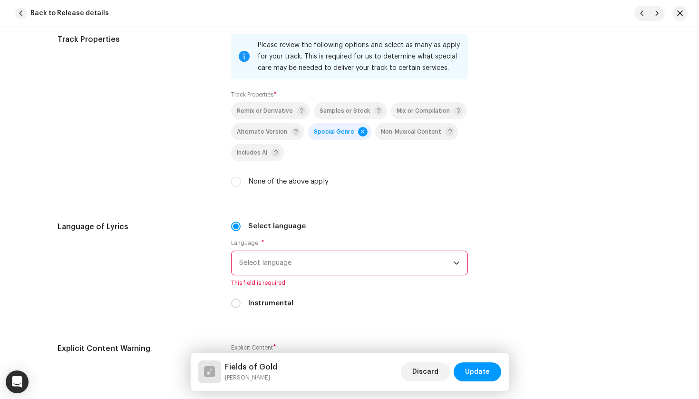
scroll to position [1397, 0]
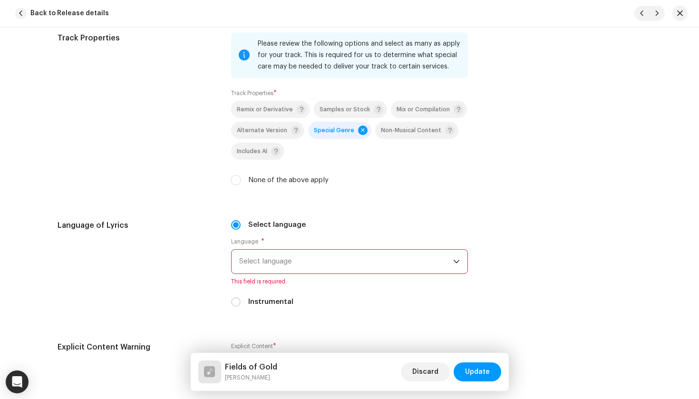
click at [236, 295] on div "Select language Language * Select language This field is required. Instrumental" at bounding box center [349, 264] width 237 height 88
click at [236, 300] on input "Instrumental" at bounding box center [236, 302] width 10 height 10
radio input "true"
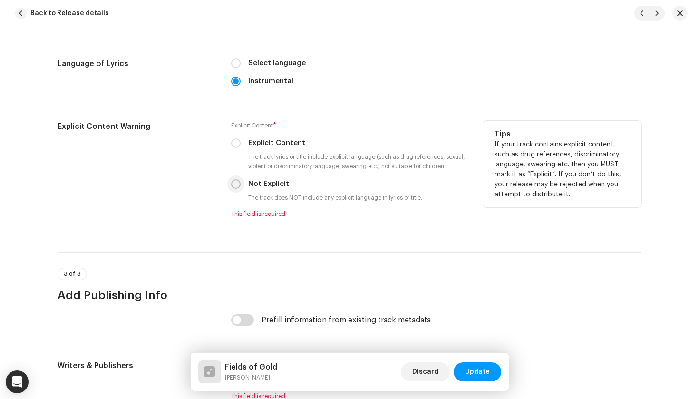
click at [235, 180] on input "Not Explicit" at bounding box center [236, 184] width 10 height 10
radio input "true"
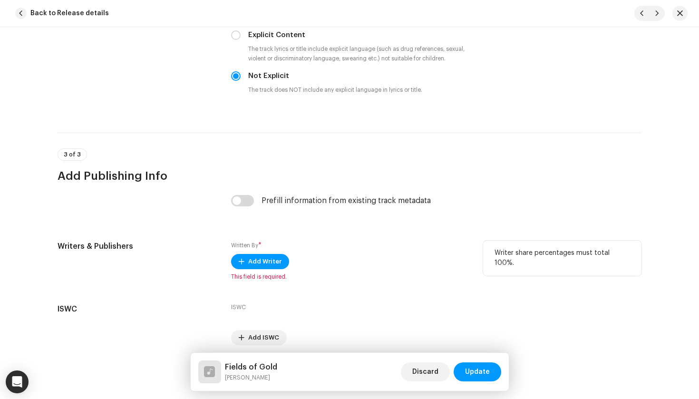
scroll to position [1668, 0]
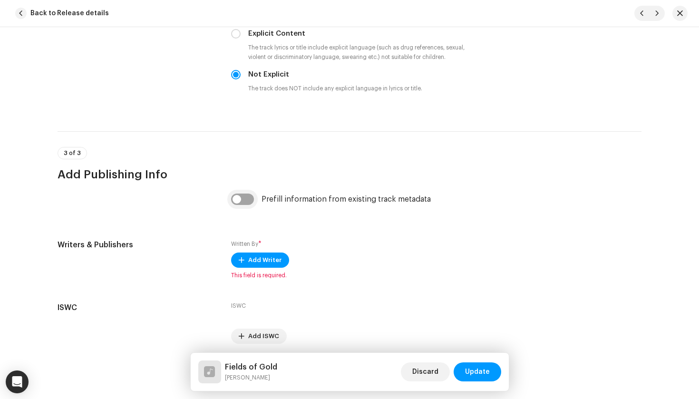
click at [244, 200] on input "checkbox" at bounding box center [242, 199] width 23 height 11
checkbox input "true"
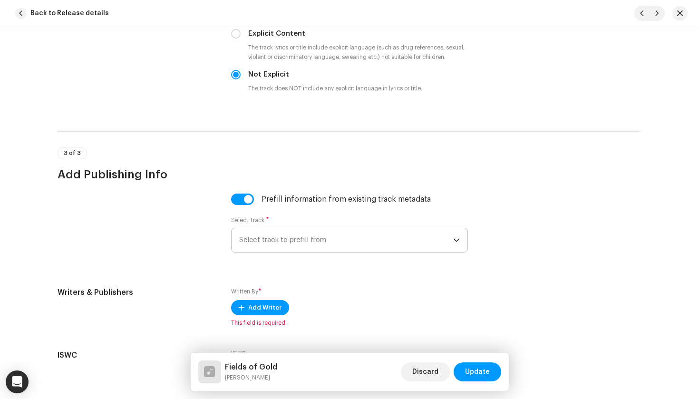
click at [261, 245] on span "Select track to prefill from" at bounding box center [346, 240] width 214 height 24
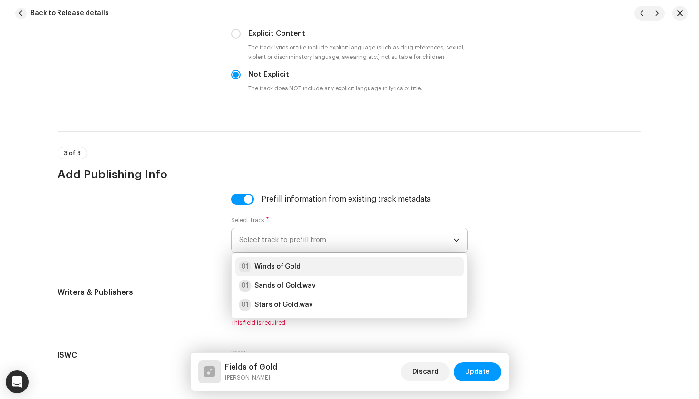
click at [271, 268] on strong "Winds of Gold" at bounding box center [277, 267] width 46 height 10
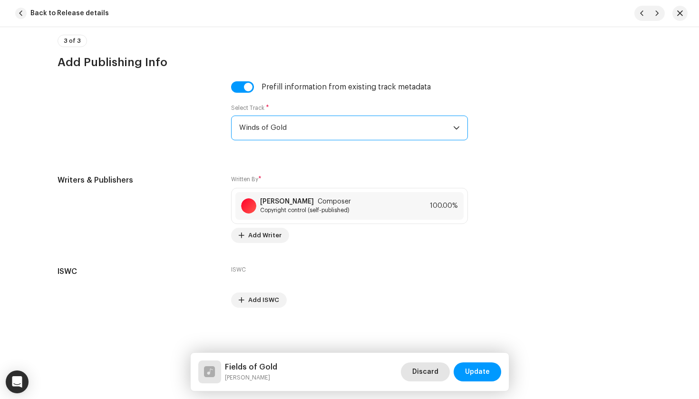
scroll to position [1780, 0]
click at [475, 376] on span "Update" at bounding box center [477, 371] width 25 height 19
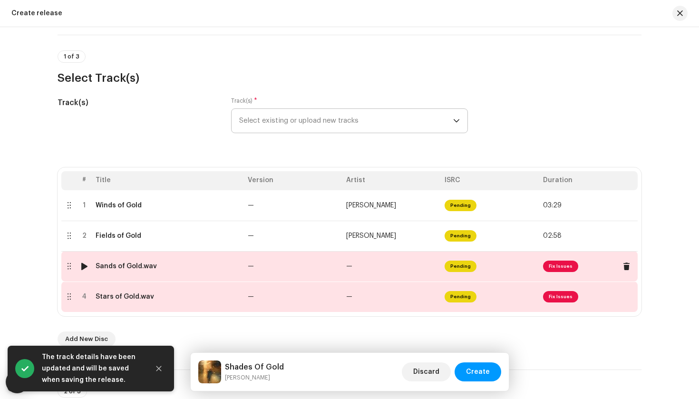
click at [299, 264] on td "—" at bounding box center [293, 266] width 98 height 30
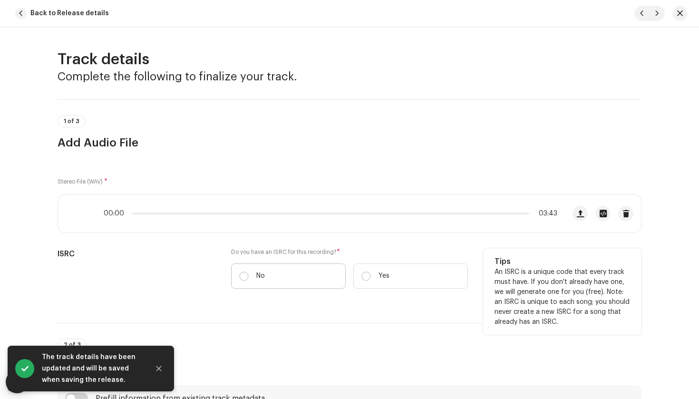
click at [271, 276] on label "No" at bounding box center [288, 276] width 115 height 25
click at [249, 276] on input "No" at bounding box center [244, 277] width 10 height 10
radio input "true"
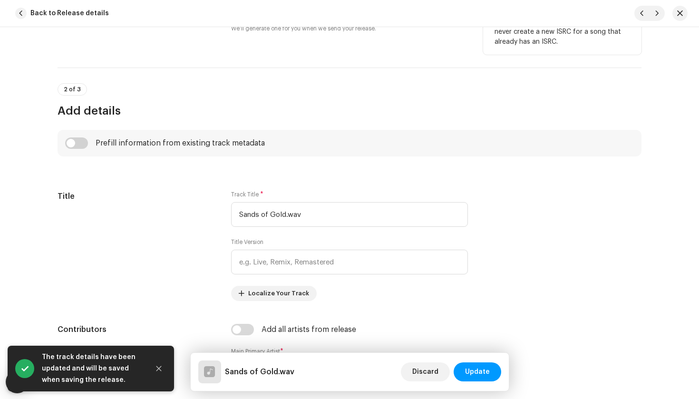
scroll to position [303, 0]
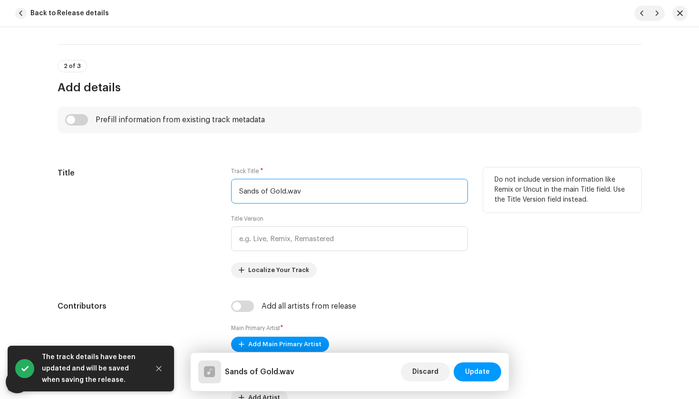
drag, startPoint x: 342, startPoint y: 189, endPoint x: 310, endPoint y: 189, distance: 31.9
click at [310, 189] on input "Sands of Gold.wav" at bounding box center [349, 191] width 237 height 25
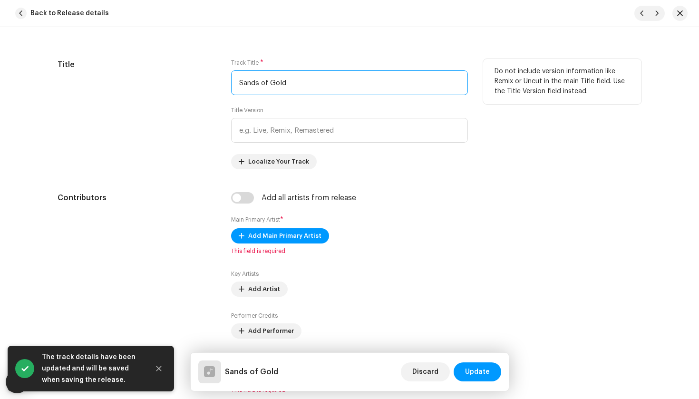
scroll to position [416, 0]
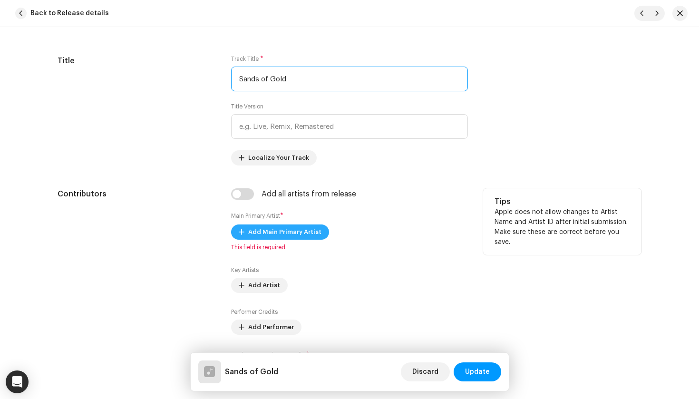
type input "Sands of Gold"
click at [271, 231] on span "Add Main Primary Artist" at bounding box center [284, 232] width 73 height 19
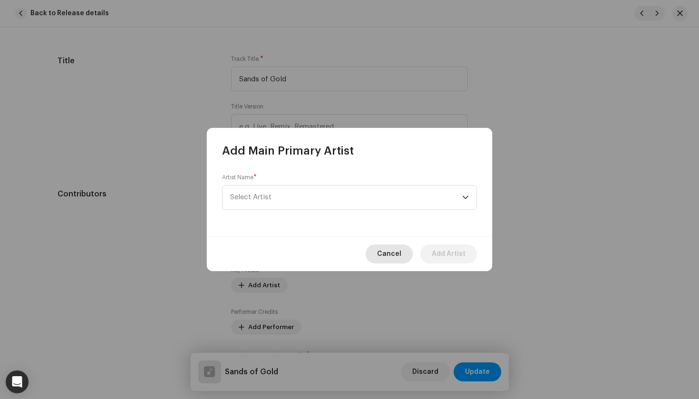
click at [396, 258] on span "Cancel" at bounding box center [389, 253] width 24 height 19
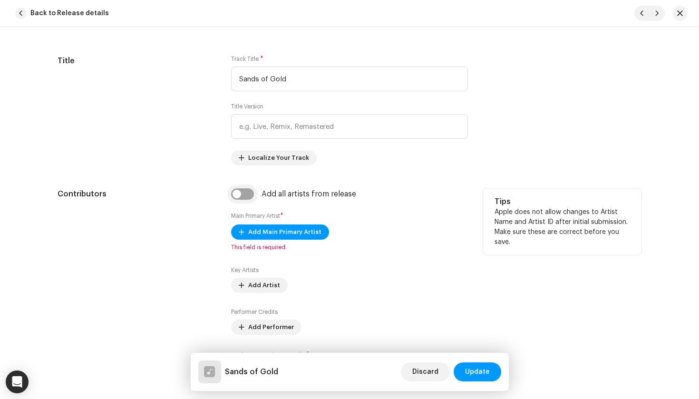
click at [241, 195] on input "checkbox" at bounding box center [242, 193] width 23 height 11
checkbox input "true"
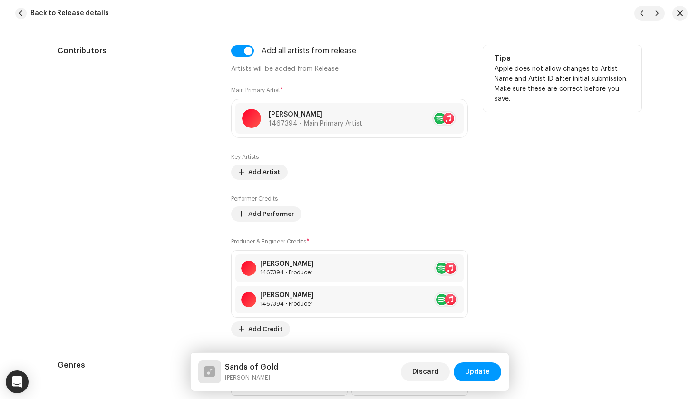
scroll to position [564, 0]
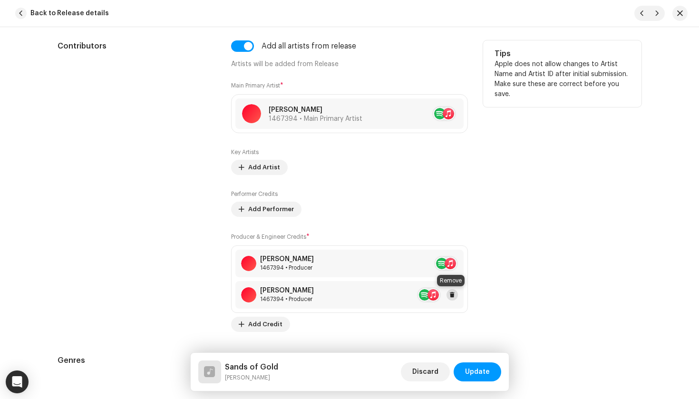
click at [455, 295] on button at bounding box center [452, 294] width 11 height 11
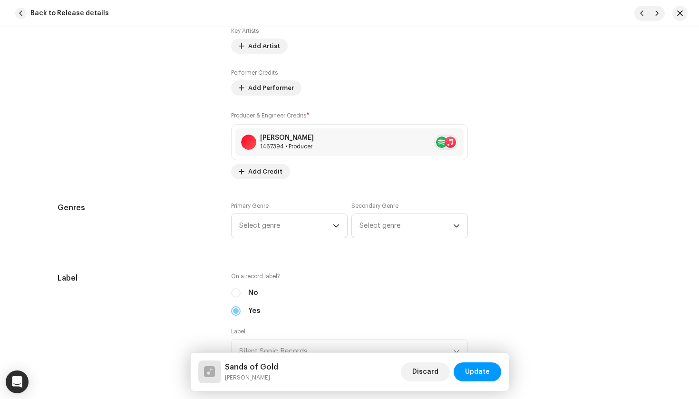
scroll to position [686, 0]
click at [268, 228] on span "Select genre" at bounding box center [286, 225] width 94 height 24
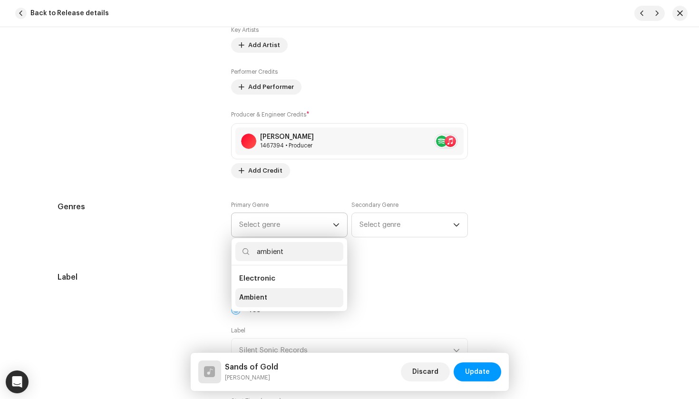
type input "ambient"
click at [258, 293] on span "Ambient" at bounding box center [253, 298] width 28 height 10
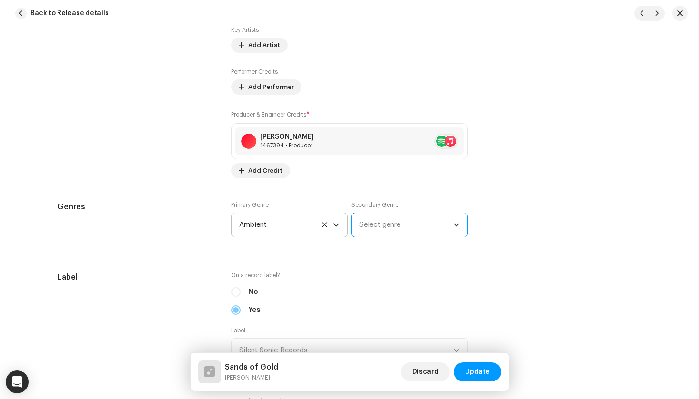
click at [376, 230] on span "Select genre" at bounding box center [407, 225] width 94 height 24
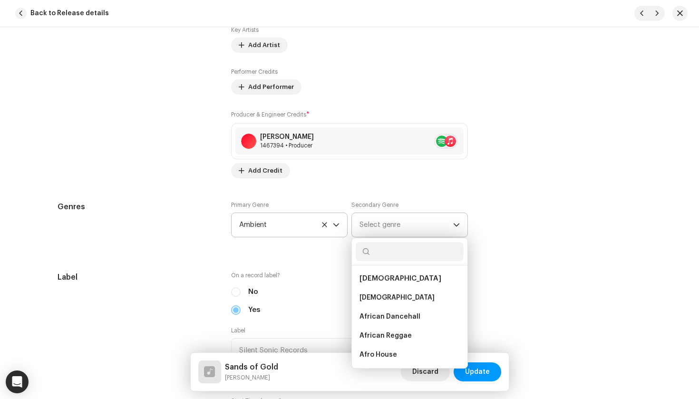
type input "e"
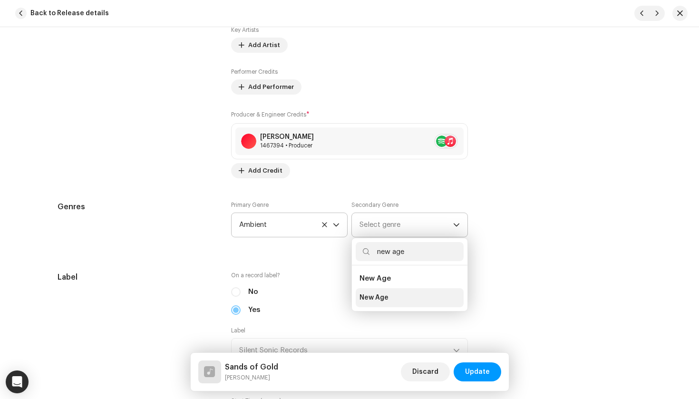
type input "new age"
click at [396, 290] on li "New Age" at bounding box center [410, 297] width 108 height 19
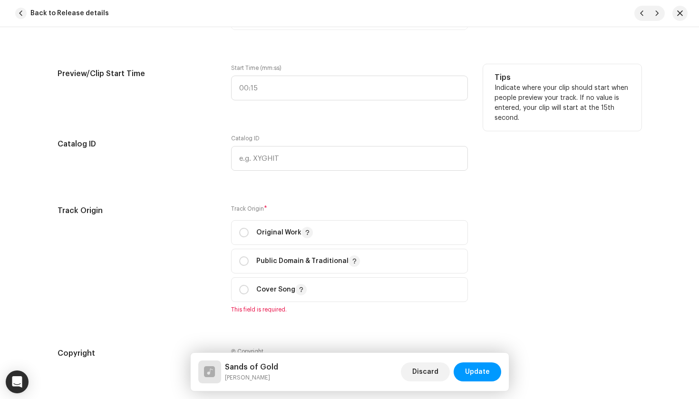
scroll to position [1022, 0]
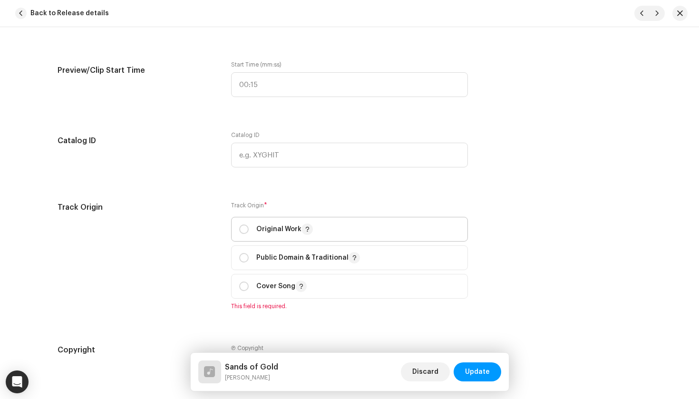
click at [282, 218] on span "Original Work" at bounding box center [349, 229] width 221 height 24
radio input "true"
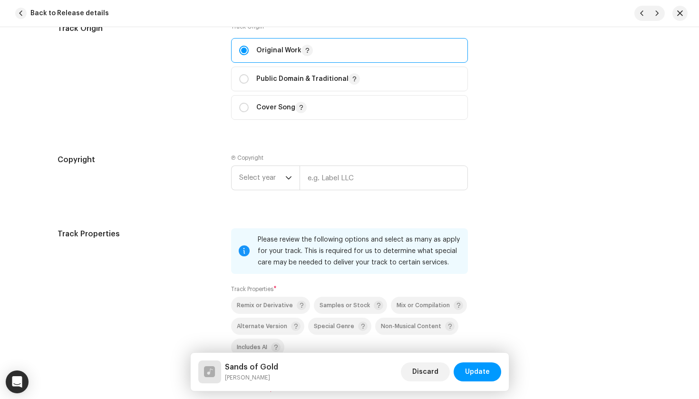
scroll to position [1205, 0]
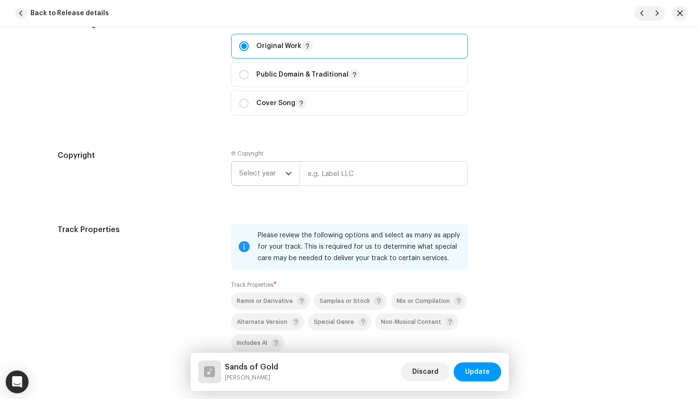
click at [274, 168] on span "Select year" at bounding box center [262, 174] width 46 height 24
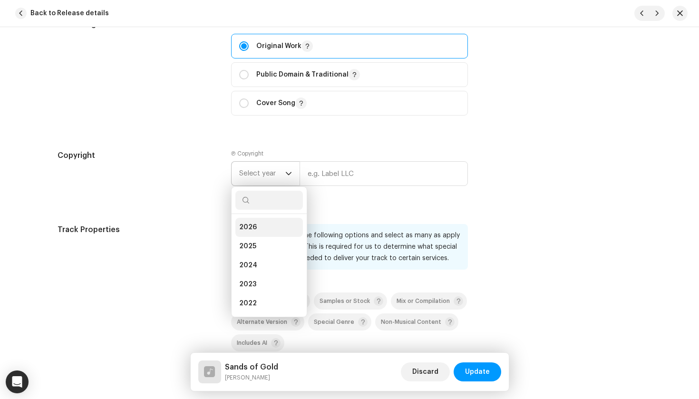
click at [264, 228] on li "2026" at bounding box center [269, 227] width 68 height 19
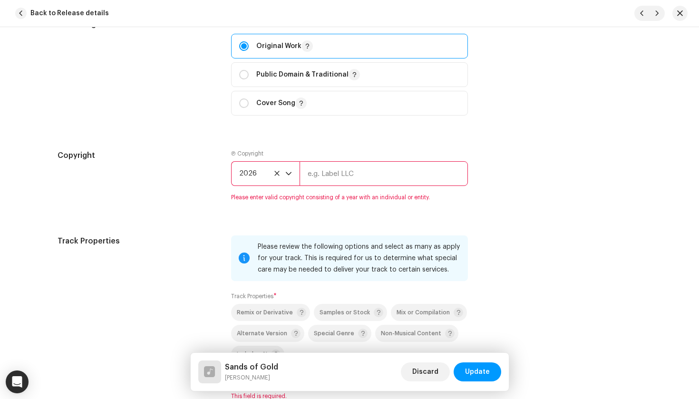
click at [362, 165] on input "text" at bounding box center [384, 173] width 168 height 25
paste input "Silent Sonic Records"
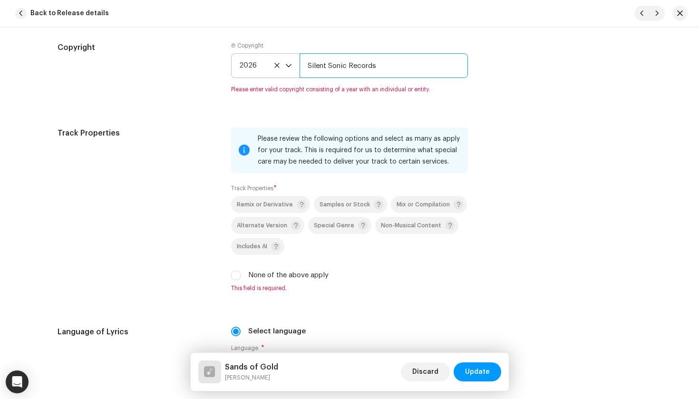
scroll to position [1317, 0]
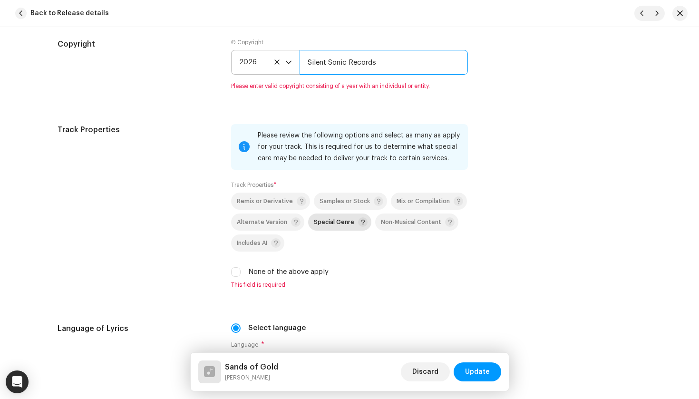
type input "Silent Sonic Records"
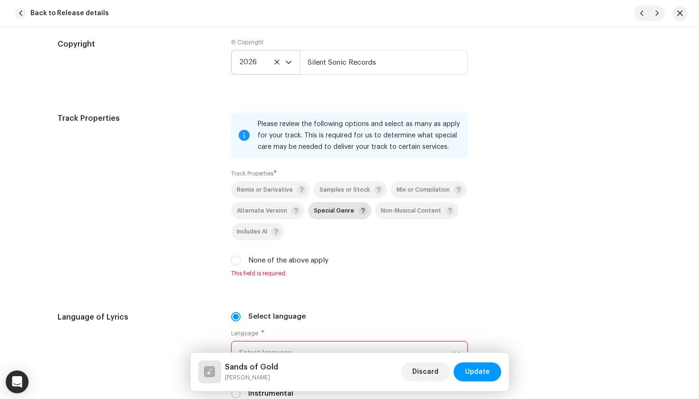
click at [332, 218] on p-togglebutton "Special Genre" at bounding box center [339, 210] width 63 height 17
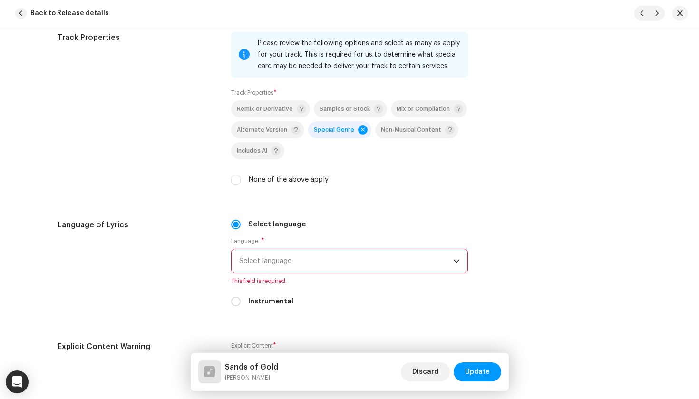
scroll to position [1401, 0]
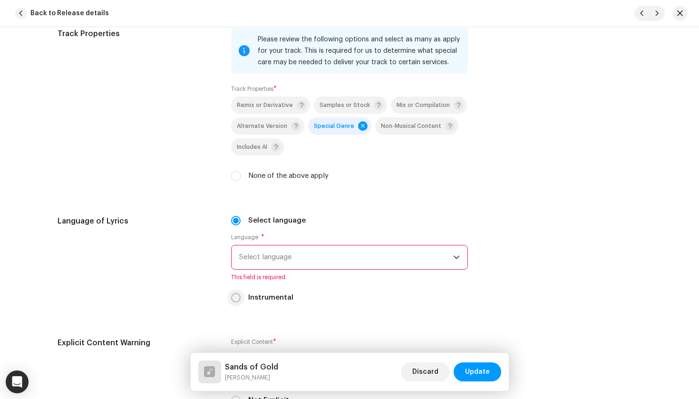
click at [237, 293] on p-radiobutton at bounding box center [236, 298] width 10 height 10
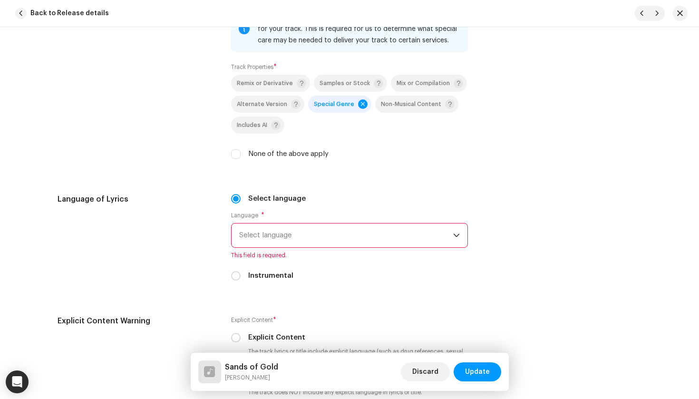
scroll to position [1429, 0]
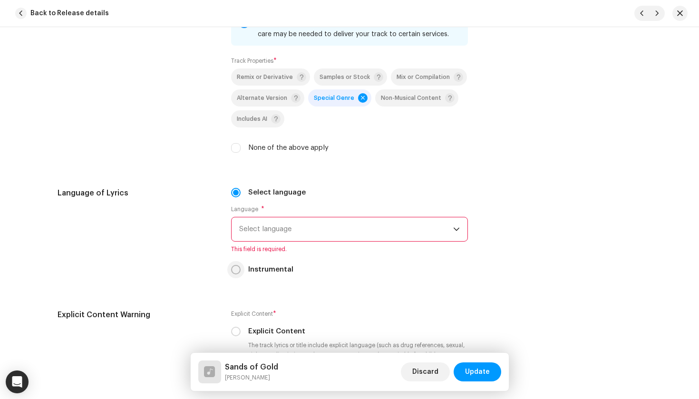
click at [233, 272] on input "Instrumental" at bounding box center [236, 270] width 10 height 10
radio input "true"
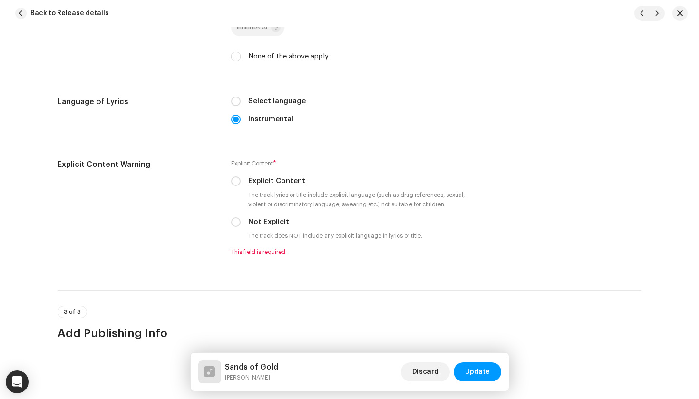
scroll to position [1532, 0]
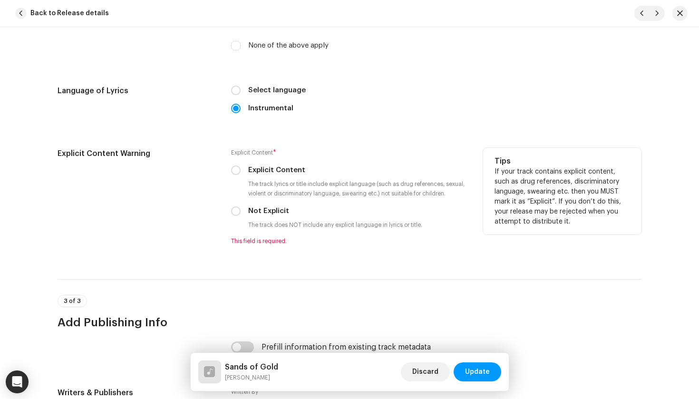
click at [238, 217] on div "Explicit Content * Explicit Content The track lyrics or title include explicit …" at bounding box center [349, 196] width 237 height 97
click at [236, 215] on input "Not Explicit" at bounding box center [236, 211] width 10 height 10
radio input "true"
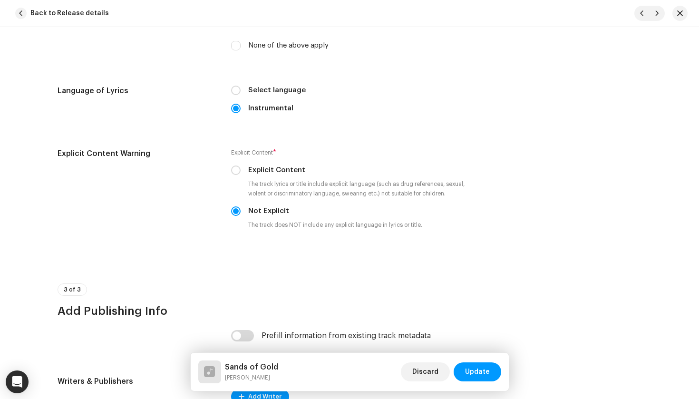
scroll to position [1636, 0]
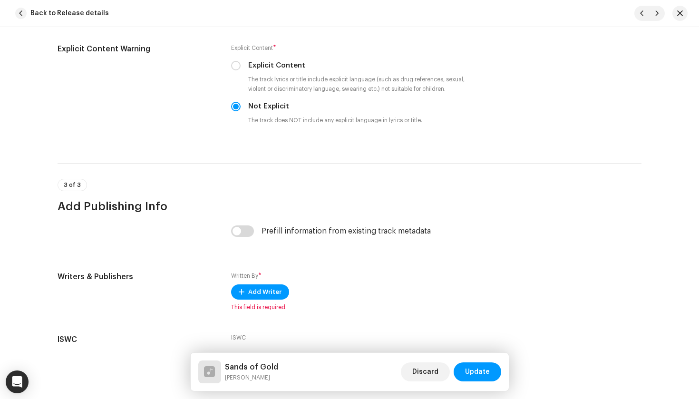
click at [242, 229] on input "checkbox" at bounding box center [242, 230] width 23 height 11
checkbox input "true"
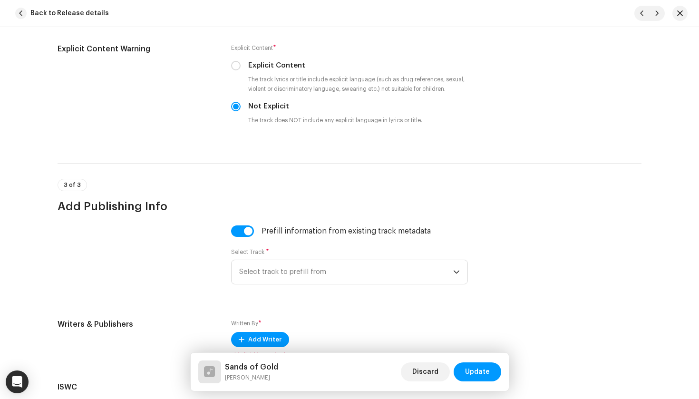
click at [279, 285] on div "Prefill information from existing track metadata Select Track * Select track to…" at bounding box center [349, 260] width 237 height 70
click at [268, 265] on span "Select track to prefill from" at bounding box center [346, 272] width 214 height 24
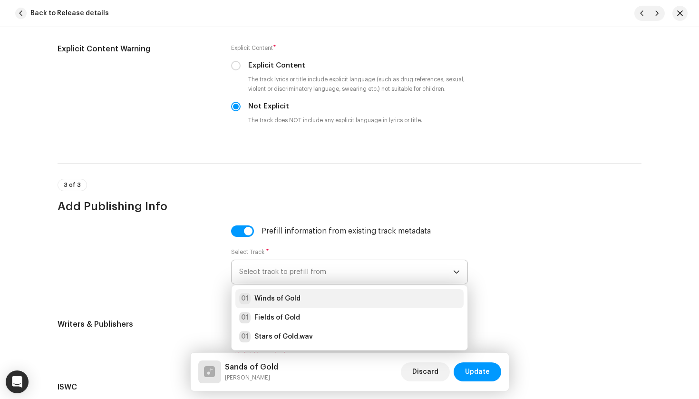
click at [280, 303] on strong "Winds of Gold" at bounding box center [277, 299] width 46 height 10
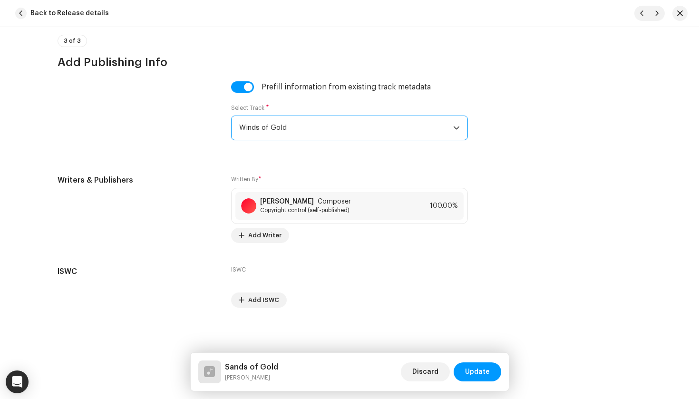
scroll to position [1780, 0]
click at [480, 370] on span "Update" at bounding box center [477, 371] width 25 height 19
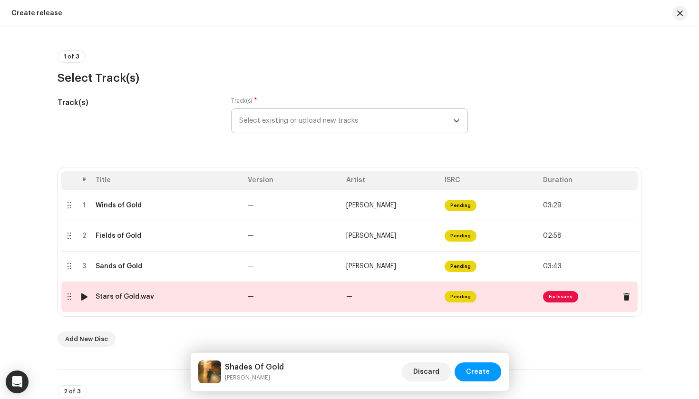
click at [332, 295] on td "—" at bounding box center [293, 297] width 98 height 30
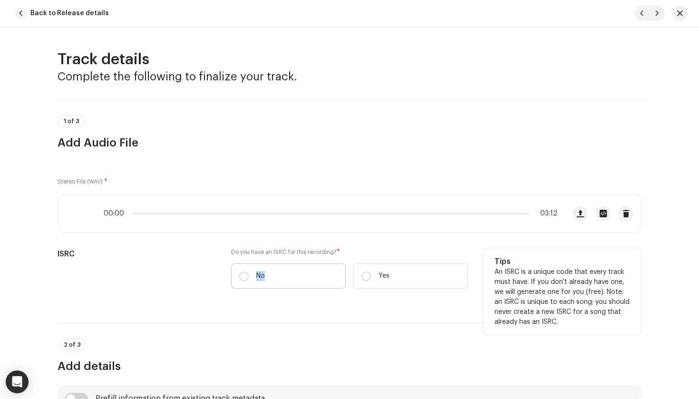
click at [297, 271] on label "No" at bounding box center [288, 276] width 115 height 25
click at [249, 272] on input "No" at bounding box center [244, 277] width 10 height 10
radio input "true"
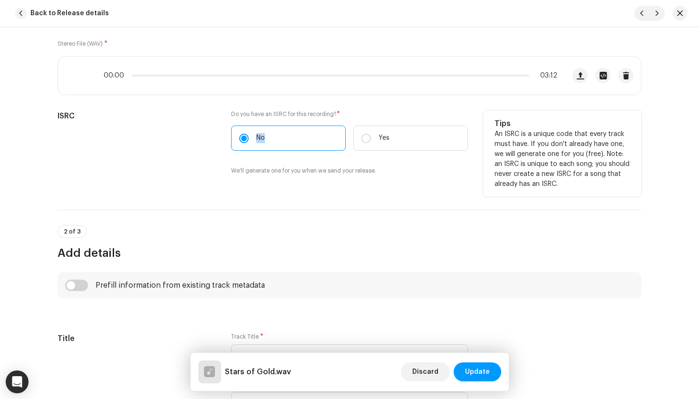
scroll to position [226, 0]
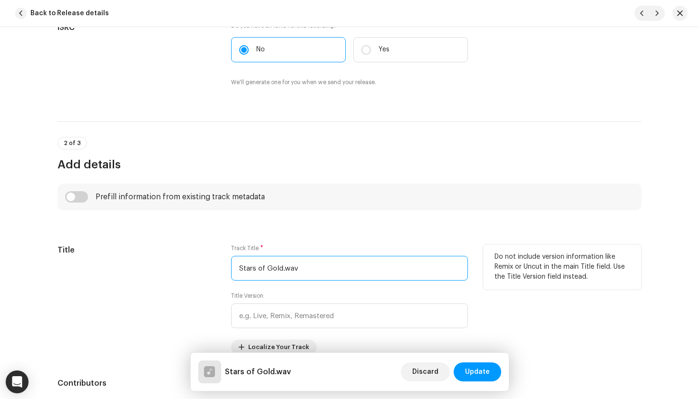
click at [296, 261] on input "Stars of Gold.wav" at bounding box center [349, 268] width 237 height 25
click at [305, 270] on input "Stars of Gold.wav" at bounding box center [349, 268] width 237 height 25
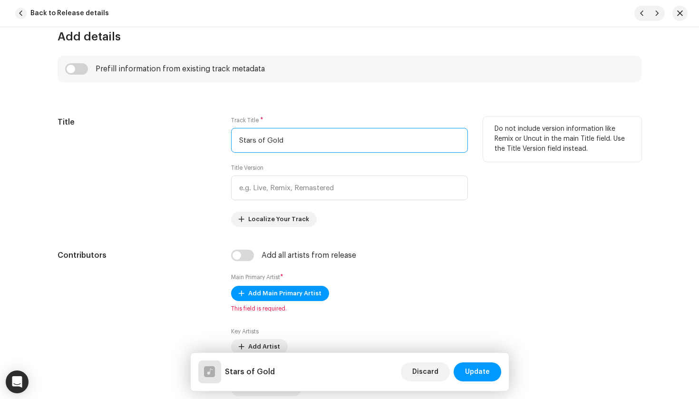
scroll to position [359, 0]
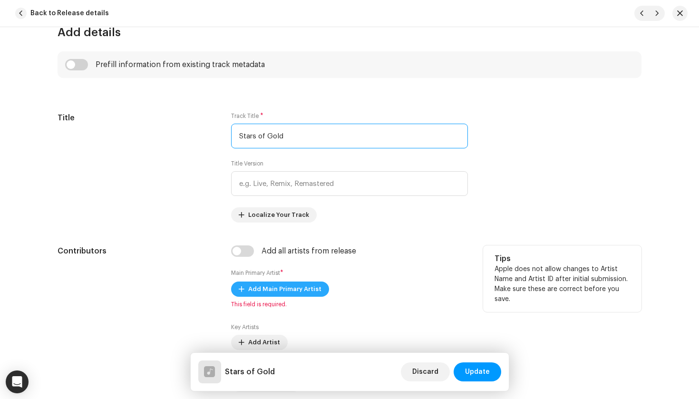
type input "Stars of Gold"
click at [261, 288] on span "Add Main Primary Artist" at bounding box center [284, 289] width 73 height 19
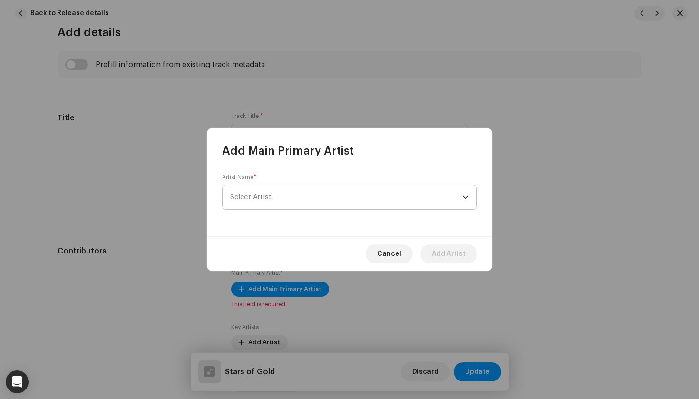
click at [295, 196] on span "Select Artist" at bounding box center [346, 198] width 232 height 24
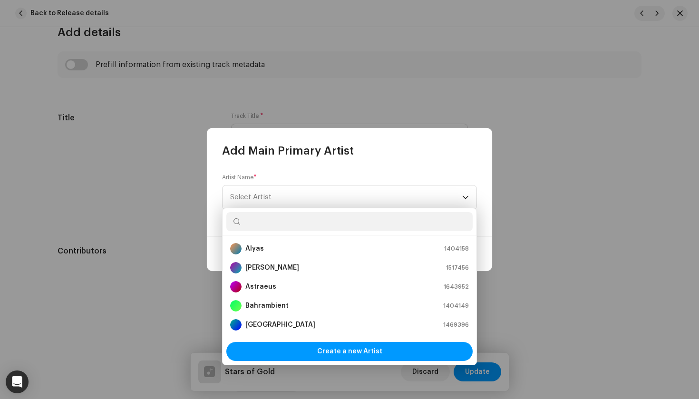
click at [412, 141] on div "Add Main Primary Artist" at bounding box center [349, 143] width 285 height 30
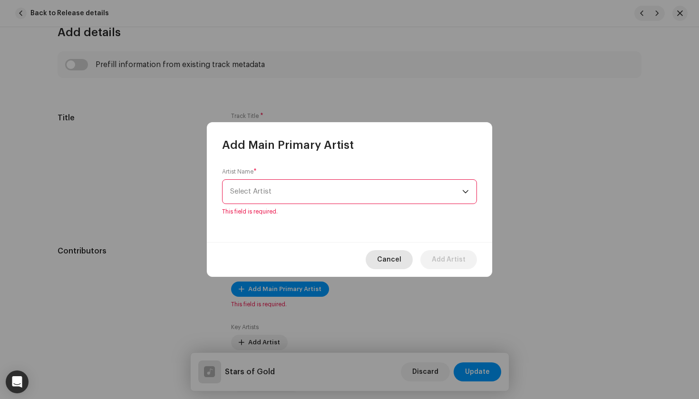
click at [393, 253] on span "Cancel" at bounding box center [389, 259] width 24 height 19
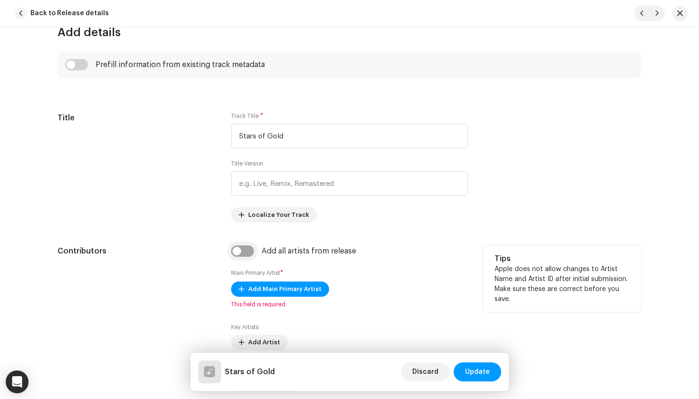
click at [244, 250] on input "checkbox" at bounding box center [242, 250] width 23 height 11
checkbox input "true"
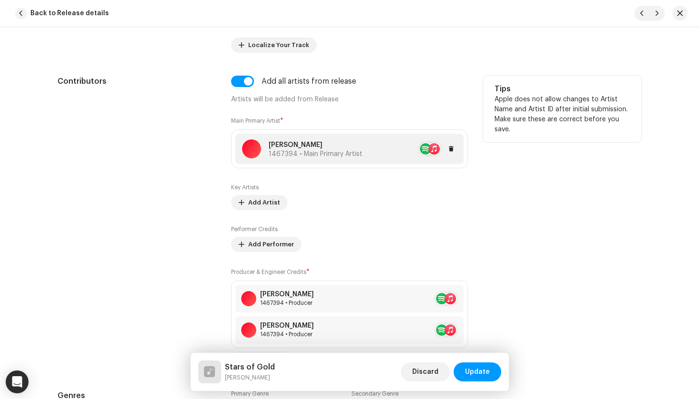
scroll to position [531, 0]
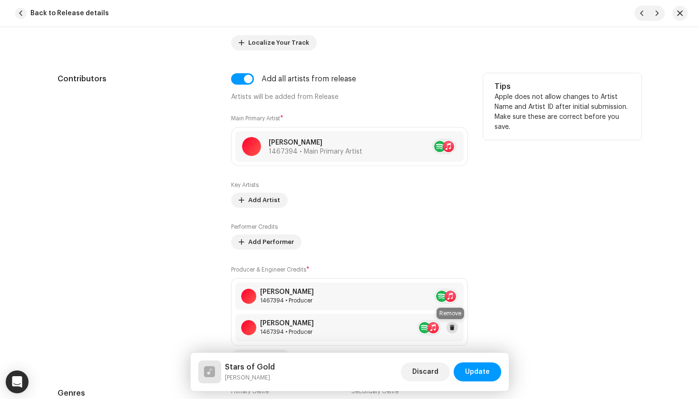
click at [451, 328] on span at bounding box center [453, 328] width 6 height 8
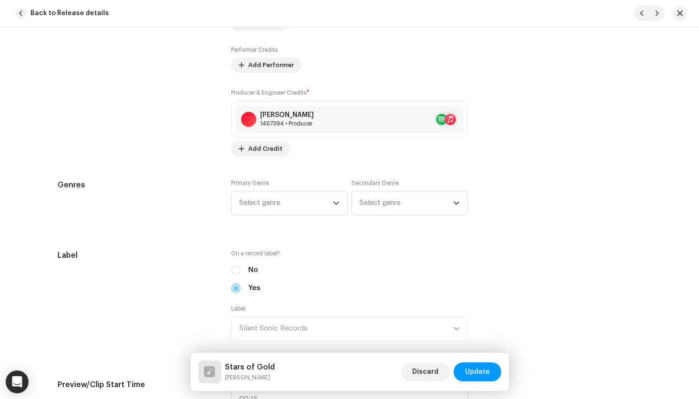
scroll to position [709, 0]
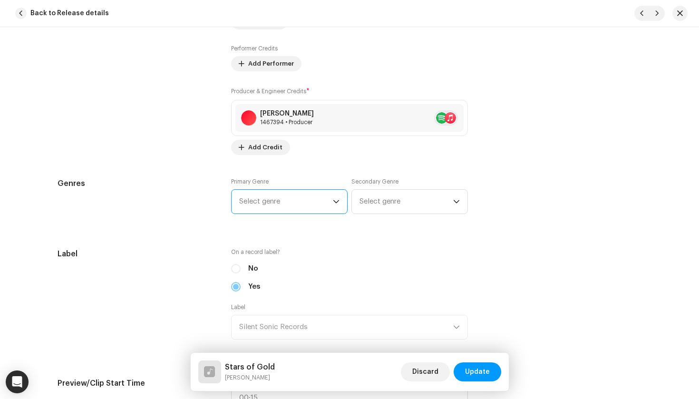
click at [308, 201] on span "Select genre" at bounding box center [286, 202] width 94 height 24
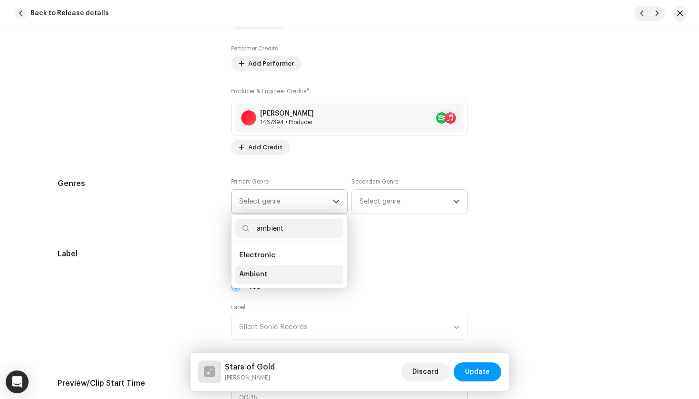
type input "ambient"
click at [283, 273] on li "Ambient" at bounding box center [289, 274] width 108 height 19
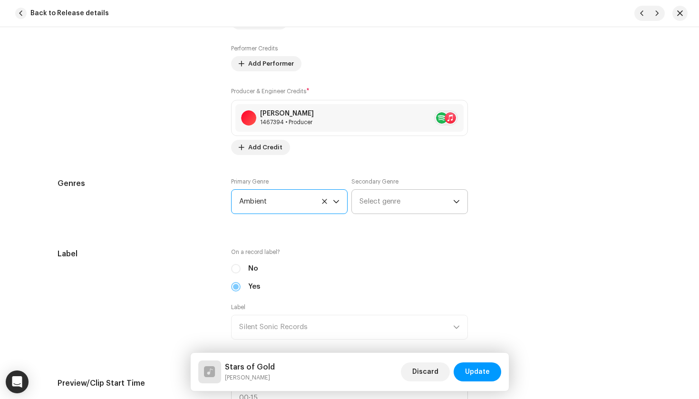
click at [387, 208] on span "Select genre" at bounding box center [407, 202] width 94 height 24
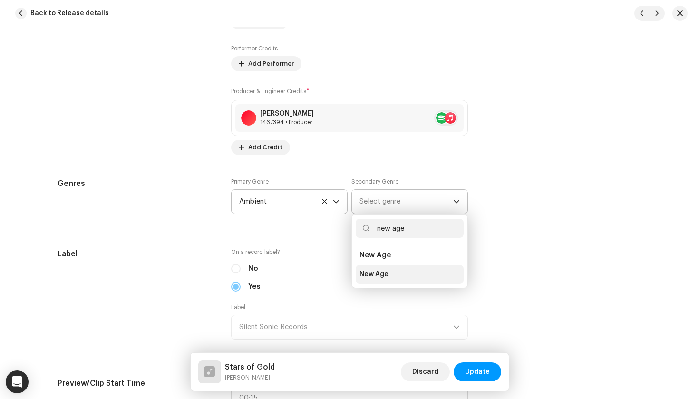
type input "new age"
click at [379, 276] on span "New Age" at bounding box center [374, 275] width 29 height 10
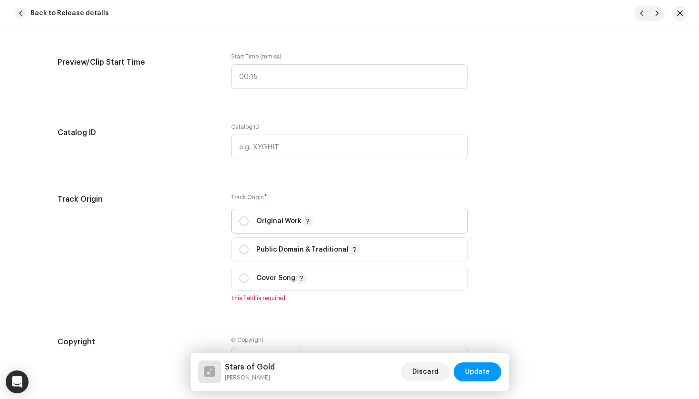
click at [288, 227] on span "Original Work" at bounding box center [349, 221] width 221 height 24
radio input "true"
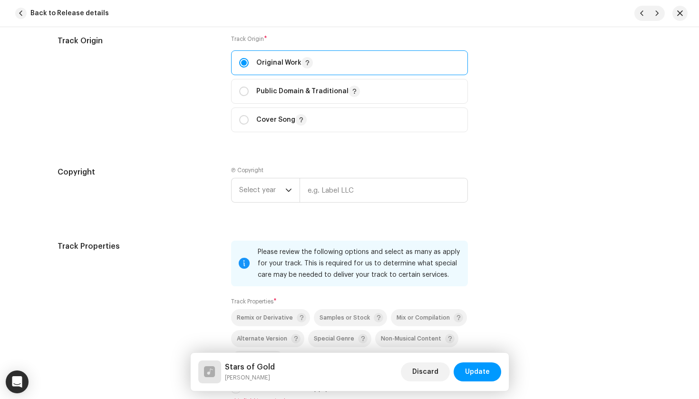
scroll to position [1194, 0]
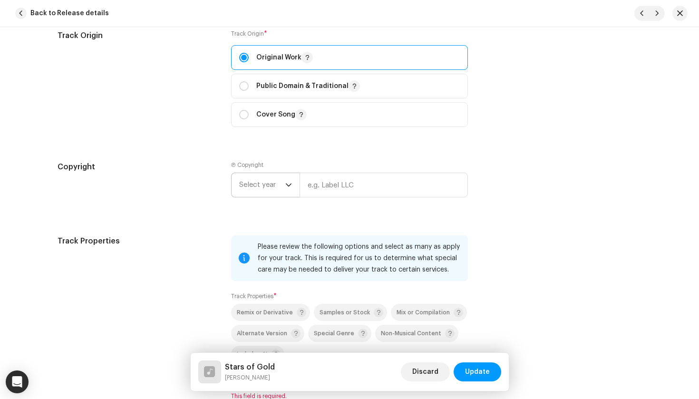
click at [266, 185] on span "Select year" at bounding box center [262, 185] width 46 height 24
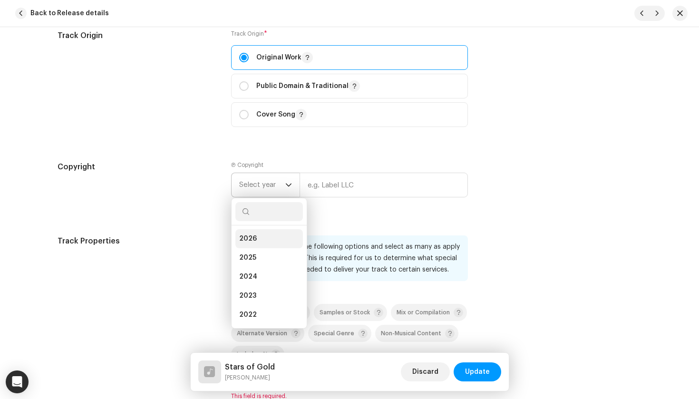
click at [263, 234] on li "2026" at bounding box center [269, 238] width 68 height 19
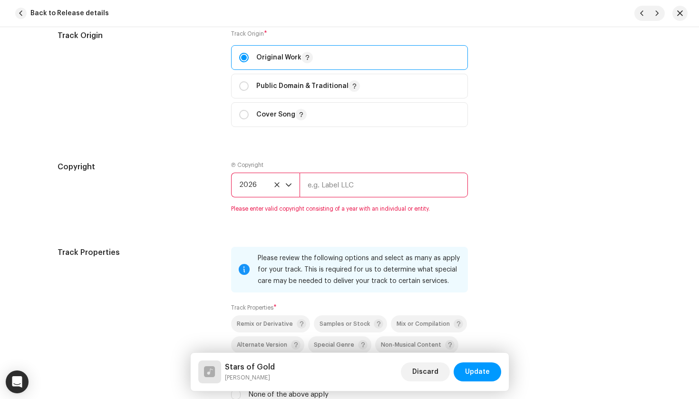
click at [344, 191] on input "text" at bounding box center [384, 185] width 168 height 25
paste input "Silent Sonic Records"
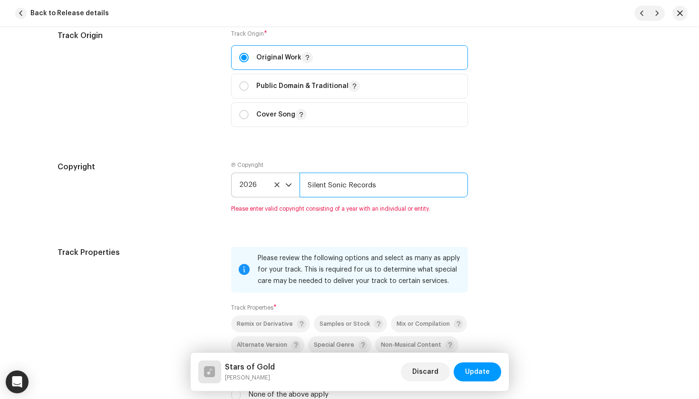
type input "Silent Sonic Records"
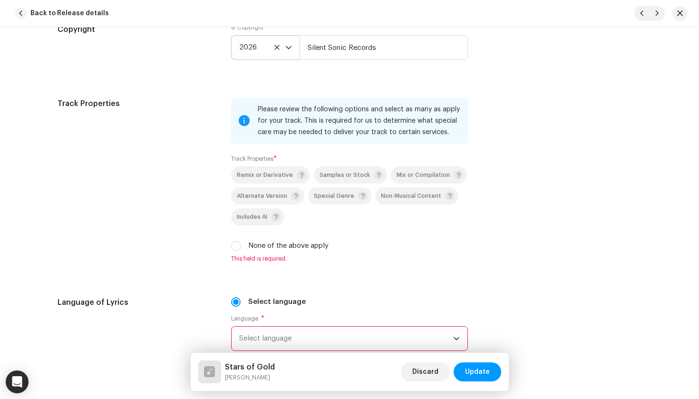
scroll to position [1341, 0]
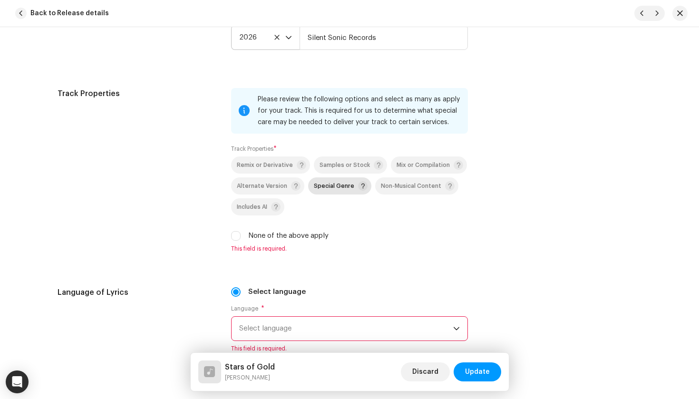
click at [333, 188] on span "Special Genre" at bounding box center [334, 186] width 40 height 6
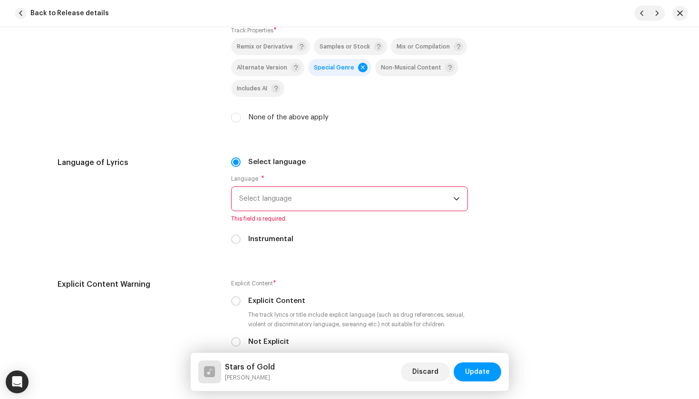
scroll to position [1480, 0]
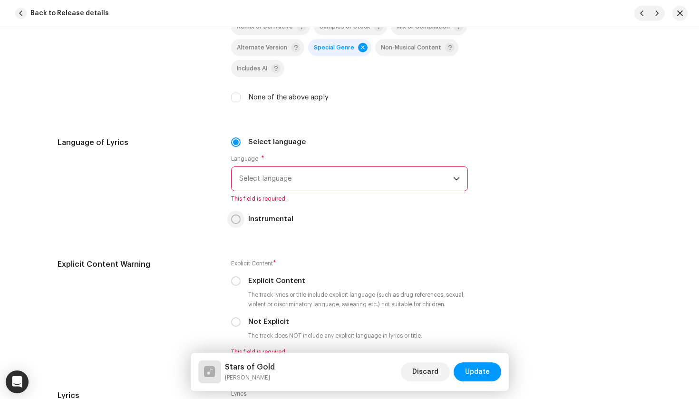
click at [235, 217] on input "Instrumental" at bounding box center [236, 220] width 10 height 10
radio input "true"
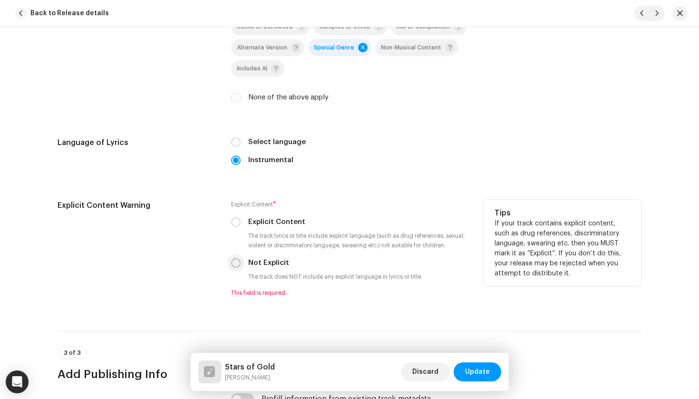
click at [235, 265] on input "Not Explicit" at bounding box center [236, 263] width 10 height 10
radio input "true"
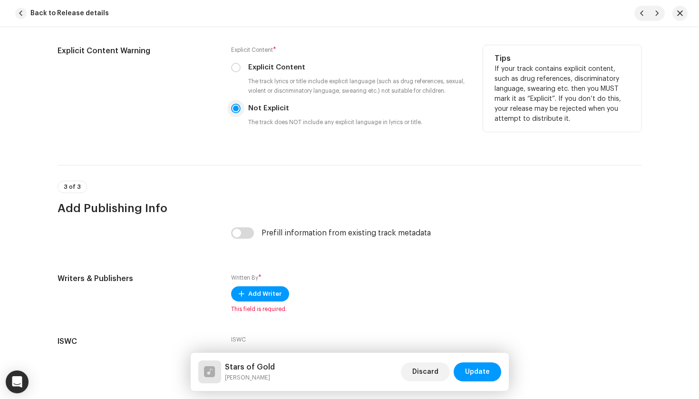
scroll to position [1641, 0]
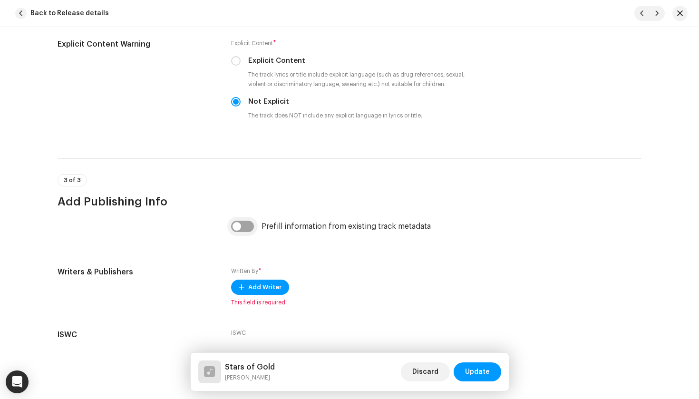
click at [243, 229] on input "checkbox" at bounding box center [242, 226] width 23 height 11
checkbox input "true"
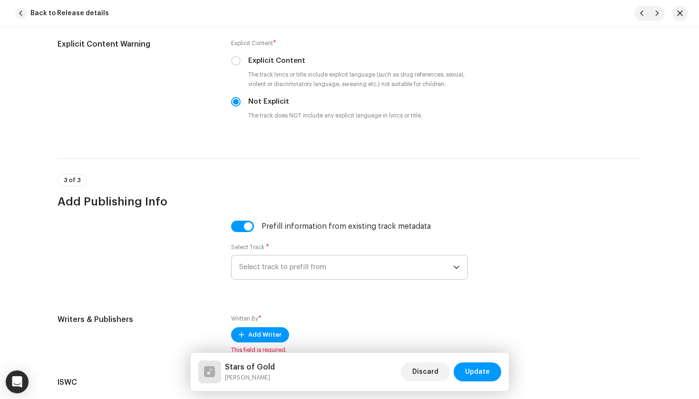
click at [268, 268] on span "Select track to prefill from" at bounding box center [346, 267] width 214 height 24
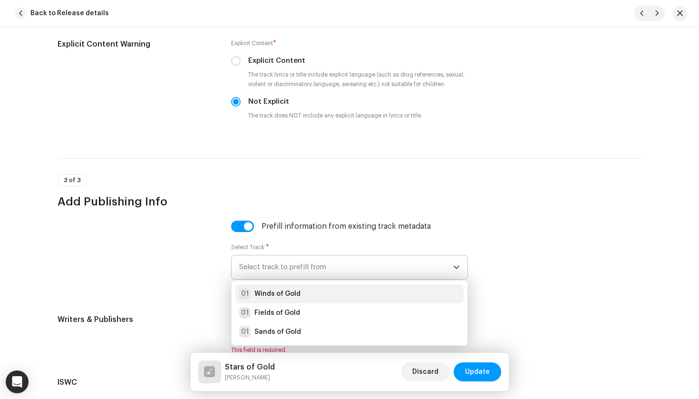
click at [270, 294] on strong "Winds of Gold" at bounding box center [277, 294] width 46 height 10
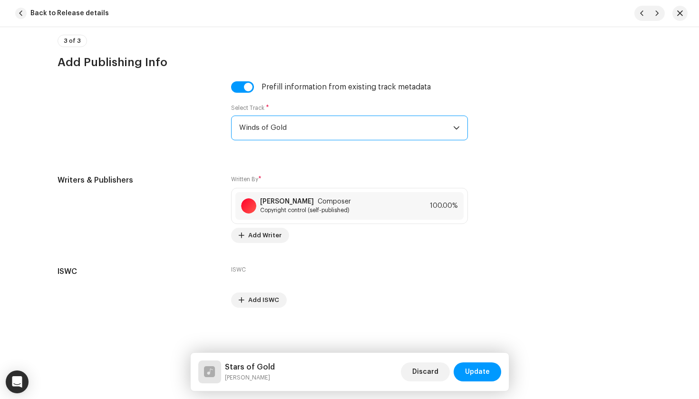
scroll to position [1780, 0]
click at [478, 381] on span "Update" at bounding box center [477, 371] width 25 height 19
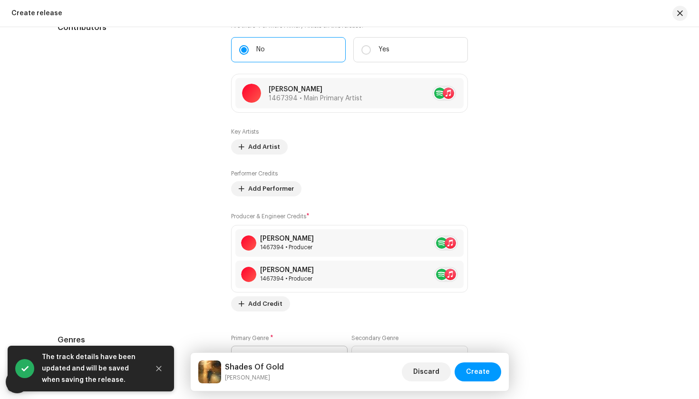
scroll to position [1254, 0]
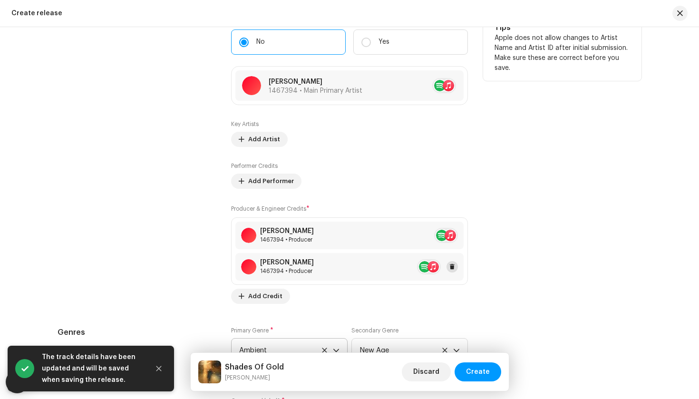
click at [454, 271] on button at bounding box center [452, 266] width 11 height 11
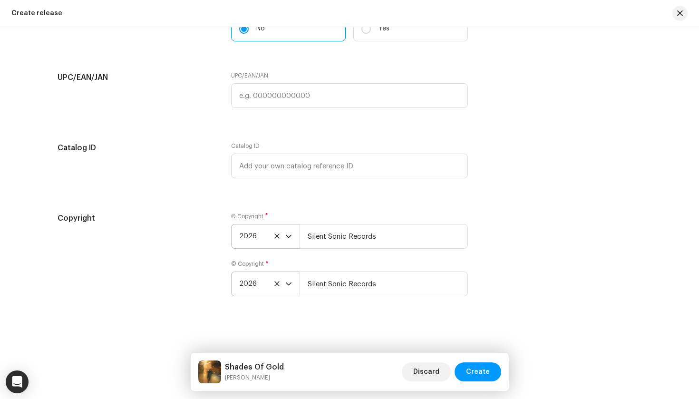
scroll to position [1741, 0]
click at [471, 372] on span "Create" at bounding box center [478, 371] width 24 height 19
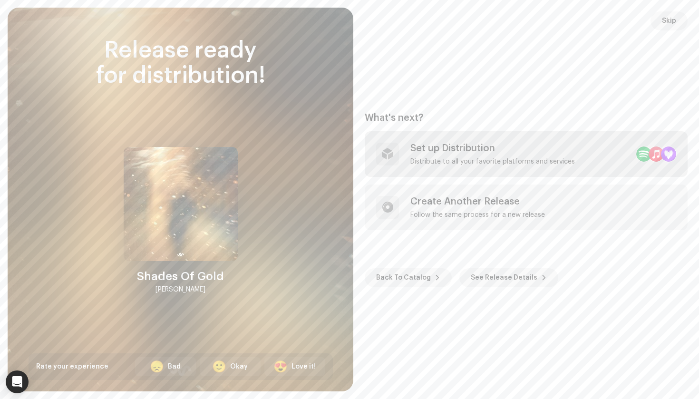
click at [440, 165] on div "Distribute to all your favorite platforms and services" at bounding box center [493, 162] width 165 height 8
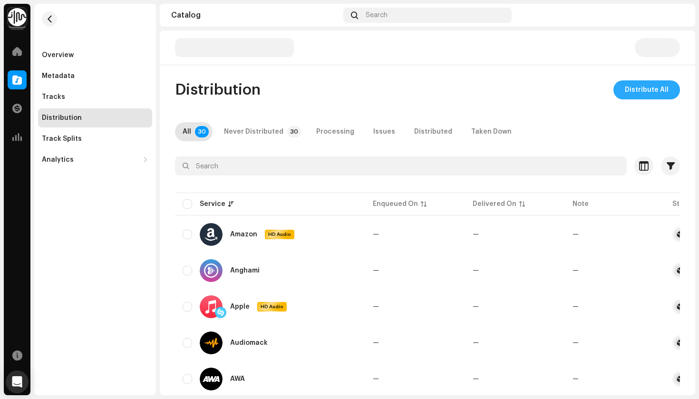
click at [659, 91] on span "Distribute All" at bounding box center [647, 89] width 44 height 19
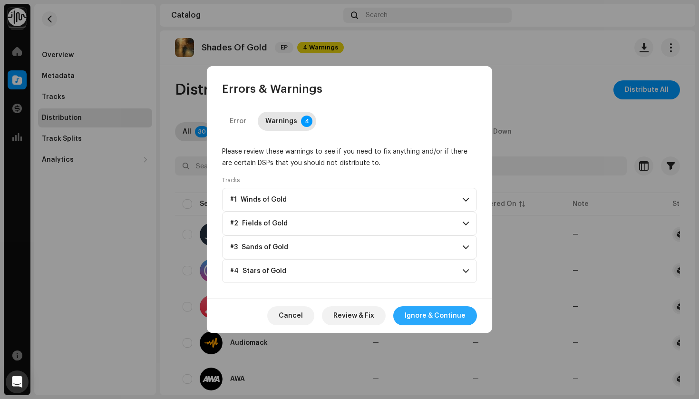
click at [424, 314] on span "Ignore & Continue" at bounding box center [435, 315] width 61 height 19
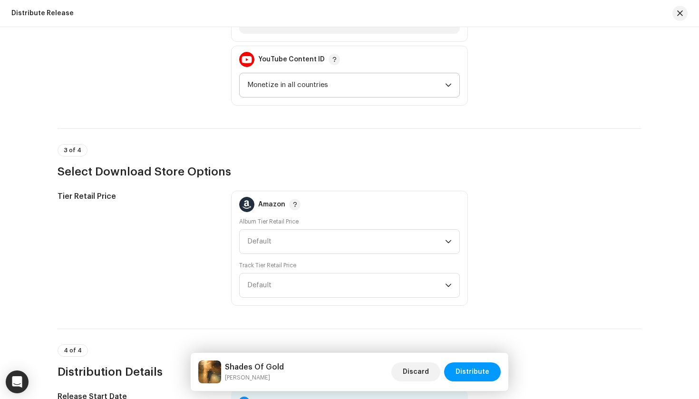
scroll to position [1414, 0]
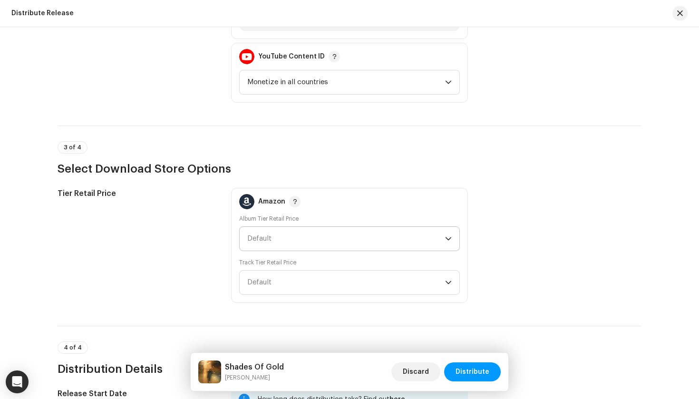
click at [294, 245] on span "Default" at bounding box center [346, 239] width 198 height 24
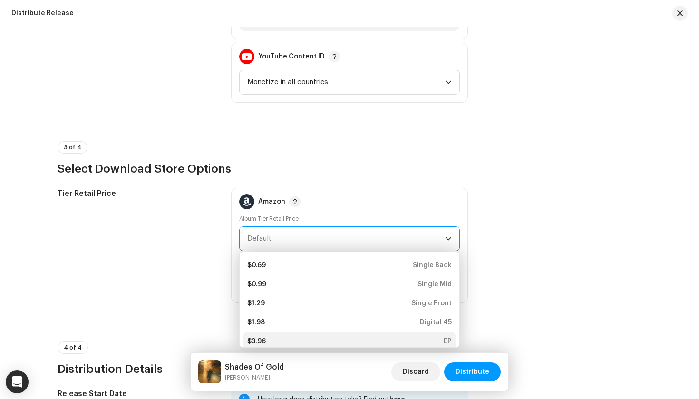
scroll to position [4, 0]
click at [298, 332] on li "$3.96 EP" at bounding box center [350, 337] width 212 height 19
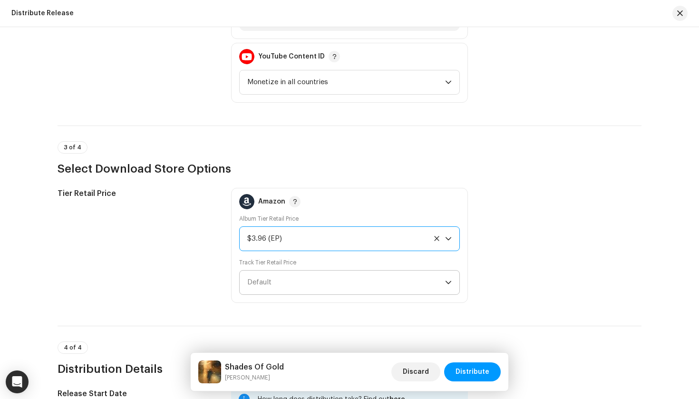
click at [300, 282] on span "Default" at bounding box center [346, 283] width 198 height 24
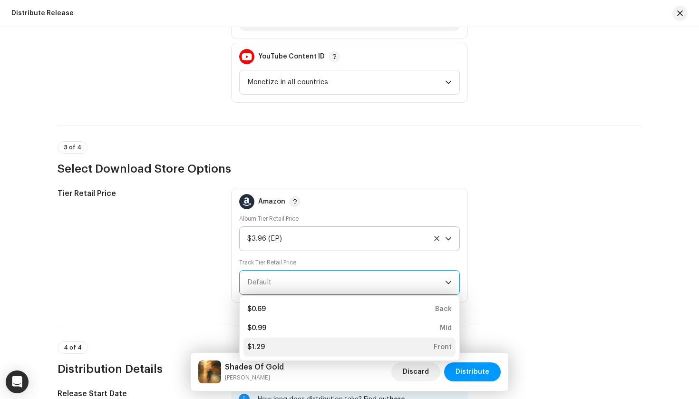
click at [293, 343] on div "$1.29 Front" at bounding box center [349, 347] width 205 height 10
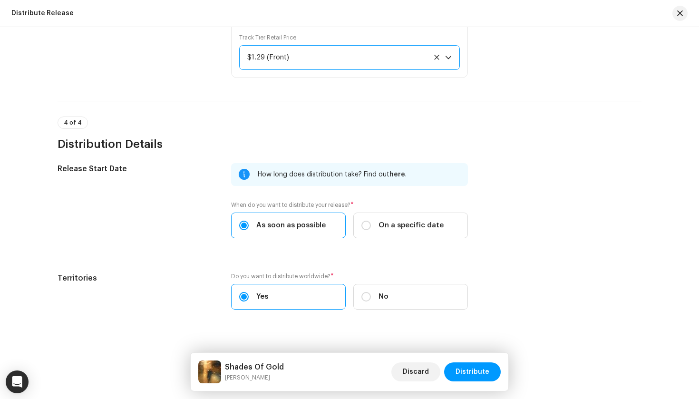
scroll to position [1641, 0]
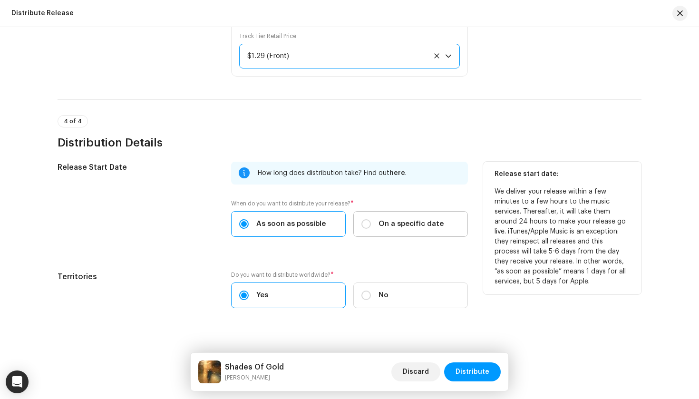
click at [388, 221] on span "On a specific date" at bounding box center [411, 224] width 65 height 10
click at [371, 221] on input "On a specific date" at bounding box center [367, 224] width 10 height 10
radio input "true"
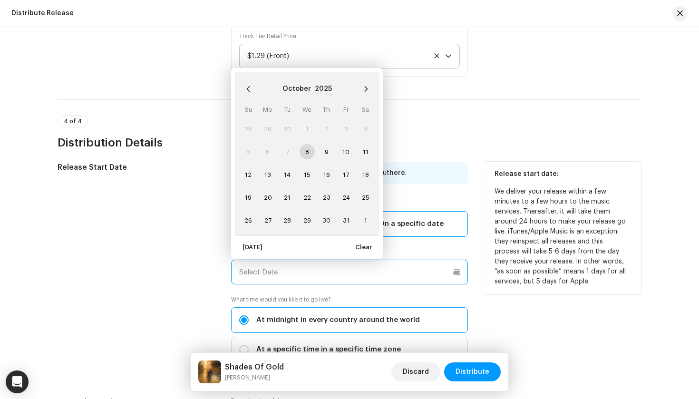
click at [329, 266] on input "text" at bounding box center [349, 272] width 237 height 25
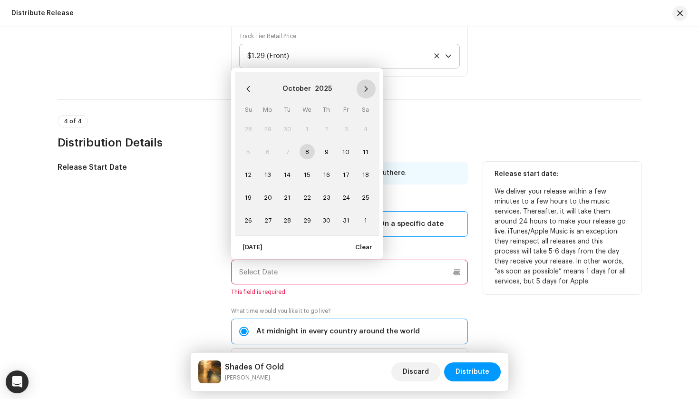
click at [358, 91] on button "Next Month" at bounding box center [366, 88] width 19 height 19
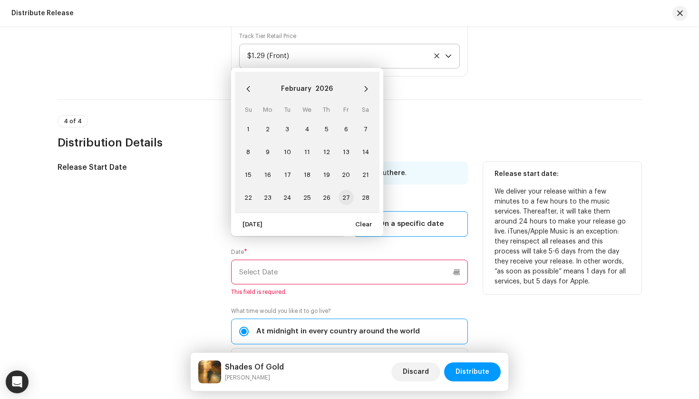
click at [346, 197] on span "27" at bounding box center [346, 197] width 15 height 15
type input "02/27/2026"
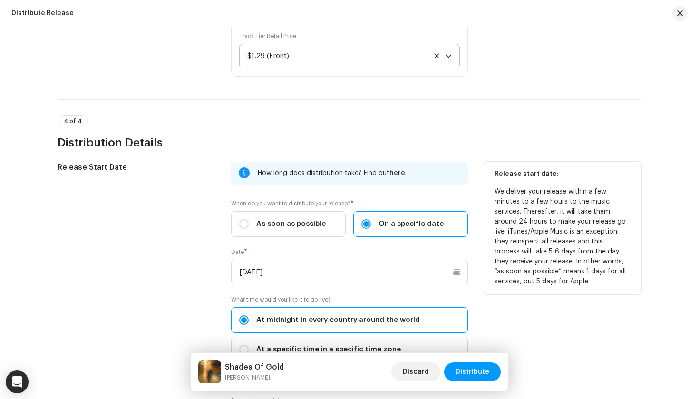
click at [181, 266] on div "Release Start Date" at bounding box center [137, 268] width 158 height 212
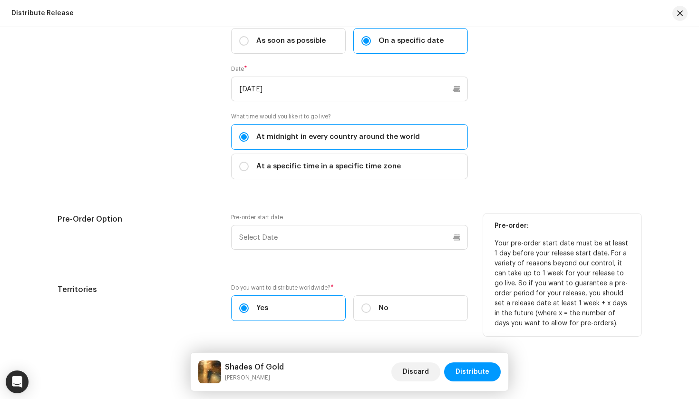
scroll to position [1836, 0]
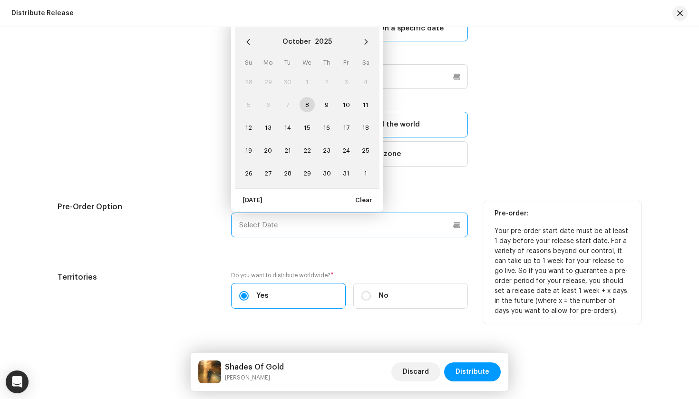
click at [276, 220] on input "text" at bounding box center [349, 225] width 237 height 25
click at [247, 131] on span "12" at bounding box center [248, 127] width 15 height 15
type input "10/12/2025"
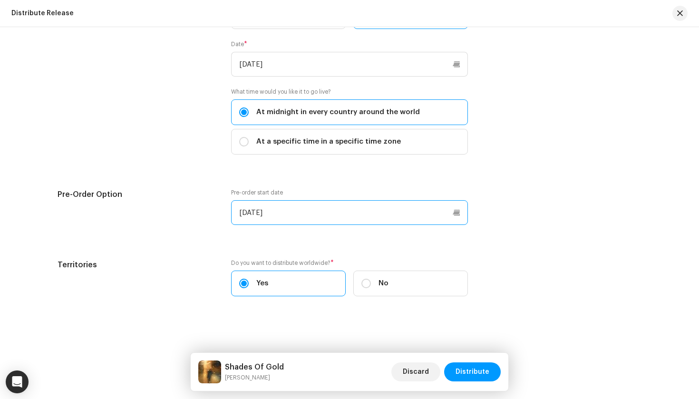
scroll to position [1848, 0]
click at [465, 371] on span "Distribute" at bounding box center [473, 371] width 34 height 19
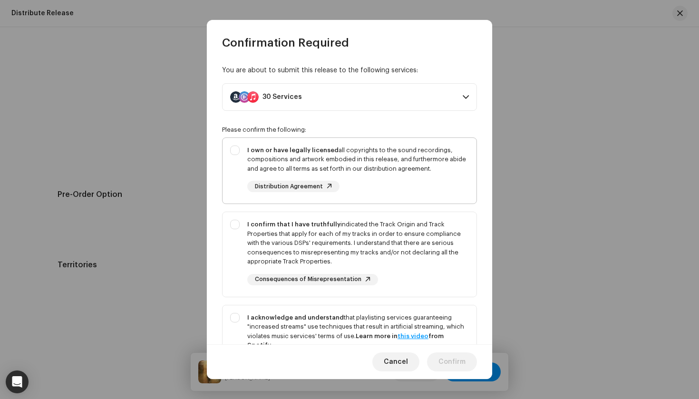
click at [237, 152] on div "I own or have legally licensed all copyrights to the sound recordings, composit…" at bounding box center [350, 169] width 254 height 62
checkbox input "true"
click at [235, 225] on div "I confirm that I have truthfully indicated the Track Origin and Track Propertie…" at bounding box center [350, 252] width 254 height 81
checkbox input "true"
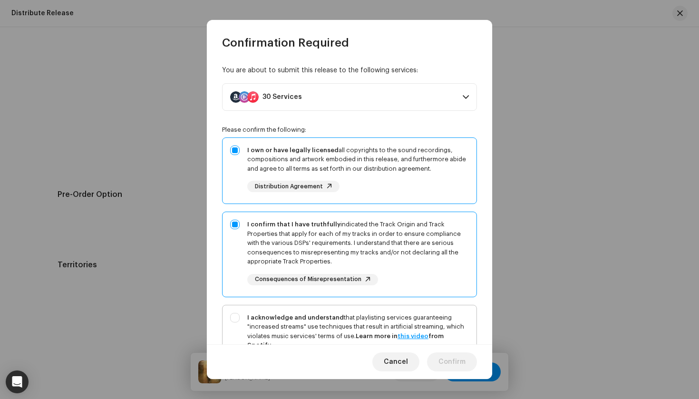
click at [235, 316] on div "I acknowledge and understand that playlisting services guaranteeing "increased …" at bounding box center [350, 348] width 254 height 87
checkbox input "true"
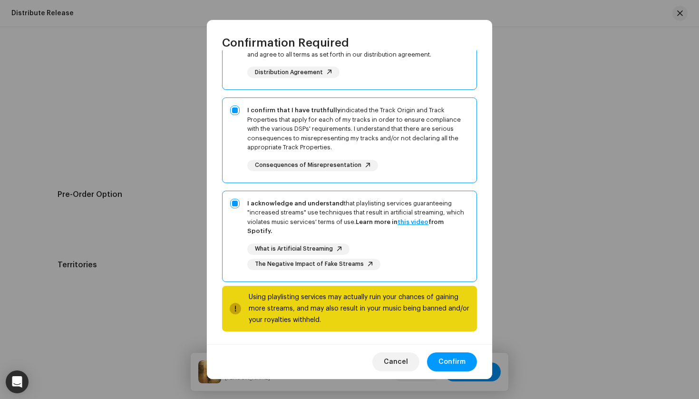
scroll to position [114, 0]
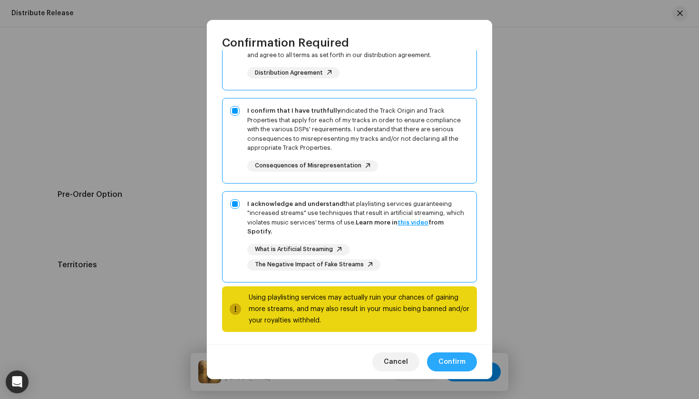
click at [440, 362] on span "Confirm" at bounding box center [452, 361] width 27 height 19
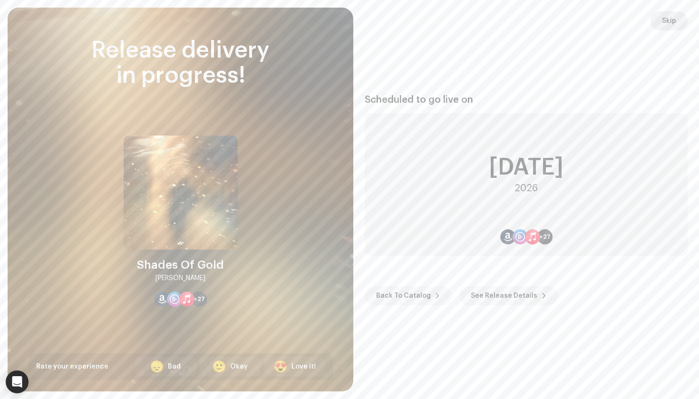
click at [677, 21] on button "Skip" at bounding box center [669, 20] width 37 height 19
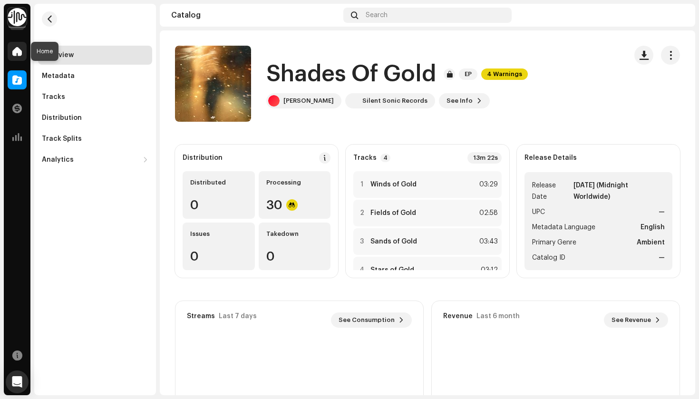
click at [11, 57] on div at bounding box center [17, 51] width 19 height 19
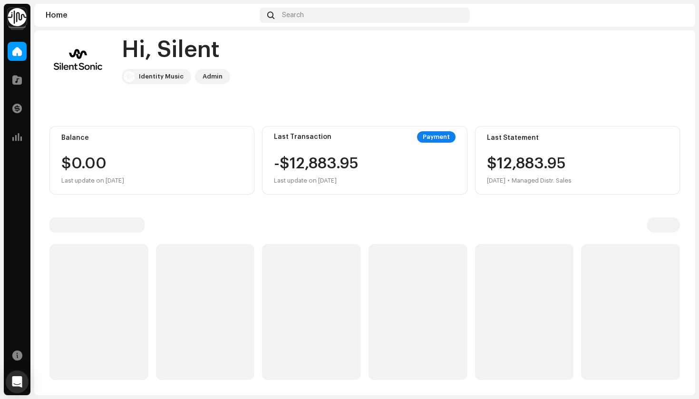
scroll to position [12, 0]
